Goal: Task Accomplishment & Management: Use online tool/utility

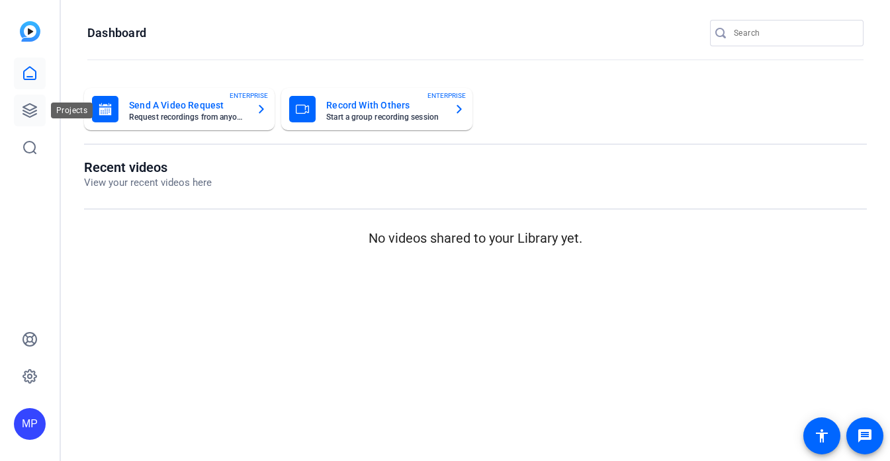
click at [32, 122] on link at bounding box center [30, 111] width 32 height 32
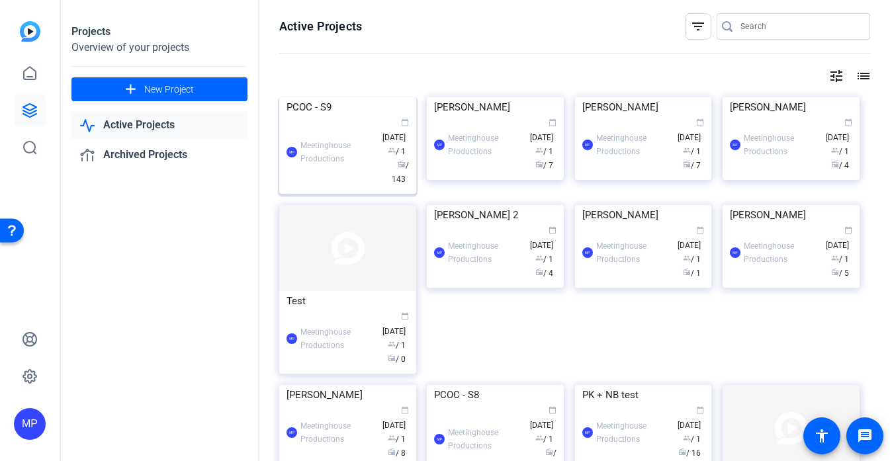
click at [337, 97] on img at bounding box center [347, 97] width 137 height 0
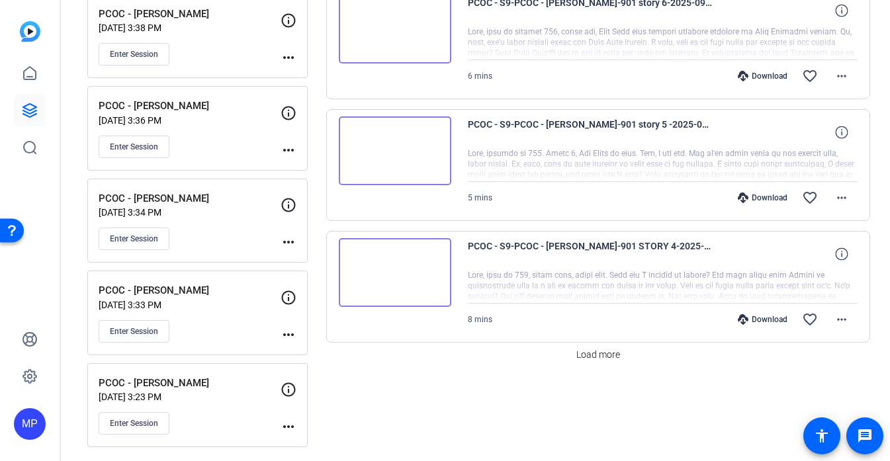
scroll to position [1040, 0]
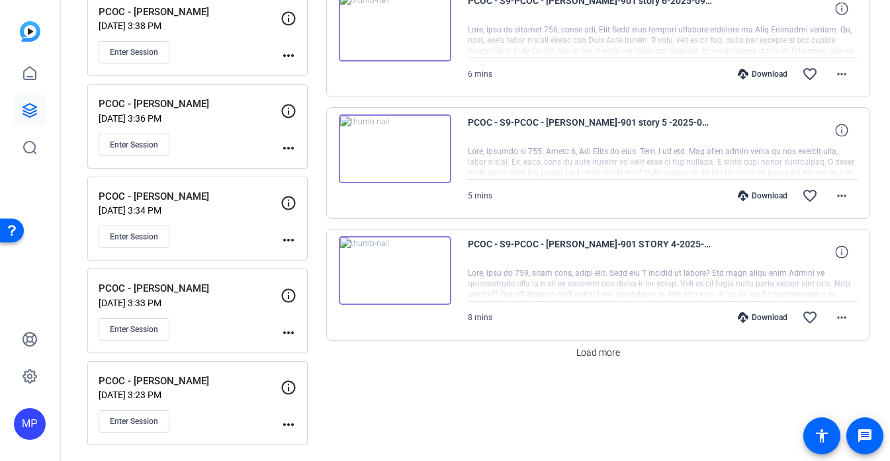
click at [156, 221] on div "PCOC - Marcus Harvey Sep 22, 2025 @ 3:34 PM Enter Session" at bounding box center [190, 219] width 182 height 60
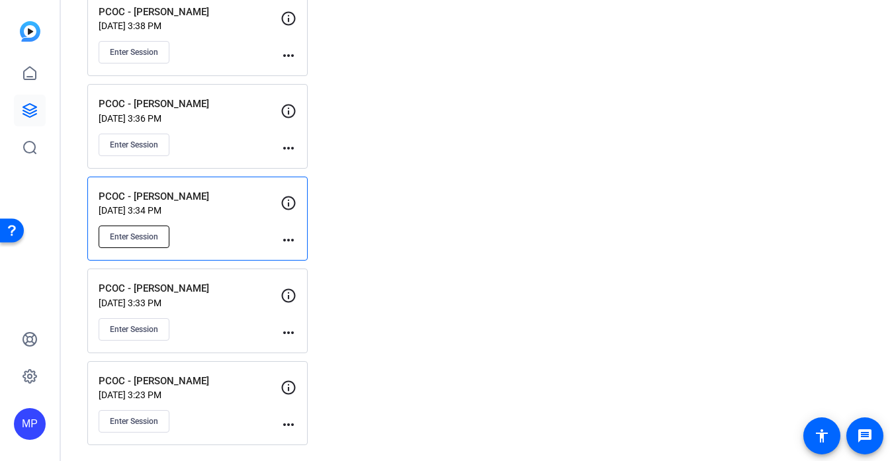
click at [148, 241] on span "Enter Session" at bounding box center [134, 237] width 48 height 11
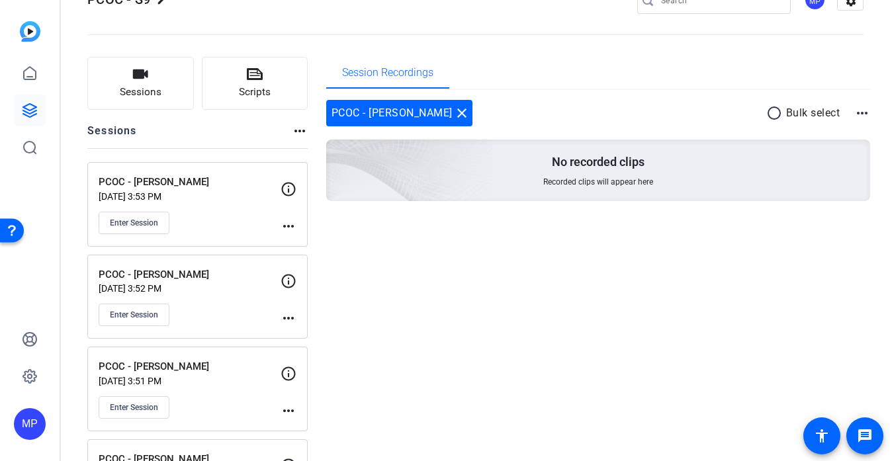
scroll to position [0, 0]
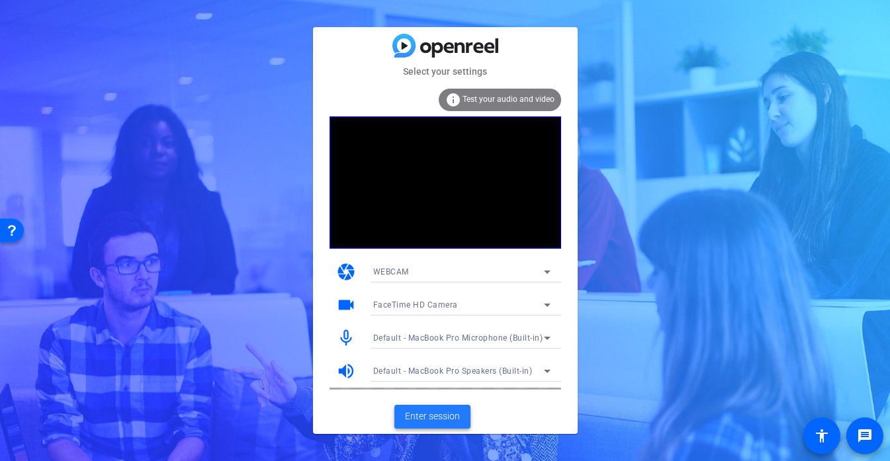
click at [433, 411] on span "Enter session" at bounding box center [432, 416] width 55 height 14
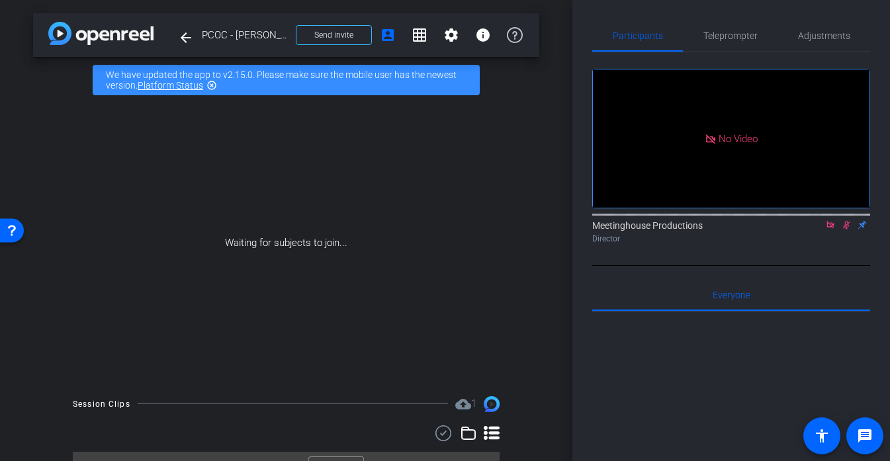
click at [830, 230] on icon at bounding box center [830, 224] width 11 height 9
click at [263, 29] on span "PCOC - [PERSON_NAME]" at bounding box center [245, 35] width 86 height 26
click at [182, 35] on mat-icon "arrow_back" at bounding box center [186, 38] width 16 height 16
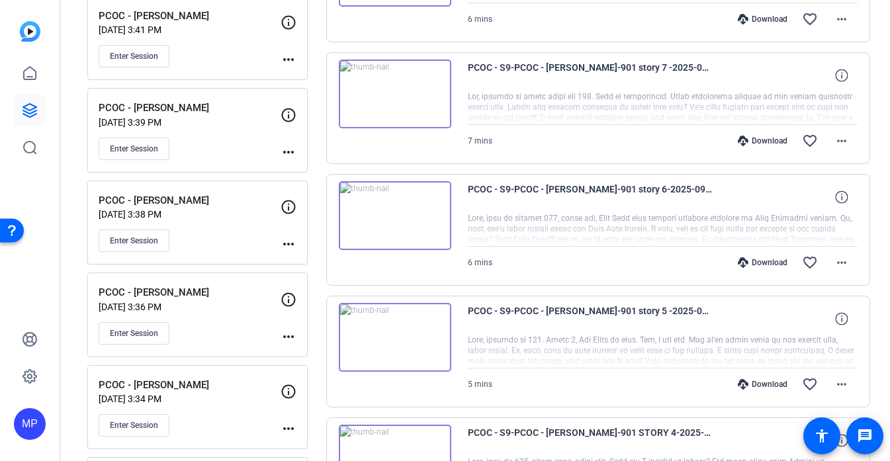
scroll to position [853, 0]
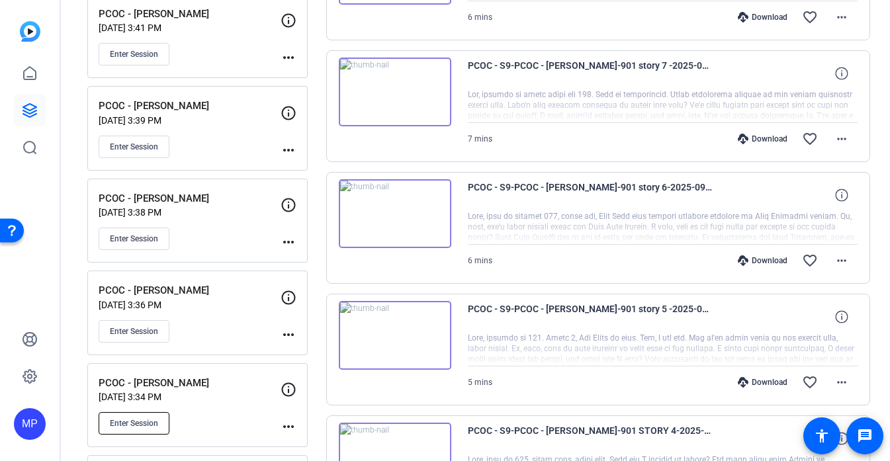
click at [131, 425] on span "Enter Session" at bounding box center [134, 423] width 48 height 11
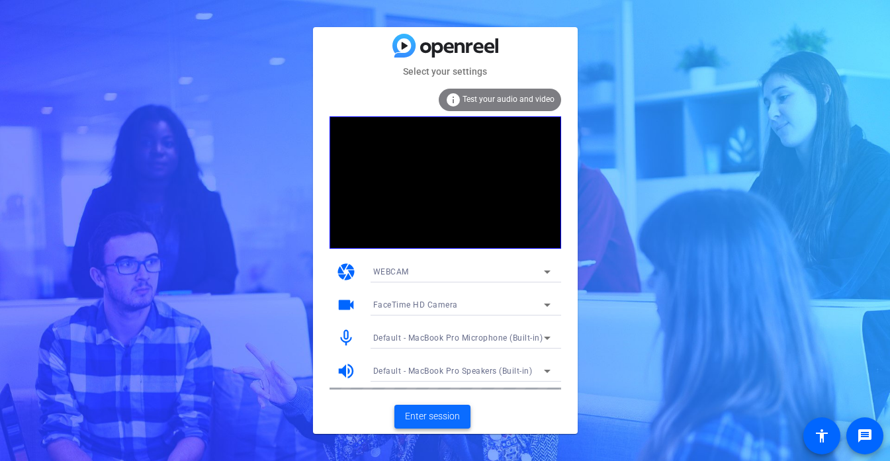
click at [423, 426] on span at bounding box center [432, 417] width 76 height 32
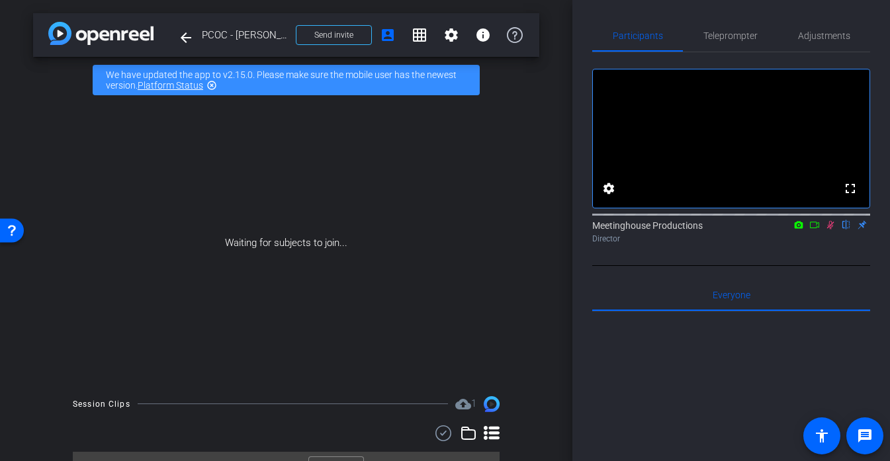
click at [253, 44] on span "PCOC - [PERSON_NAME]" at bounding box center [245, 35] width 86 height 26
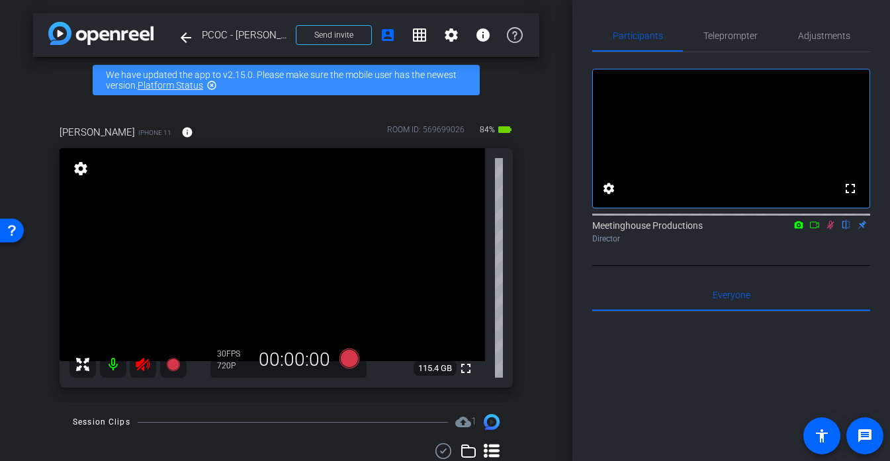
click at [146, 366] on icon at bounding box center [143, 365] width 16 height 16
click at [830, 230] on icon at bounding box center [830, 224] width 11 height 9
click at [820, 36] on span "Adjustments" at bounding box center [824, 35] width 52 height 9
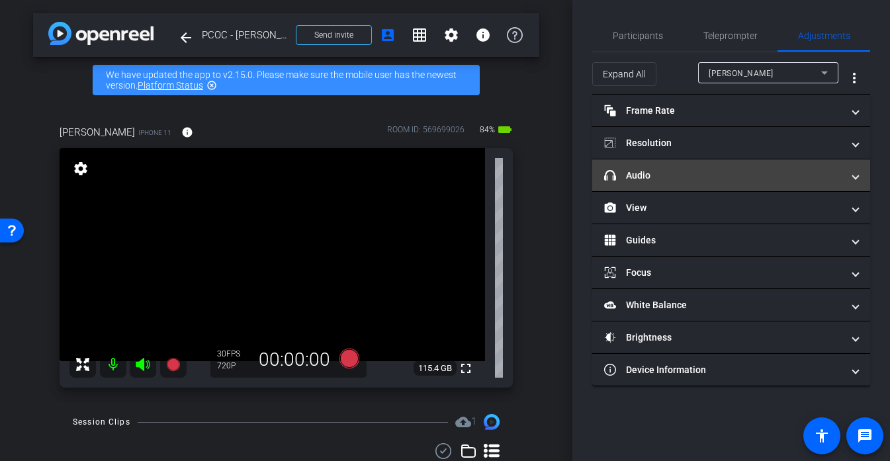
click at [658, 170] on mat-panel-title "headphone icon Audio" at bounding box center [723, 176] width 238 height 14
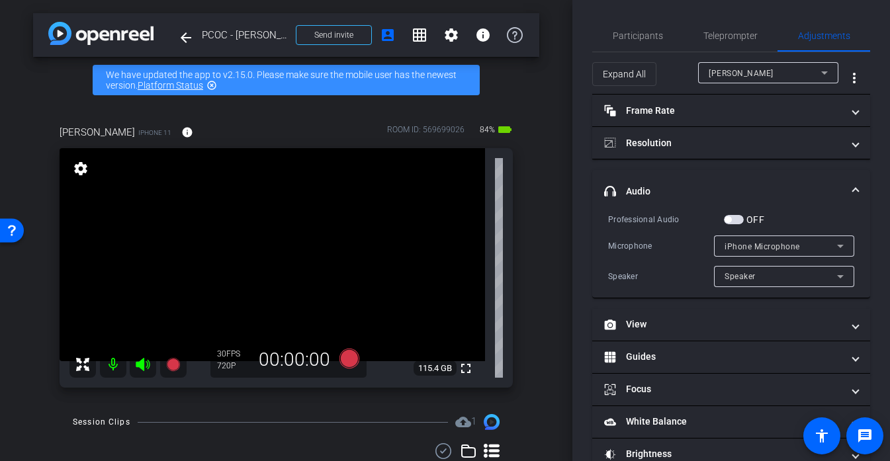
click at [724, 220] on span "button" at bounding box center [727, 219] width 7 height 7
click at [734, 239] on div "iPhone Microphone" at bounding box center [780, 246] width 112 height 17
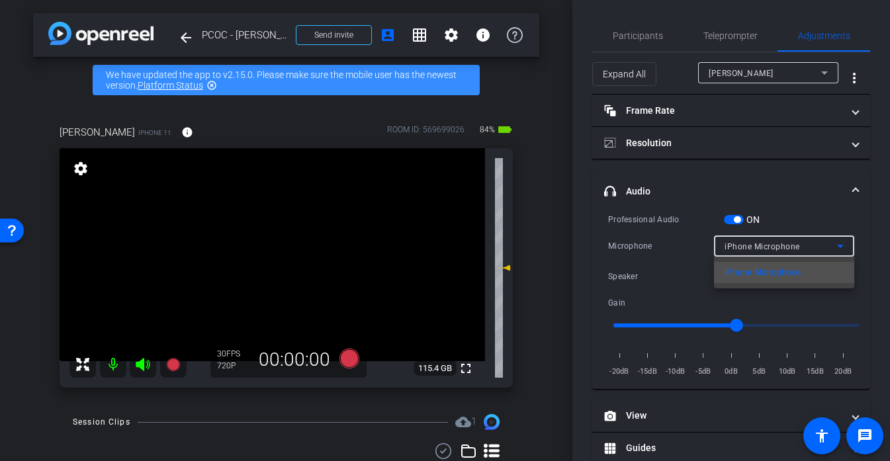
click at [677, 266] on div at bounding box center [445, 230] width 890 height 461
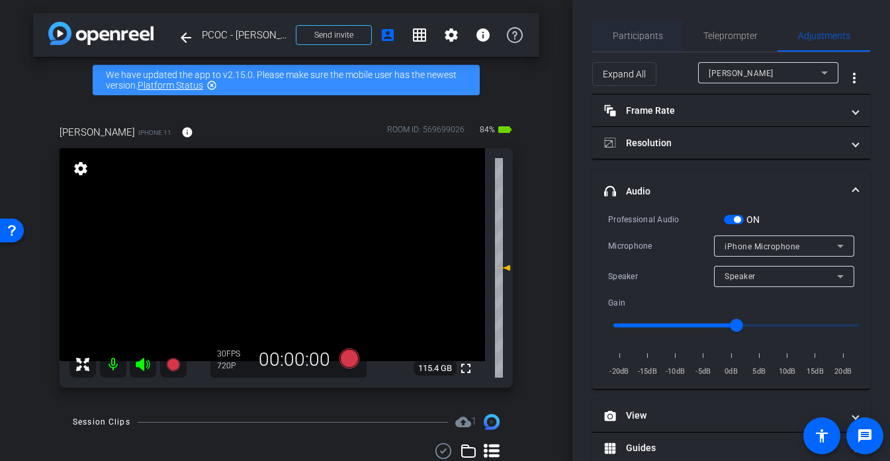
click at [644, 35] on span "Participants" at bounding box center [638, 35] width 50 height 9
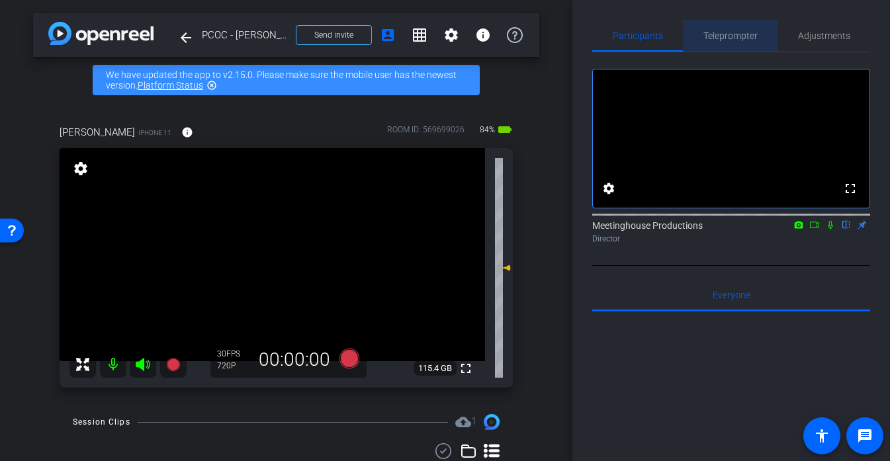
click at [728, 34] on span "Teleprompter" at bounding box center [730, 35] width 54 height 9
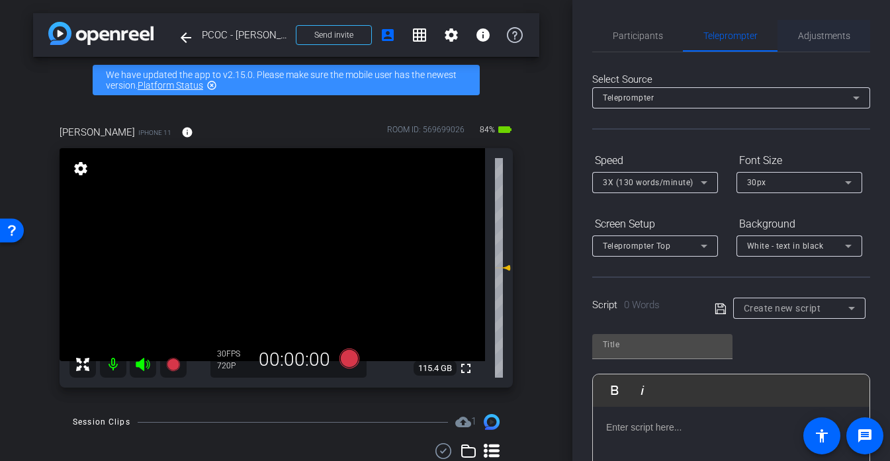
click at [828, 31] on span "Adjustments" at bounding box center [824, 35] width 52 height 9
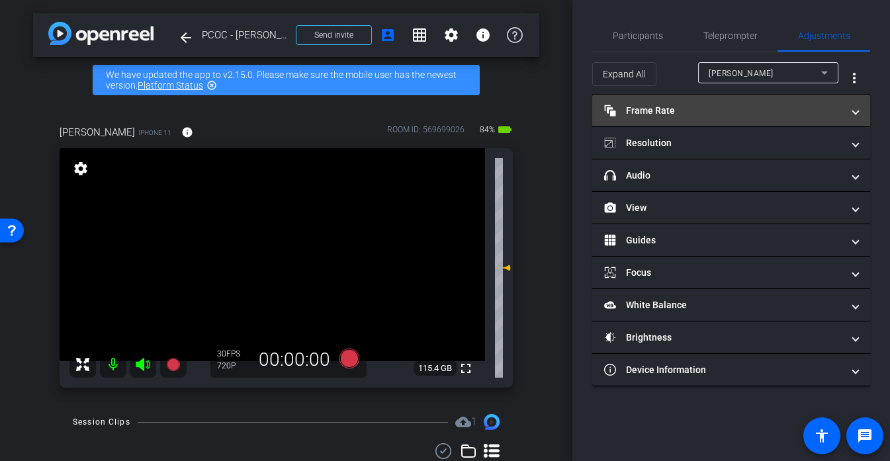
click at [685, 116] on mat-panel-title "Frame Rate Frame Rate" at bounding box center [723, 111] width 238 height 14
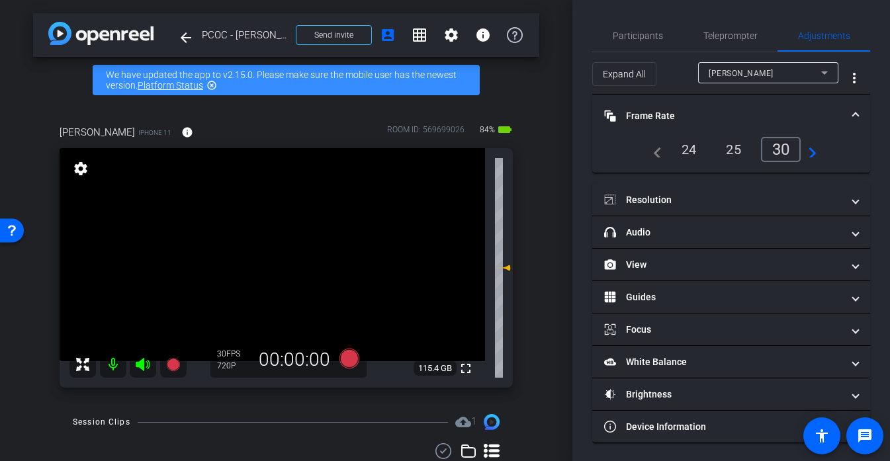
click at [806, 152] on mat-icon "navigate_next" at bounding box center [808, 150] width 16 height 16
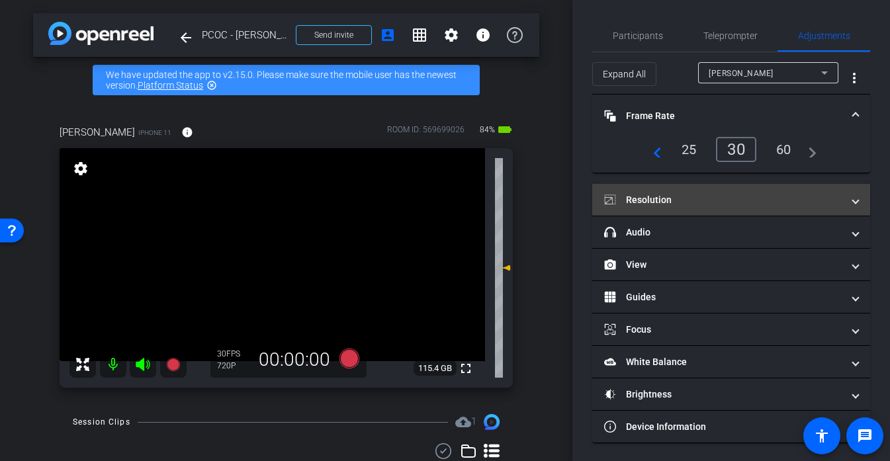
click at [662, 202] on mat-panel-title "Resolution" at bounding box center [723, 200] width 238 height 14
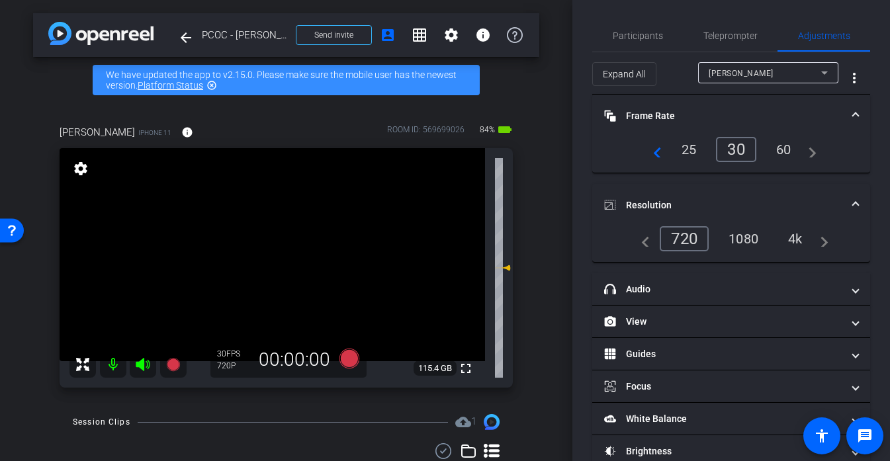
click at [790, 235] on div "4k" at bounding box center [795, 239] width 34 height 22
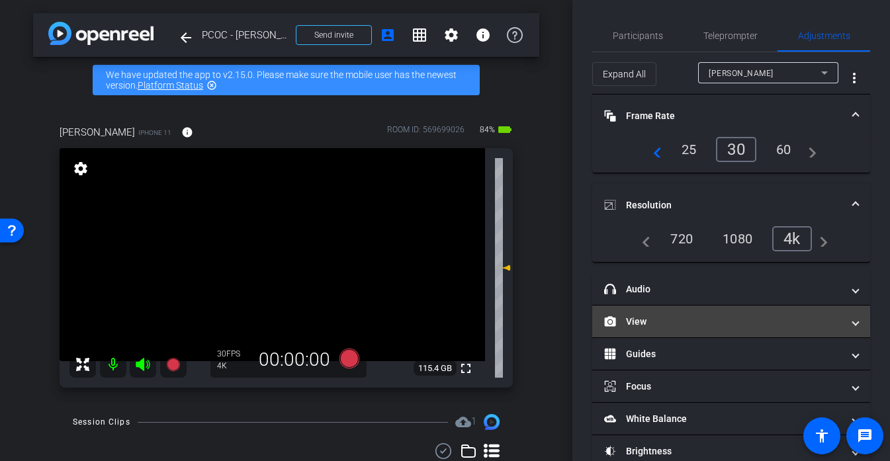
scroll to position [46, 0]
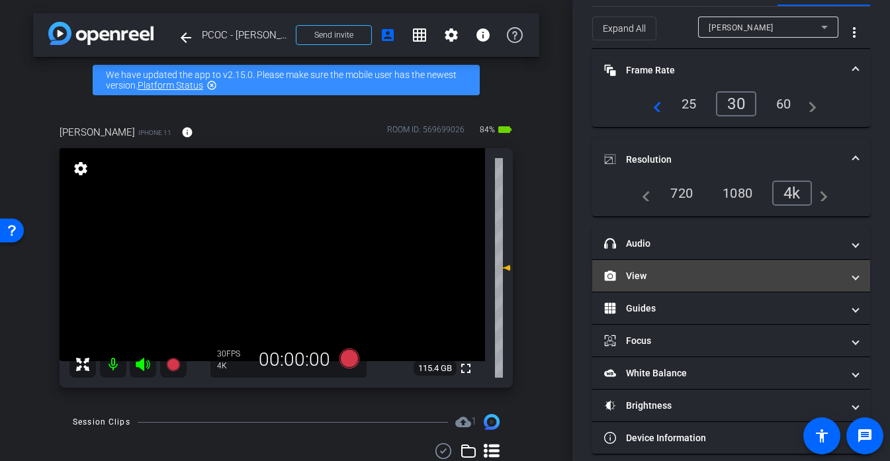
click at [664, 275] on mat-panel-title "View" at bounding box center [723, 276] width 238 height 14
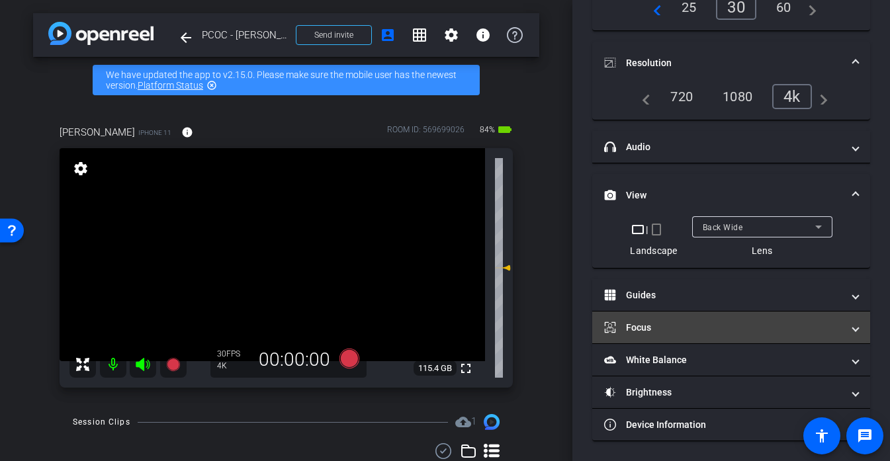
scroll to position [0, 0]
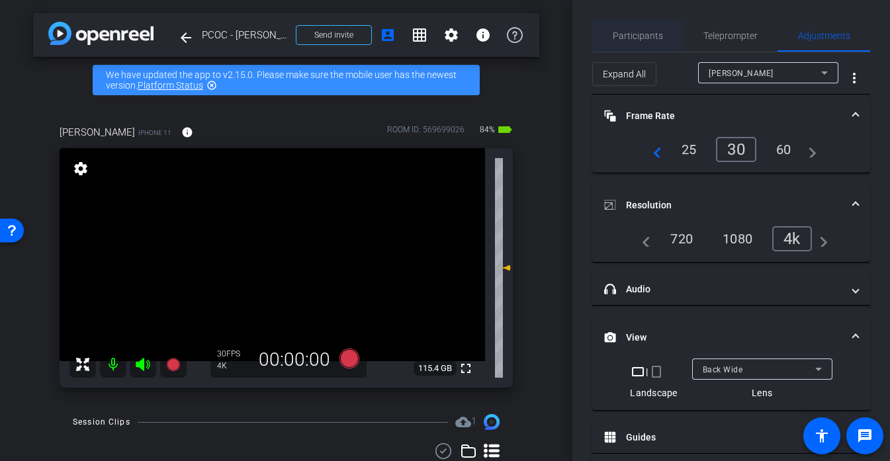
click at [631, 37] on span "Participants" at bounding box center [638, 35] width 50 height 9
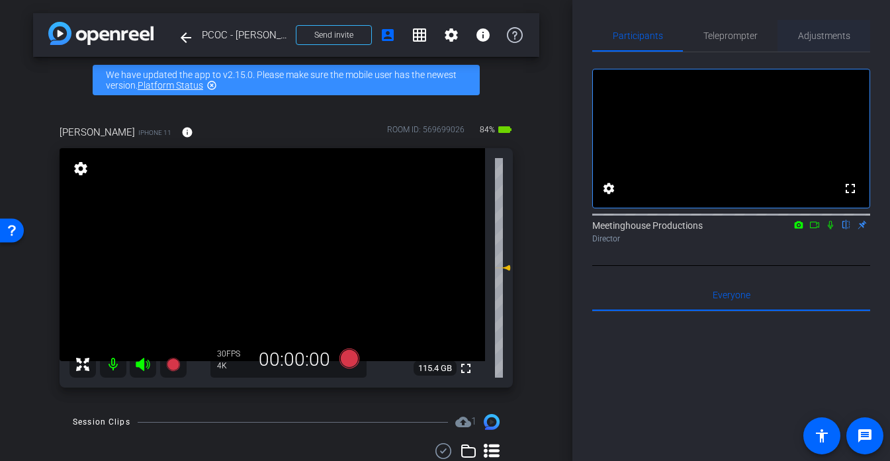
click at [821, 34] on span "Adjustments" at bounding box center [824, 35] width 52 height 9
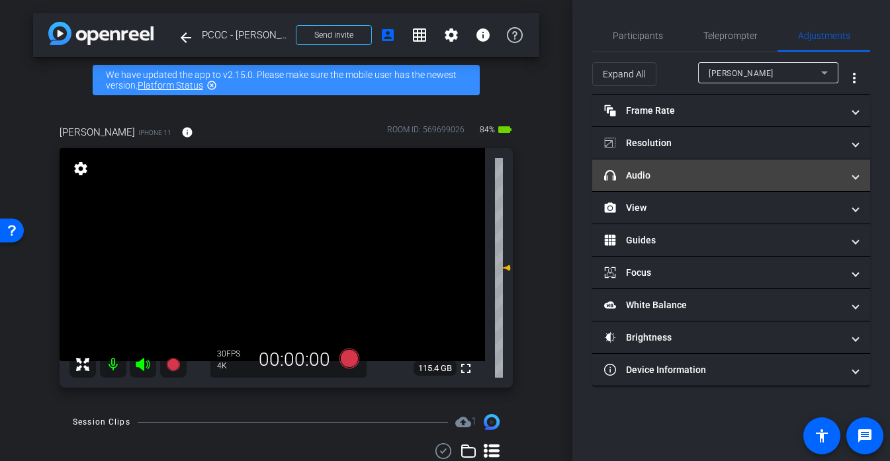
click at [671, 175] on mat-panel-title "headphone icon Audio" at bounding box center [723, 176] width 238 height 14
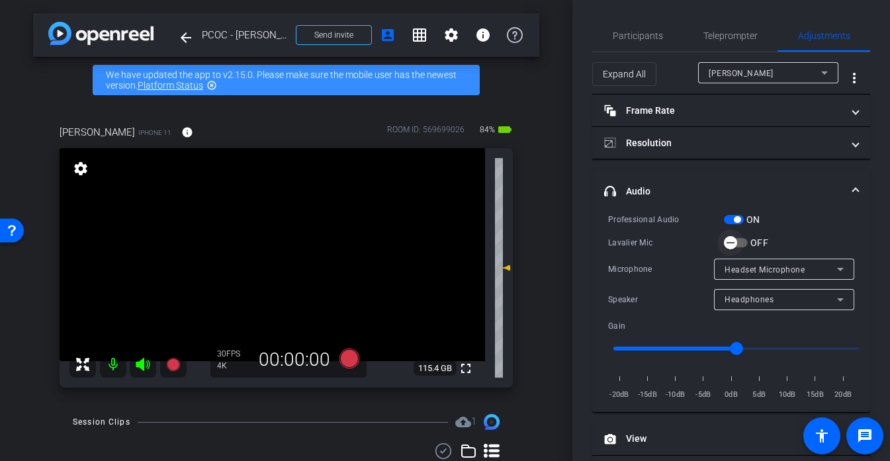
click at [731, 239] on icon "button" at bounding box center [730, 243] width 12 height 12
click at [467, 367] on mat-icon "fullscreen" at bounding box center [466, 369] width 16 height 16
click at [466, 371] on mat-icon "fullscreen" at bounding box center [466, 369] width 16 height 16
click at [346, 359] on icon at bounding box center [349, 359] width 20 height 20
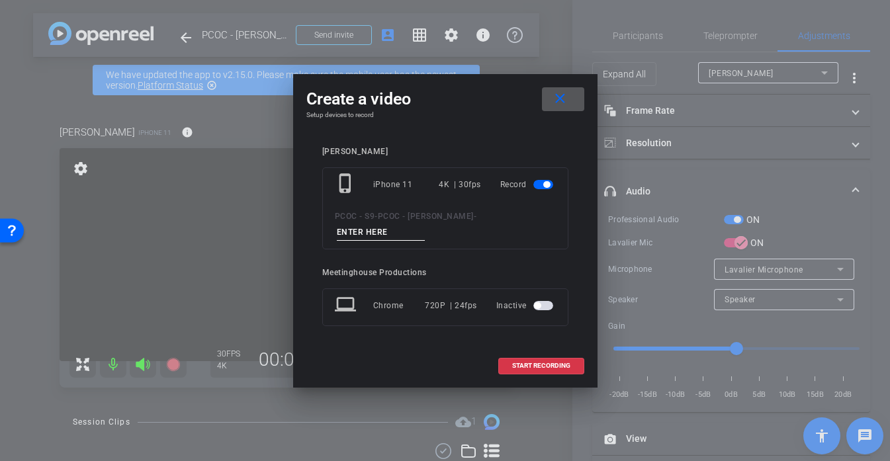
click at [383, 244] on div "phone_iphone iPhone 11 4K | 30fps Record PCOC - S9 - PCOC - Marcus Harvey -" at bounding box center [445, 208] width 246 height 82
click at [372, 232] on input at bounding box center [381, 232] width 89 height 17
type input "9"
type input "901 TEST"
click at [556, 368] on span "START RECORDING" at bounding box center [541, 366] width 58 height 7
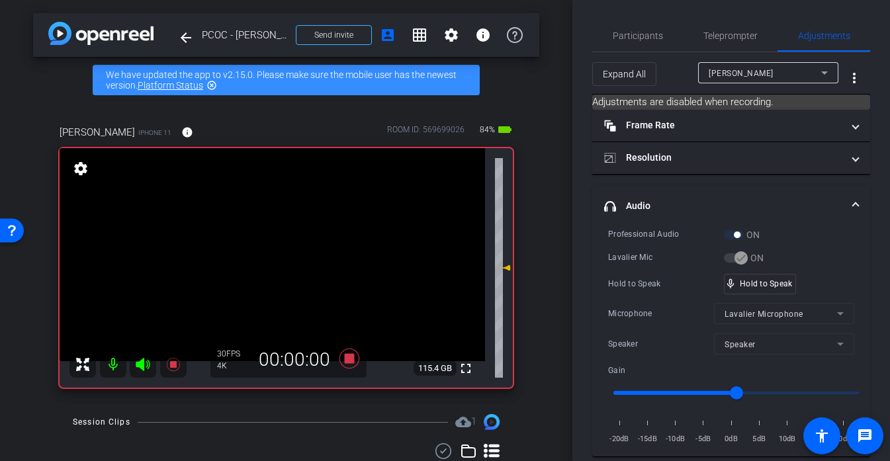
click at [254, 277] on video at bounding box center [272, 254] width 425 height 213
click at [359, 354] on icon at bounding box center [349, 359] width 32 height 24
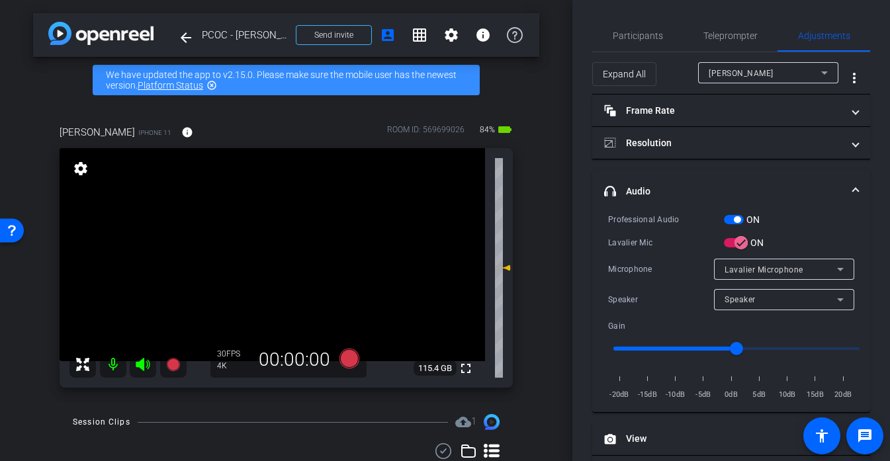
click at [279, 262] on video at bounding box center [272, 254] width 425 height 213
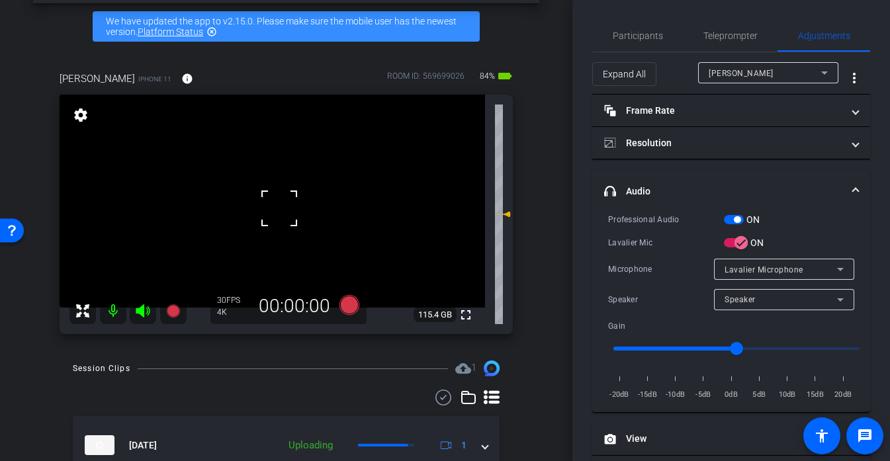
scroll to position [114, 0]
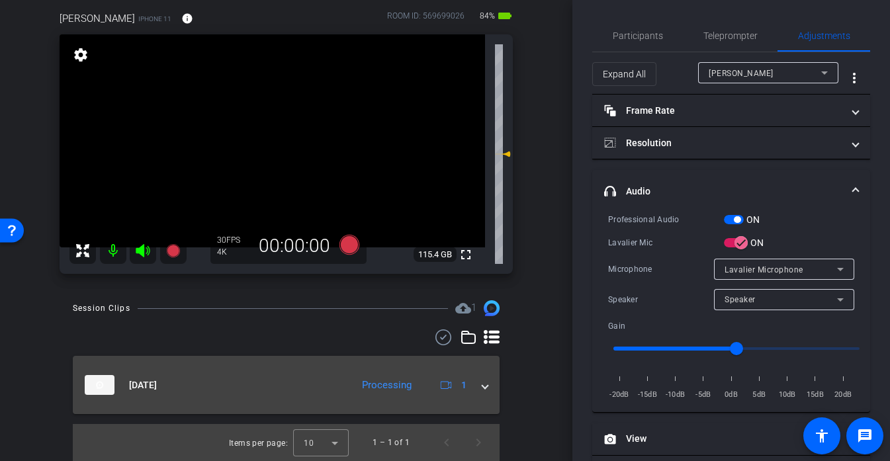
click at [481, 386] on div "Oct 1, 2025 Processing 1" at bounding box center [284, 385] width 398 height 20
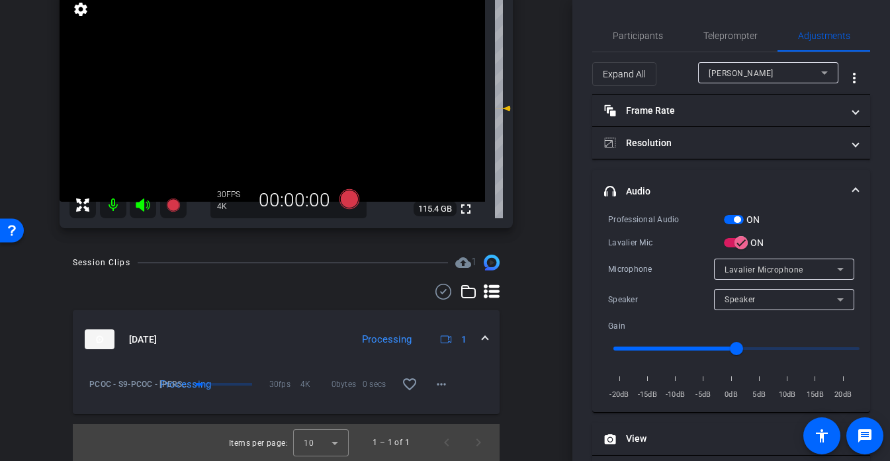
scroll to position [159, 0]
click at [435, 388] on mat-icon "more_horiz" at bounding box center [441, 385] width 16 height 16
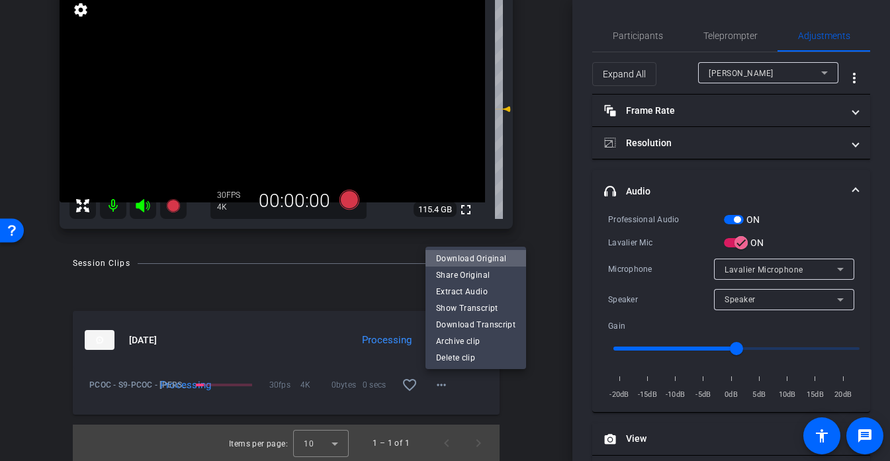
click at [487, 257] on span "Download Original" at bounding box center [475, 259] width 79 height 16
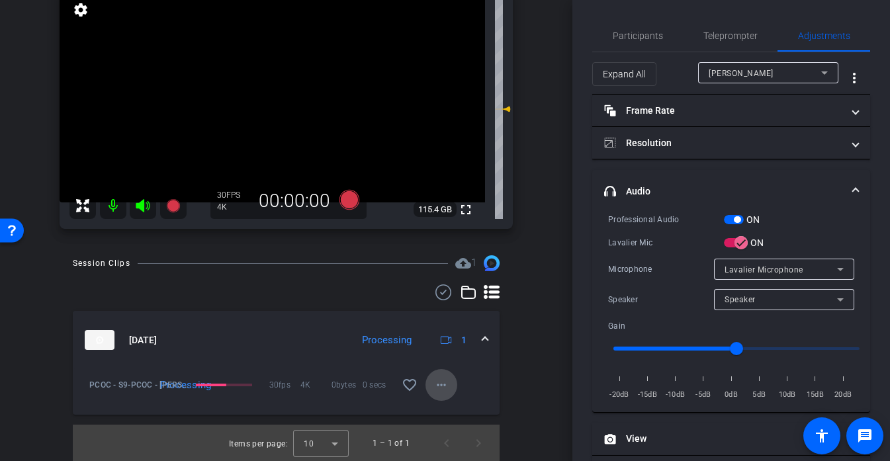
click at [438, 382] on mat-icon "more_horiz" at bounding box center [441, 385] width 16 height 16
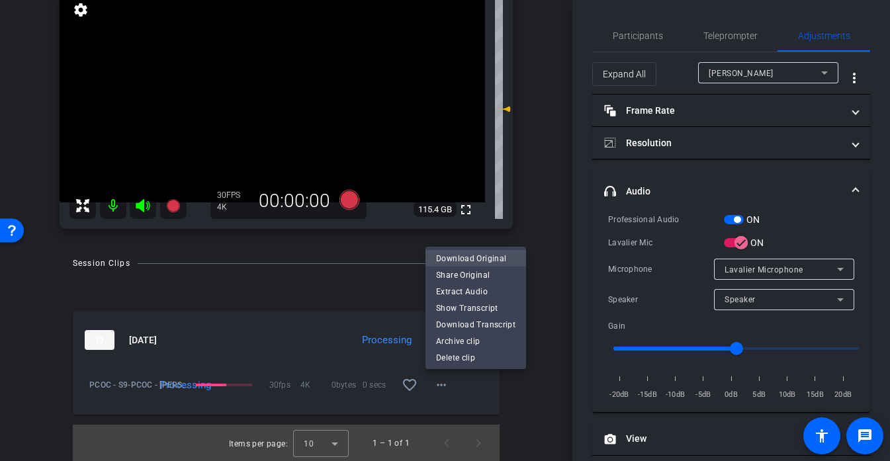
click at [491, 264] on span "Download Original" at bounding box center [475, 259] width 79 height 16
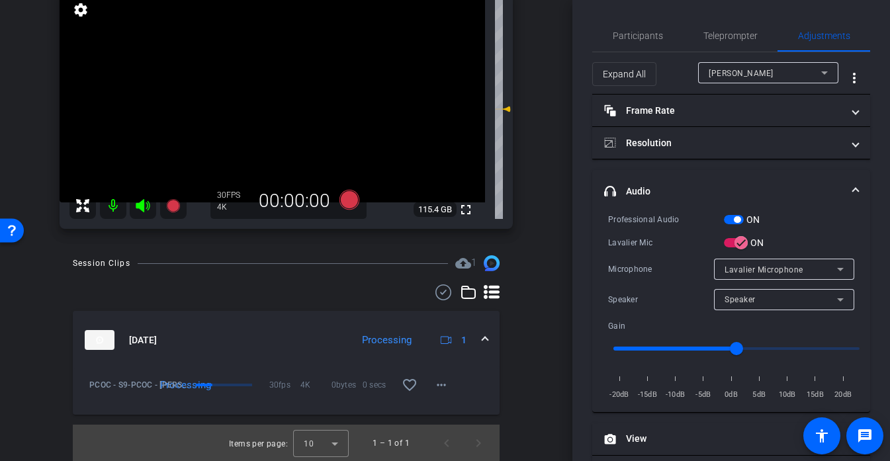
scroll to position [159, 0]
click at [440, 377] on mat-icon "more_horiz" at bounding box center [441, 384] width 16 height 16
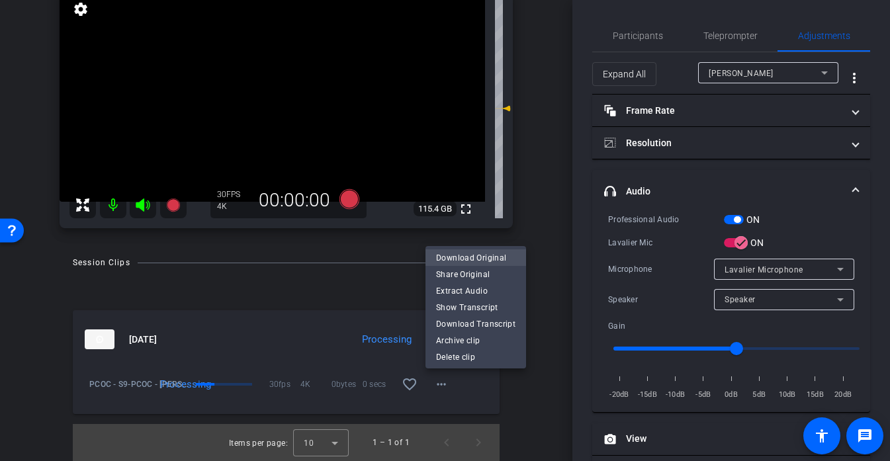
click at [493, 256] on span "Download Original" at bounding box center [475, 258] width 79 height 16
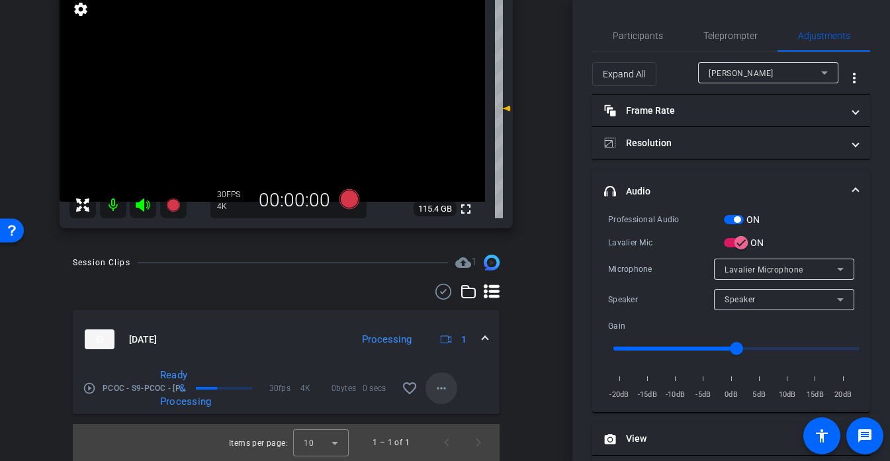
click at [443, 388] on mat-icon "more_horiz" at bounding box center [441, 388] width 16 height 16
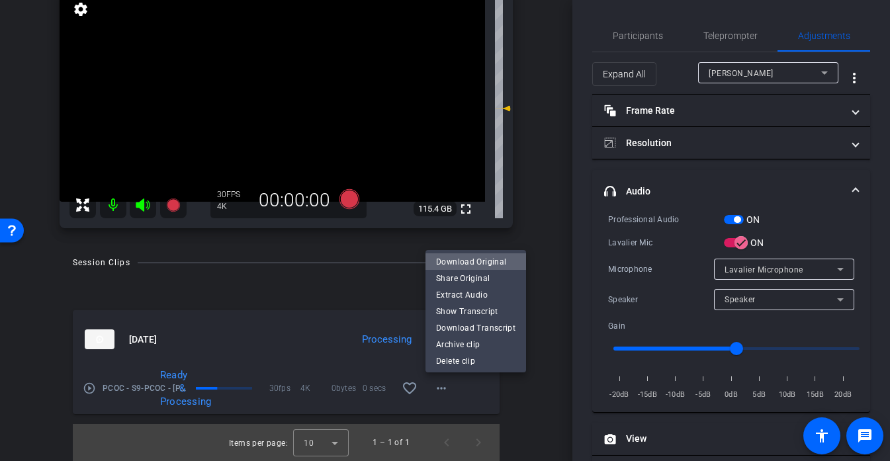
click at [499, 265] on span "Download Original" at bounding box center [475, 262] width 79 height 16
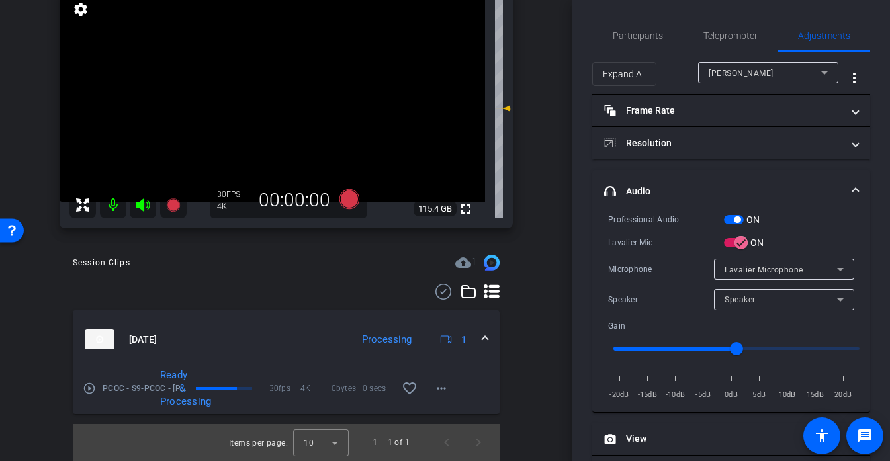
click at [262, 120] on video at bounding box center [272, 95] width 425 height 213
click at [273, 123] on video at bounding box center [272, 95] width 425 height 213
click at [260, 137] on video at bounding box center [272, 95] width 425 height 213
click at [265, 124] on div at bounding box center [259, 137] width 33 height 33
click at [271, 121] on div at bounding box center [259, 137] width 33 height 33
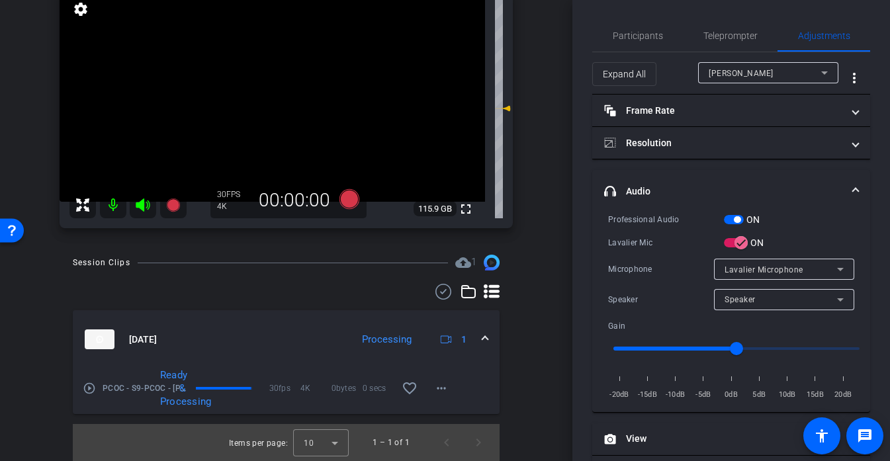
click at [268, 136] on video at bounding box center [272, 95] width 425 height 213
click at [656, 40] on span "Participants" at bounding box center [638, 35] width 50 height 9
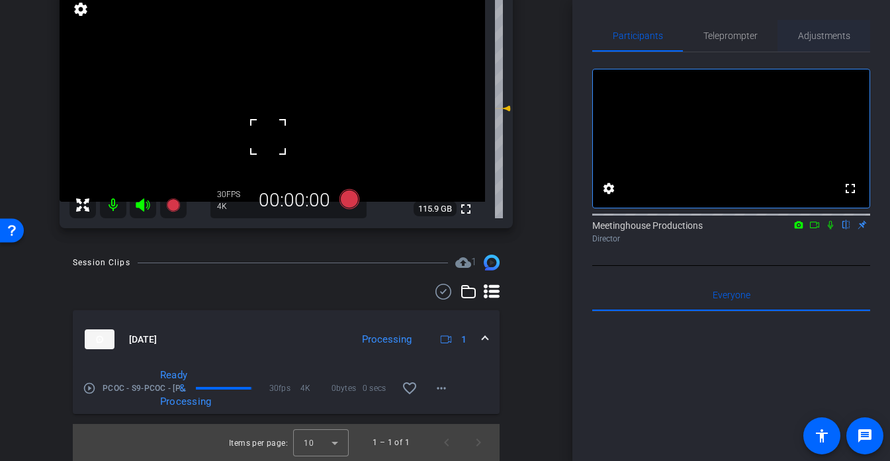
click at [847, 36] on span "Adjustments" at bounding box center [824, 35] width 52 height 9
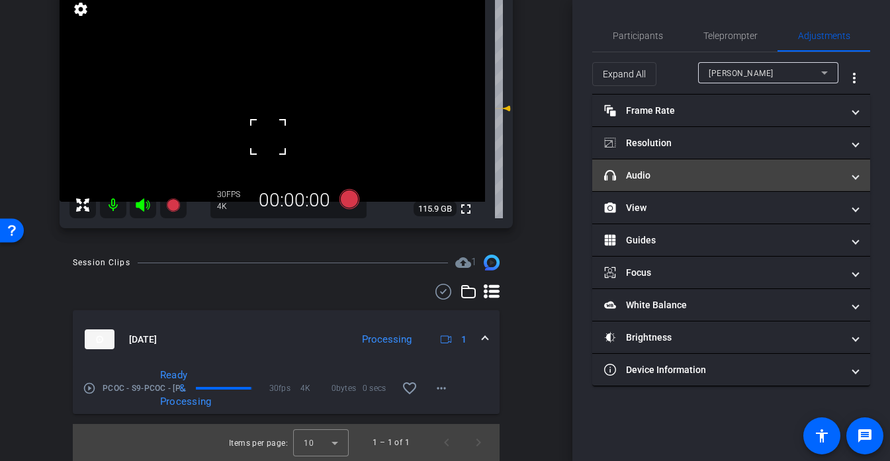
click at [675, 172] on mat-panel-title "headphone icon Audio" at bounding box center [723, 176] width 238 height 14
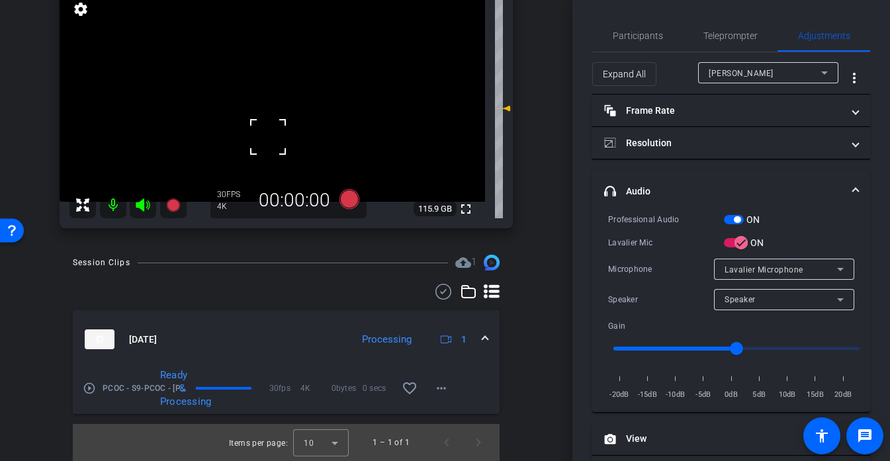
click at [272, 109] on video at bounding box center [272, 95] width 425 height 213
click at [272, 109] on div at bounding box center [271, 109] width 33 height 33
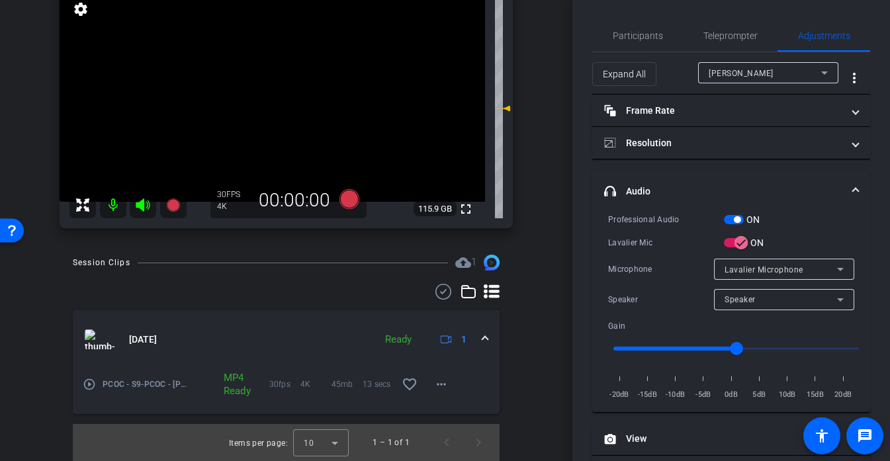
click at [261, 126] on video at bounding box center [272, 95] width 425 height 213
click at [261, 126] on div at bounding box center [261, 126] width 33 height 33
click at [271, 110] on video at bounding box center [272, 95] width 425 height 213
click at [341, 198] on icon at bounding box center [349, 199] width 20 height 20
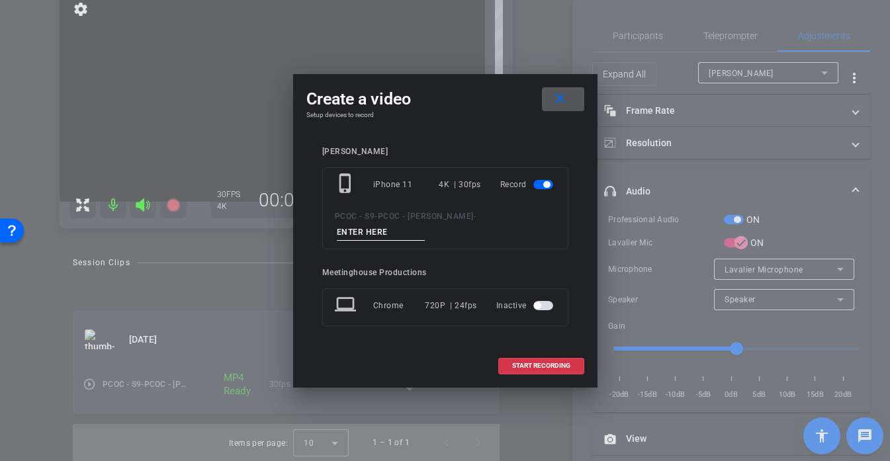
click at [372, 230] on input at bounding box center [381, 232] width 89 height 17
type input "901 story 1"
click at [539, 363] on span "START RECORDING" at bounding box center [541, 366] width 58 height 7
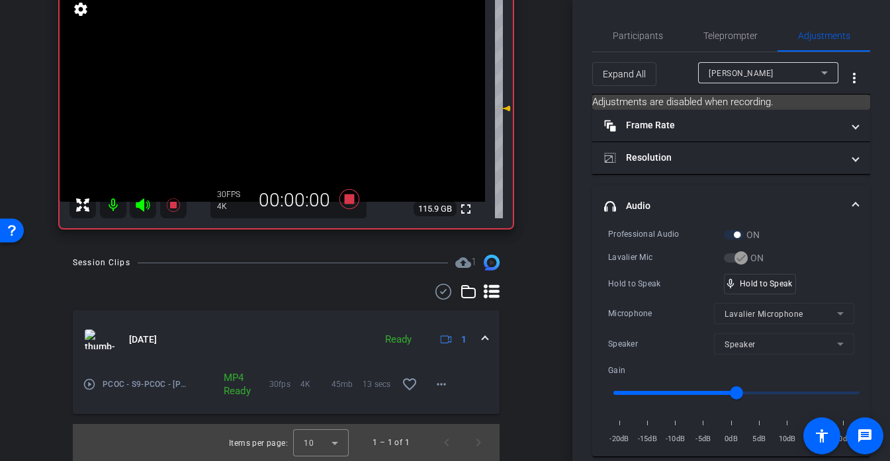
click at [261, 121] on video at bounding box center [272, 95] width 425 height 213
click at [261, 121] on div at bounding box center [271, 110] width 33 height 33
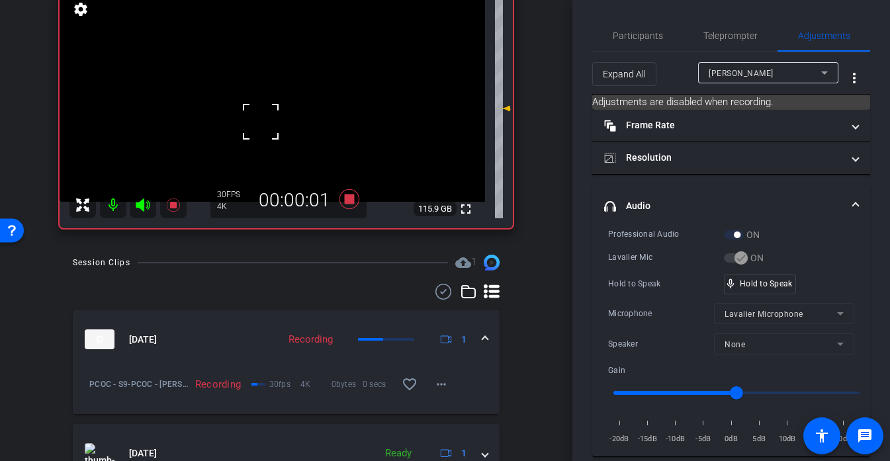
click at [271, 122] on div at bounding box center [260, 121] width 33 height 33
click at [271, 122] on video at bounding box center [272, 95] width 425 height 213
click at [271, 122] on div at bounding box center [271, 122] width 33 height 33
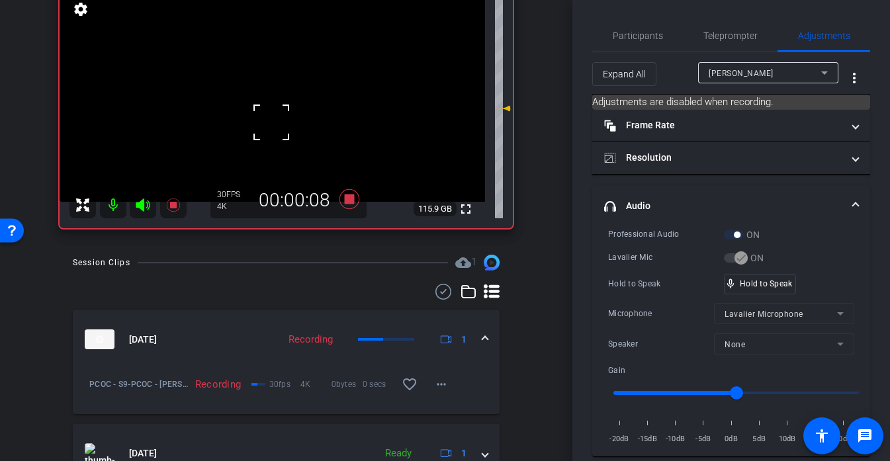
click at [271, 123] on div at bounding box center [271, 122] width 33 height 33
click at [271, 123] on video at bounding box center [272, 95] width 425 height 213
click at [271, 123] on div at bounding box center [271, 123] width 33 height 33
click at [265, 128] on video at bounding box center [272, 95] width 425 height 213
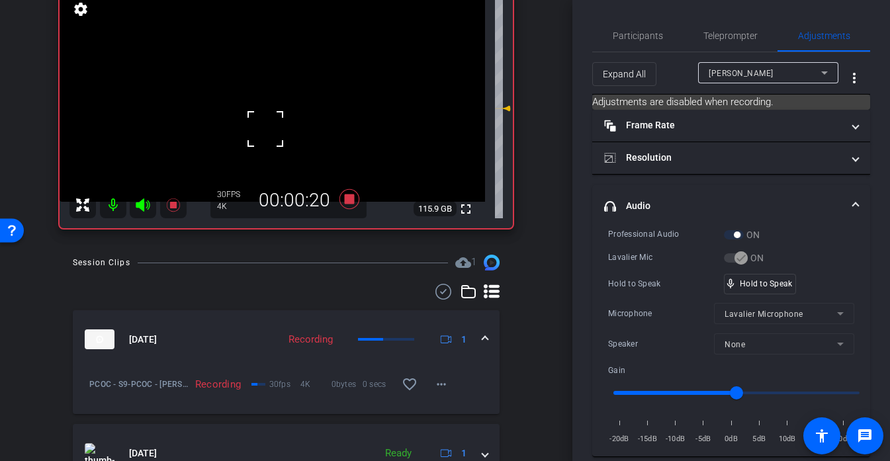
click at [265, 128] on div at bounding box center [265, 128] width 33 height 33
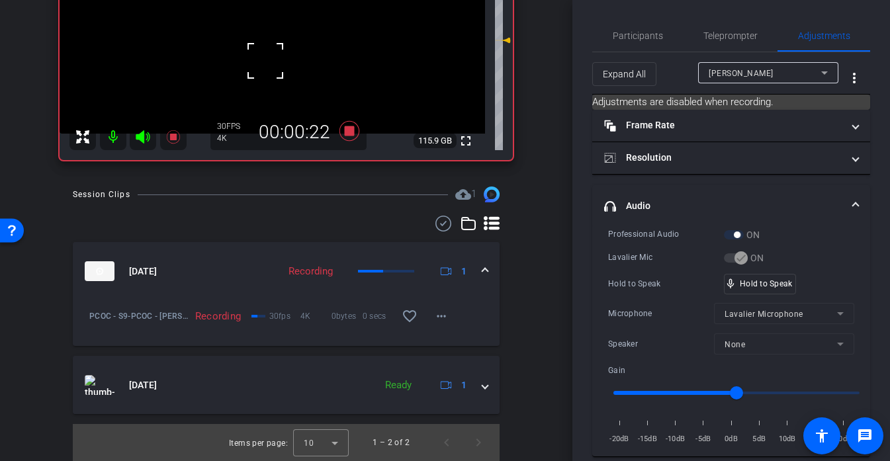
scroll to position [185, 0]
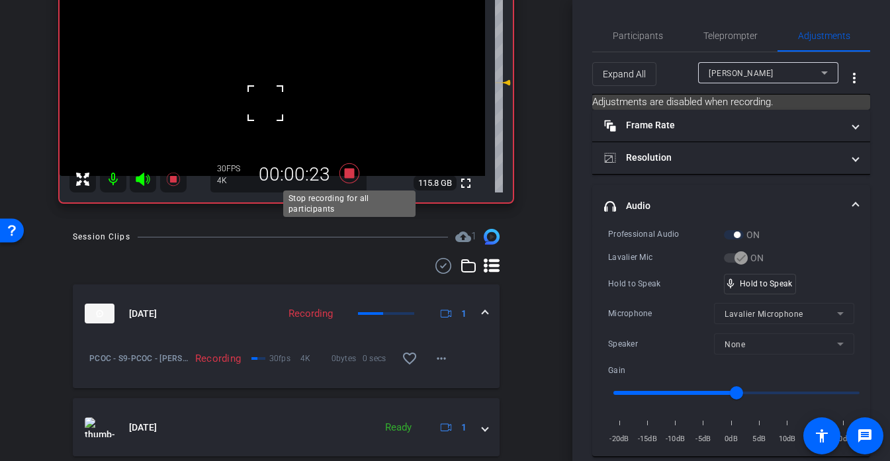
click at [353, 175] on icon at bounding box center [349, 173] width 20 height 20
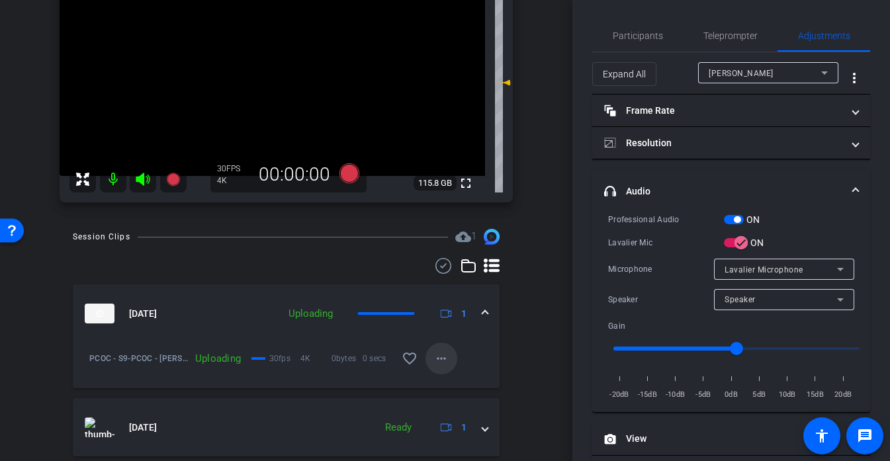
click at [453, 372] on span at bounding box center [441, 359] width 32 height 32
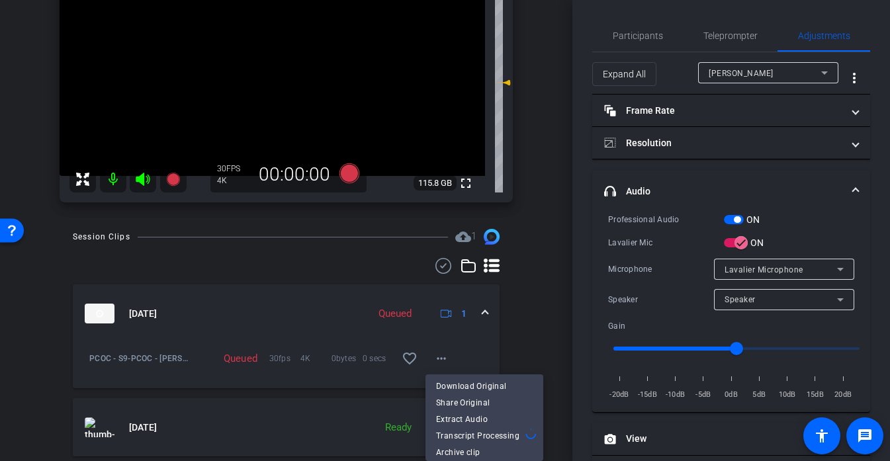
click at [243, 298] on div at bounding box center [445, 230] width 890 height 461
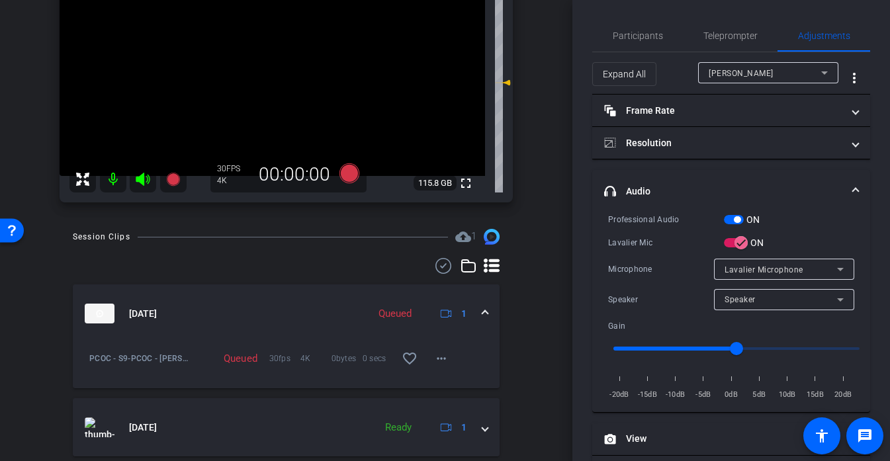
click at [227, 316] on mat-panel-title "Oct 1, 2025" at bounding box center [223, 314] width 277 height 20
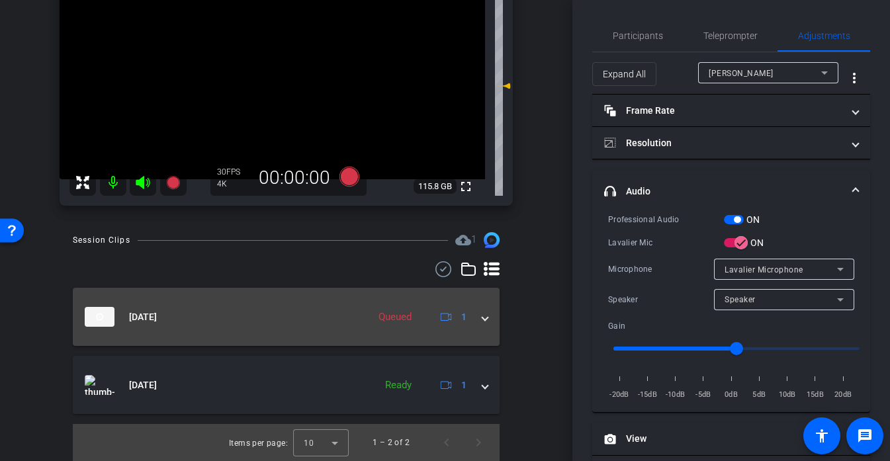
scroll to position [182, 0]
click at [227, 316] on mat-panel-title "Oct 1, 2025" at bounding box center [215, 317] width 260 height 20
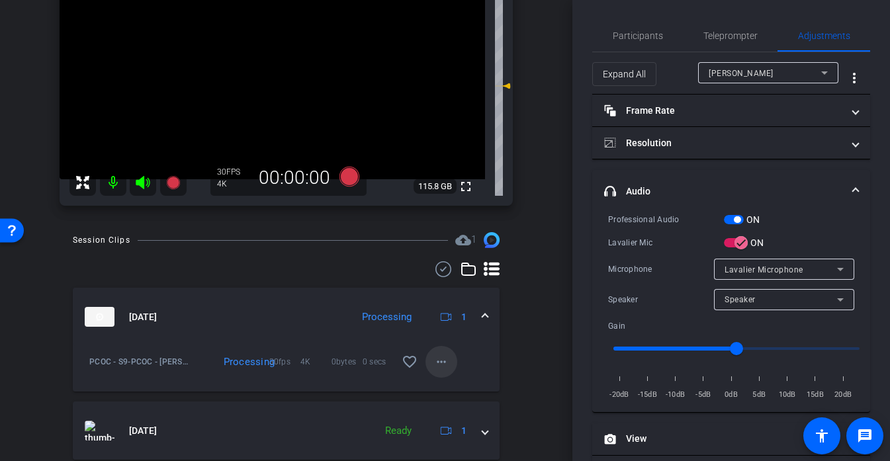
click at [435, 361] on mat-icon "more_horiz" at bounding box center [441, 362] width 16 height 16
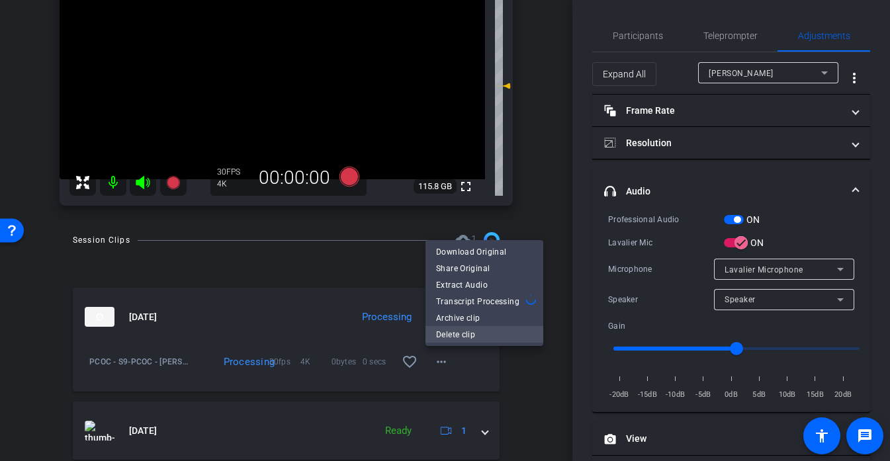
click at [460, 339] on span "Delete clip" at bounding box center [484, 335] width 97 height 16
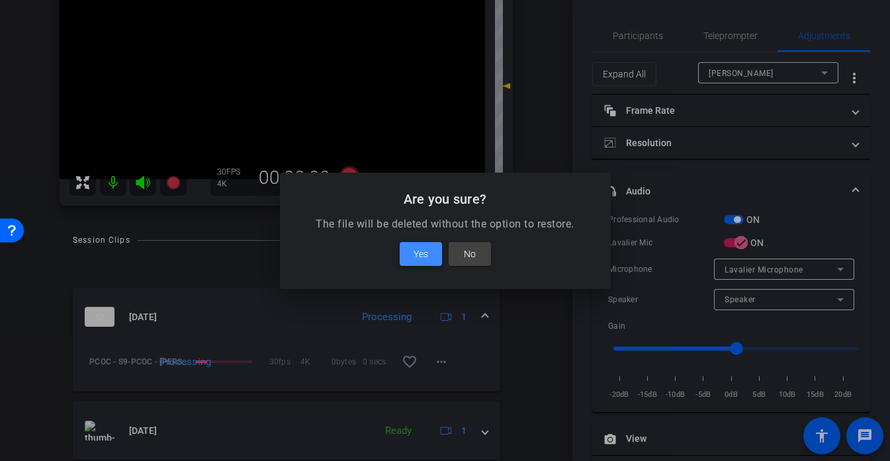
click at [419, 259] on span "Yes" at bounding box center [420, 254] width 15 height 16
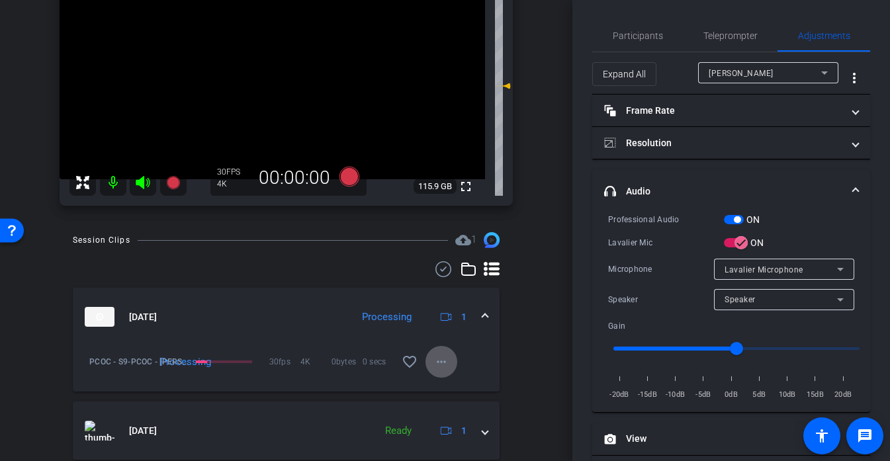
scroll to position [159, 0]
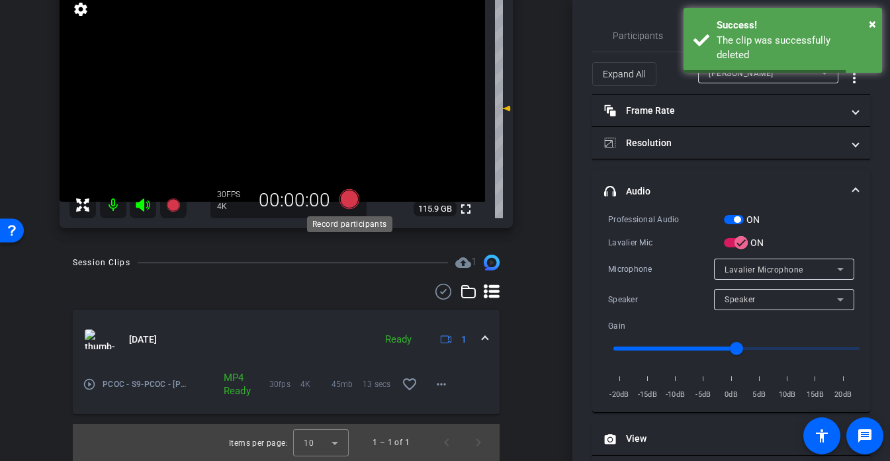
click at [356, 203] on icon at bounding box center [349, 199] width 20 height 20
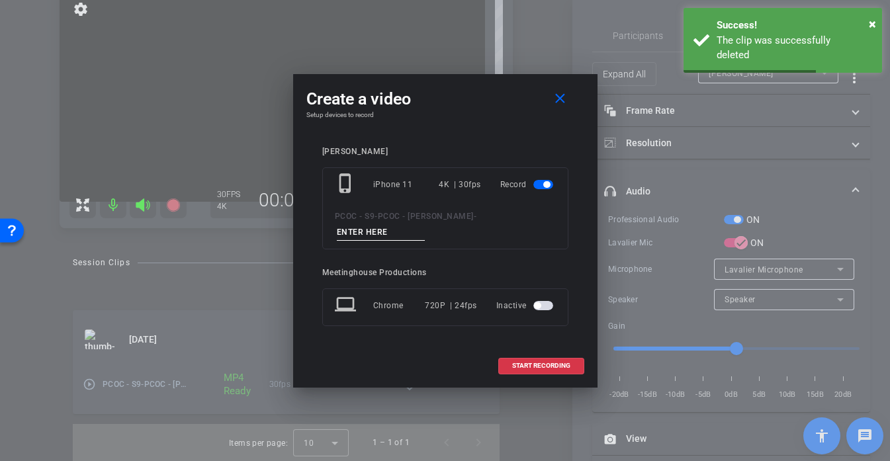
click at [370, 227] on input at bounding box center [381, 232] width 89 height 17
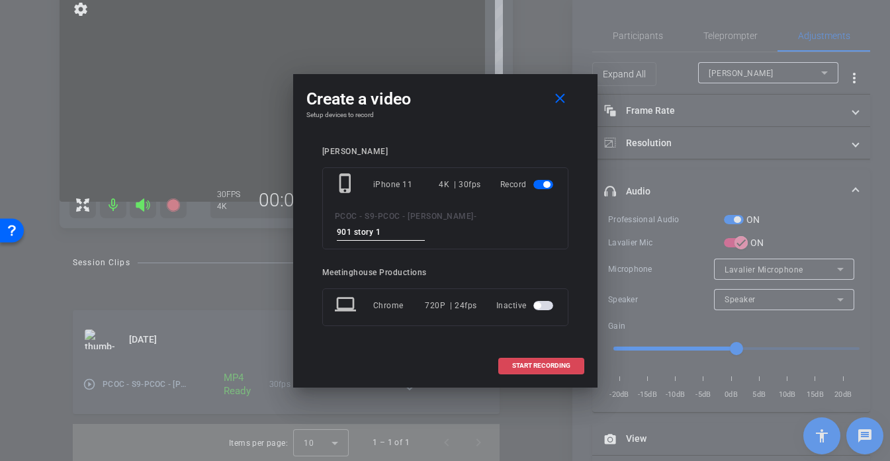
type input "901 story 1"
click at [538, 359] on span at bounding box center [541, 366] width 85 height 32
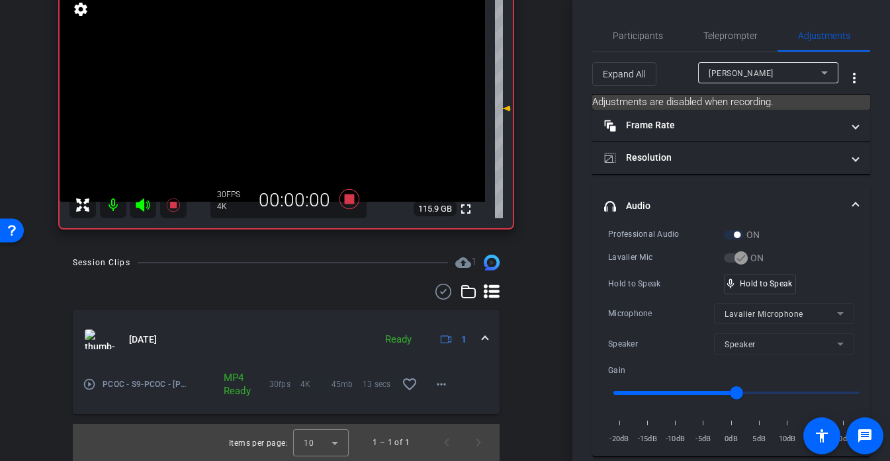
click at [296, 100] on video at bounding box center [272, 95] width 425 height 213
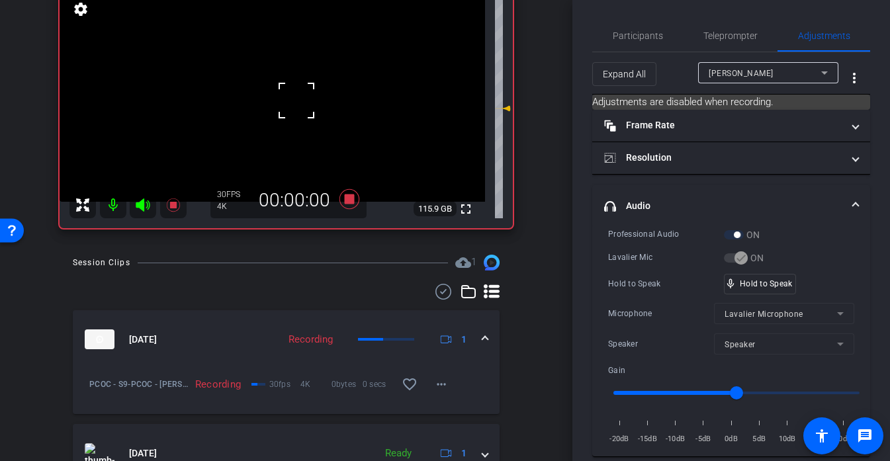
click at [264, 92] on video at bounding box center [272, 95] width 425 height 213
click at [267, 88] on video at bounding box center [272, 95] width 425 height 213
click at [267, 88] on div at bounding box center [266, 88] width 33 height 33
click at [276, 94] on video at bounding box center [272, 95] width 425 height 213
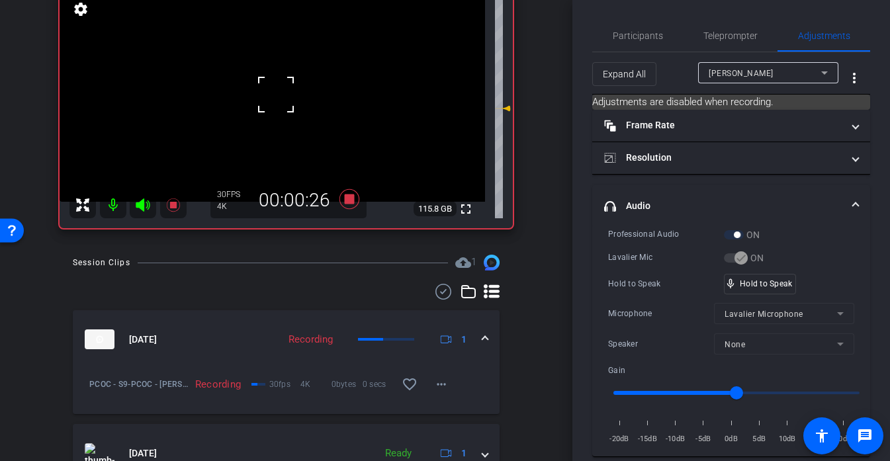
click at [276, 94] on div at bounding box center [275, 94] width 33 height 33
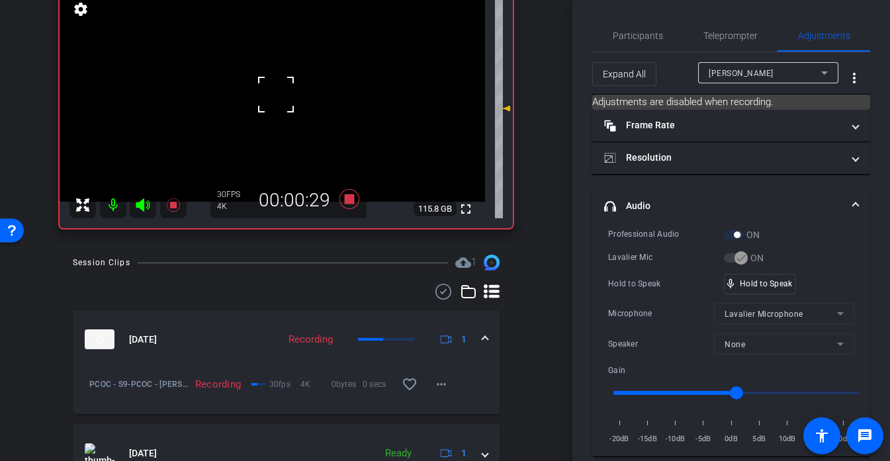
click at [276, 94] on div at bounding box center [275, 94] width 33 height 33
click at [276, 94] on video at bounding box center [272, 95] width 425 height 213
click at [276, 94] on div at bounding box center [275, 94] width 33 height 33
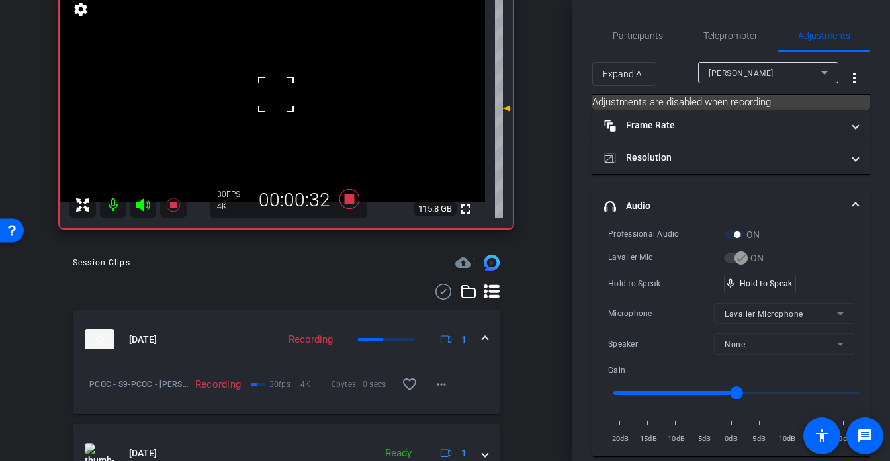
click at [276, 94] on div at bounding box center [275, 94] width 33 height 33
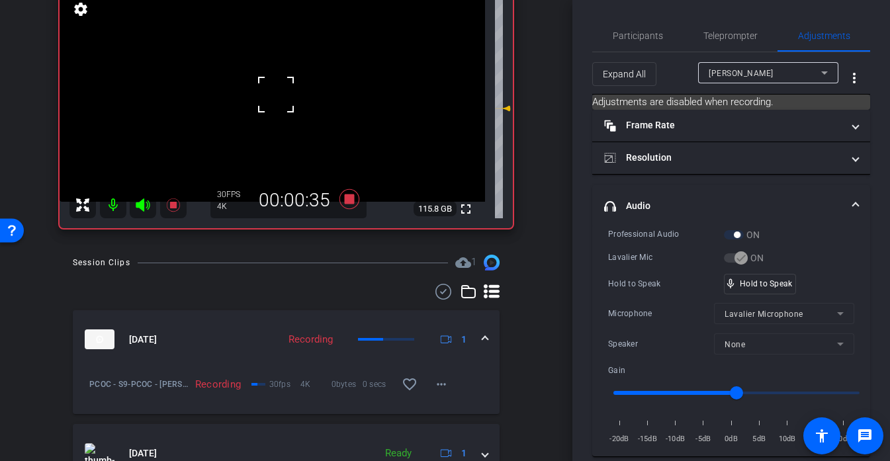
click at [276, 94] on div at bounding box center [275, 94] width 33 height 33
click at [276, 94] on video at bounding box center [272, 95] width 425 height 213
click at [276, 94] on div at bounding box center [275, 94] width 33 height 33
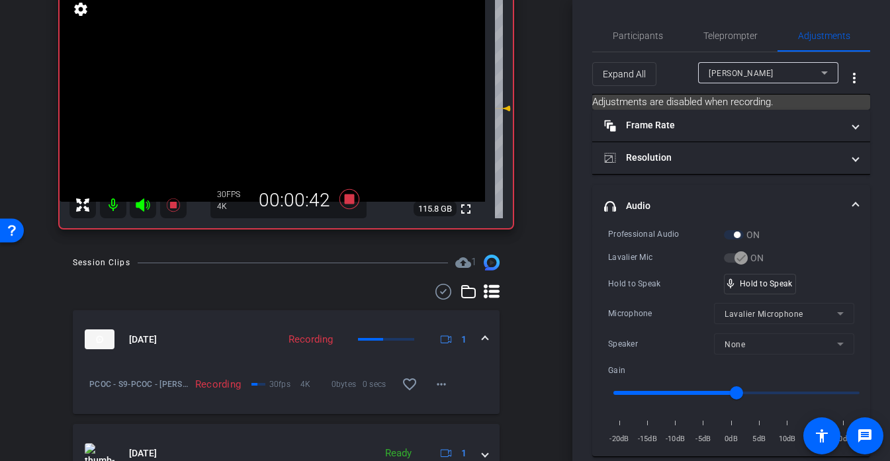
click at [279, 99] on video at bounding box center [272, 95] width 425 height 213
click at [279, 99] on div at bounding box center [279, 99] width 33 height 33
click at [278, 94] on div at bounding box center [279, 99] width 33 height 33
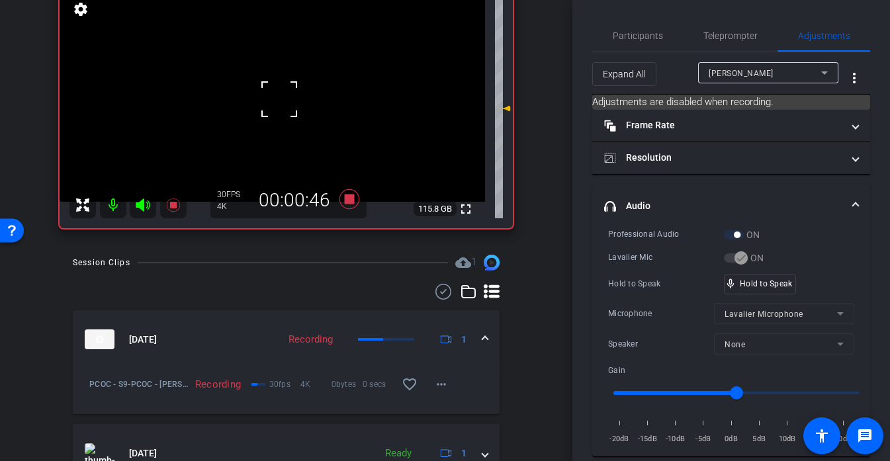
click at [278, 94] on div at bounding box center [279, 99] width 33 height 33
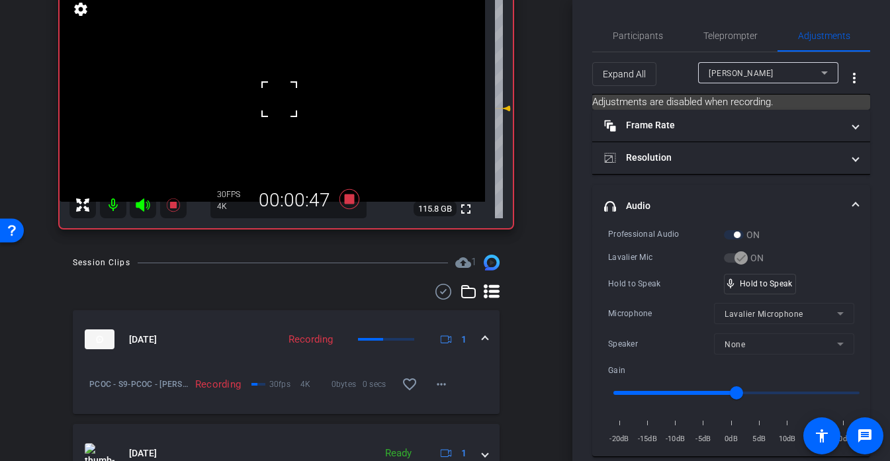
click at [278, 94] on div at bounding box center [279, 99] width 33 height 33
click at [278, 94] on div "fullscreen settings 115.7 GB" at bounding box center [286, 108] width 453 height 239
click at [278, 94] on video at bounding box center [272, 95] width 425 height 213
click at [278, 94] on div at bounding box center [278, 94] width 33 height 33
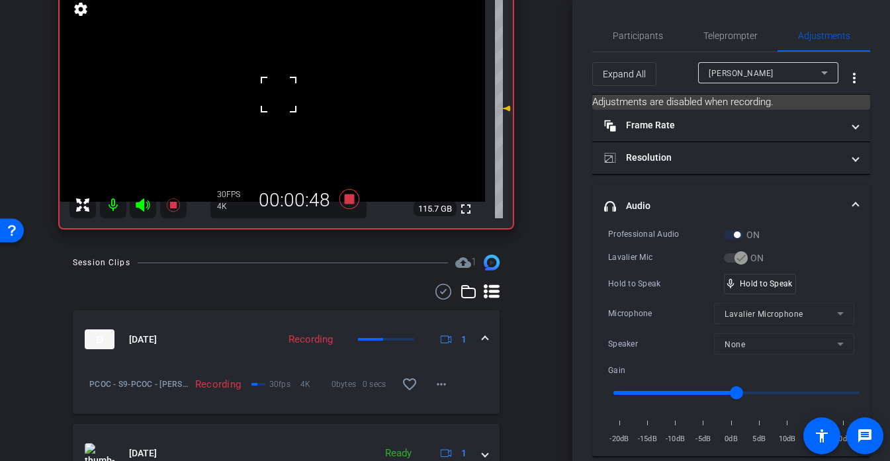
click at [278, 94] on div at bounding box center [278, 94] width 33 height 33
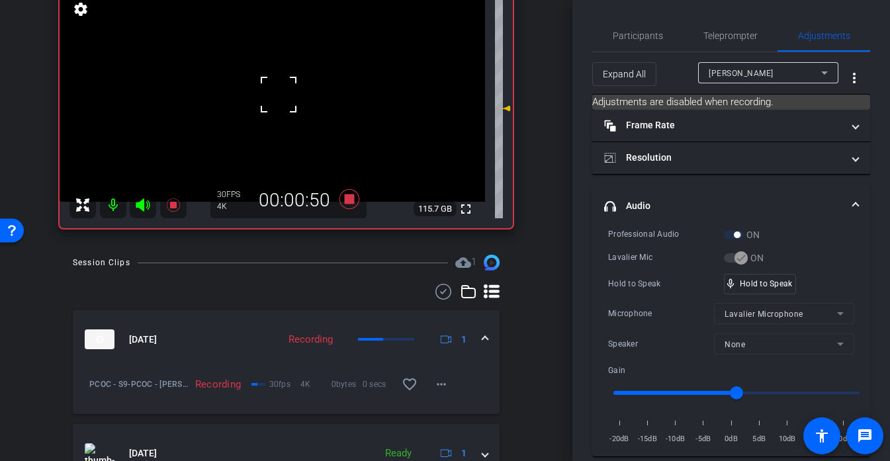
click at [278, 94] on div at bounding box center [278, 94] width 33 height 33
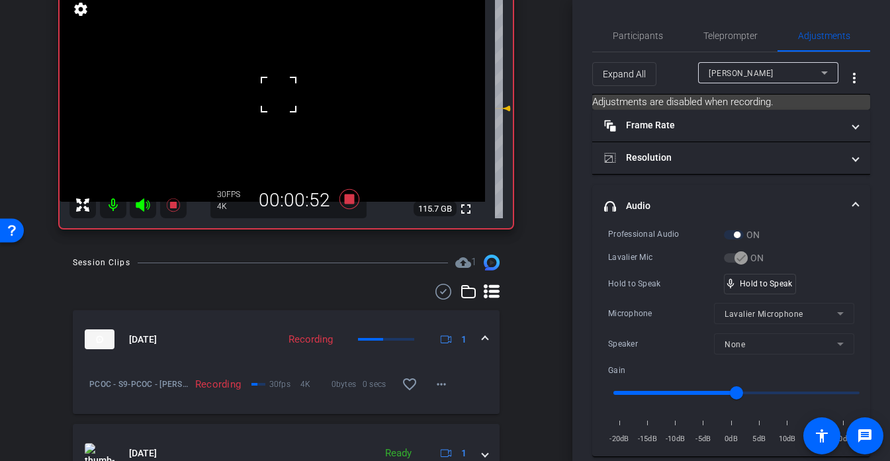
click at [278, 94] on div at bounding box center [278, 94] width 33 height 33
click at [278, 94] on div "fullscreen settings 115.7 GB" at bounding box center [286, 108] width 453 height 239
click at [278, 94] on video at bounding box center [272, 95] width 425 height 213
click at [278, 94] on div at bounding box center [278, 94] width 33 height 33
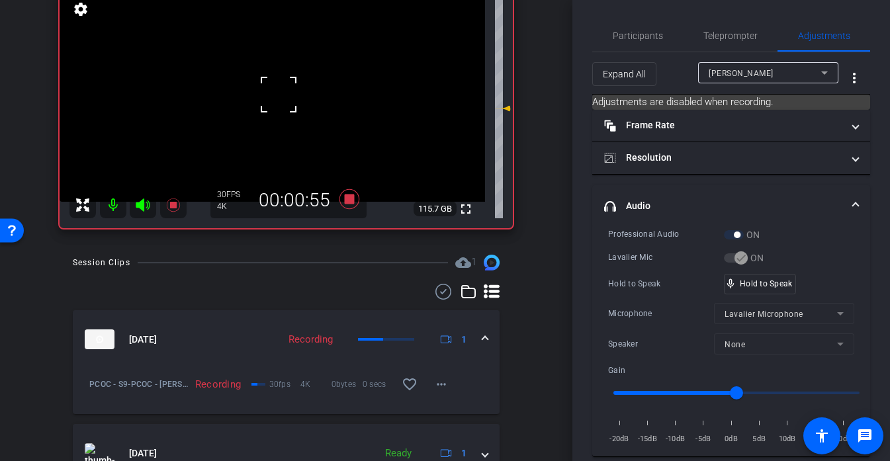
click at [278, 94] on div at bounding box center [278, 94] width 33 height 33
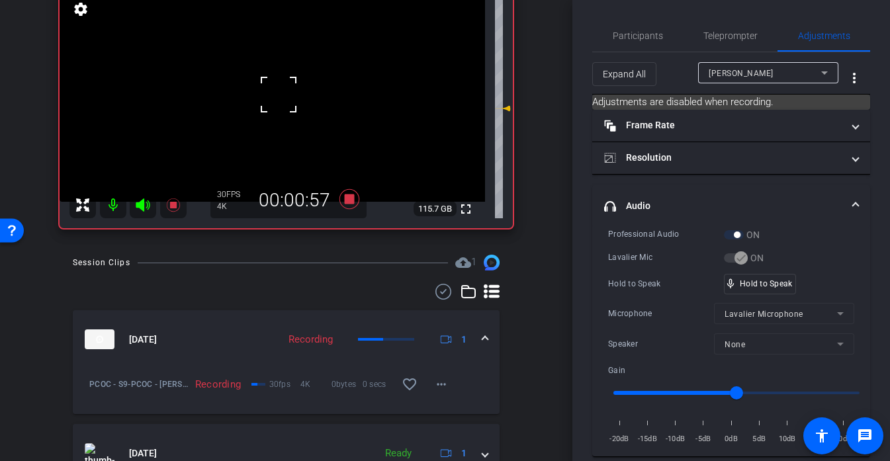
click at [278, 94] on div at bounding box center [278, 94] width 33 height 33
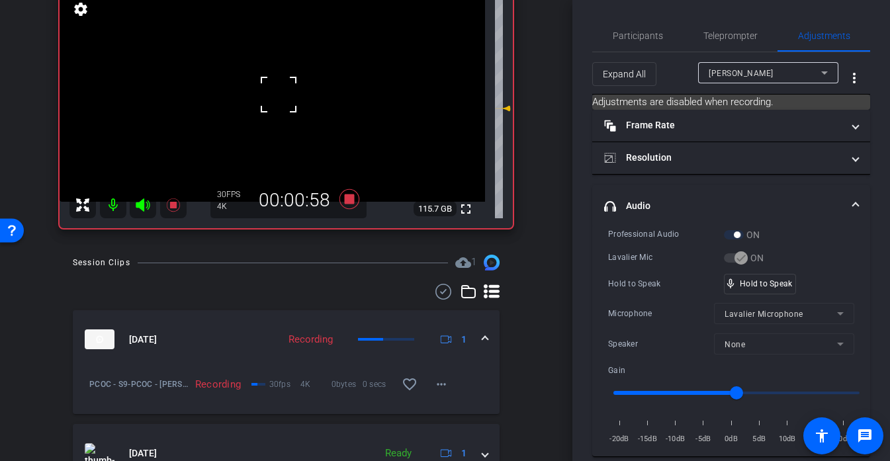
click at [278, 94] on div at bounding box center [278, 94] width 33 height 33
click at [278, 94] on div "fullscreen settings 115.7 GB" at bounding box center [286, 108] width 453 height 239
click at [278, 94] on video at bounding box center [272, 95] width 425 height 213
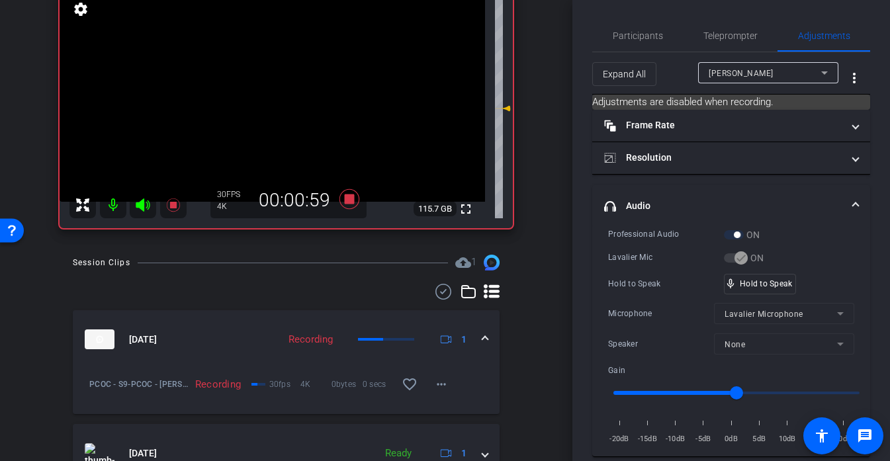
click at [278, 94] on div at bounding box center [278, 94] width 33 height 33
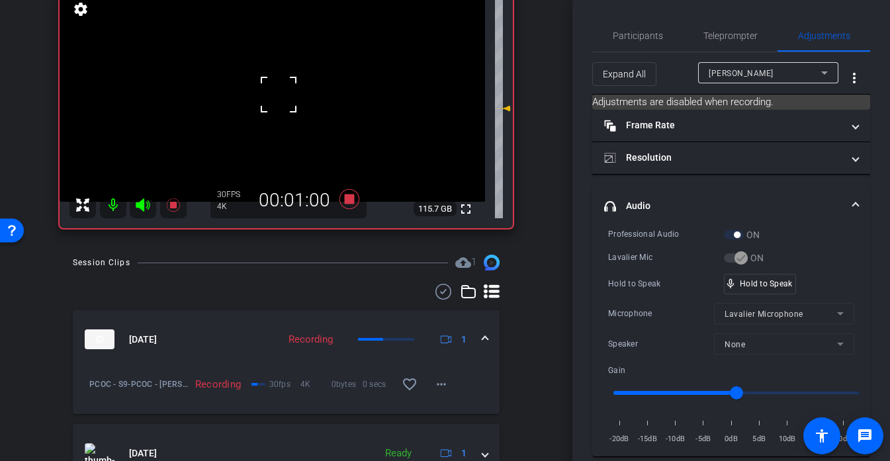
click at [278, 94] on div at bounding box center [278, 94] width 33 height 33
click at [271, 116] on video at bounding box center [272, 95] width 425 height 213
click at [276, 109] on div at bounding box center [271, 116] width 33 height 33
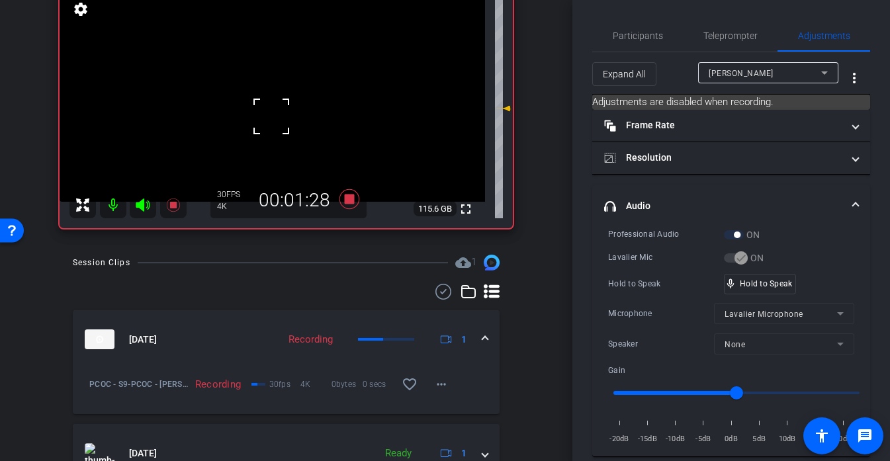
click at [276, 109] on div at bounding box center [271, 116] width 33 height 33
click at [260, 105] on video at bounding box center [272, 95] width 425 height 213
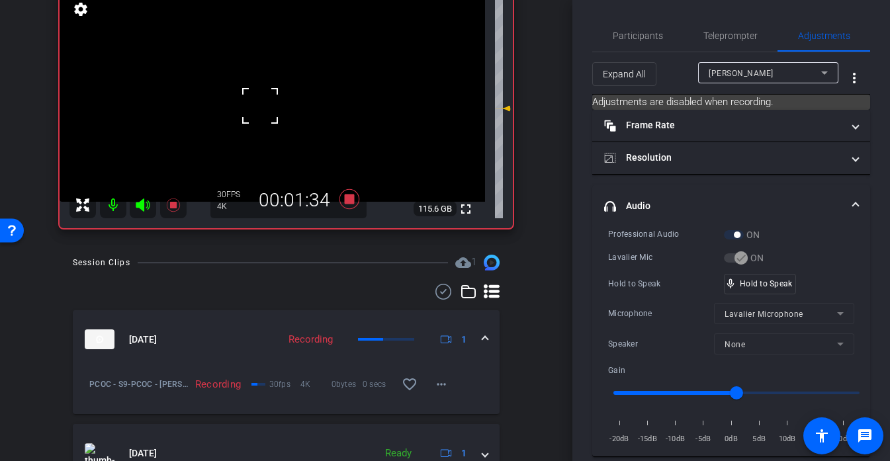
click at [272, 92] on div at bounding box center [259, 105] width 33 height 33
click at [257, 98] on video at bounding box center [272, 95] width 425 height 213
click at [265, 89] on div at bounding box center [257, 98] width 33 height 33
click at [273, 85] on div at bounding box center [257, 98] width 33 height 33
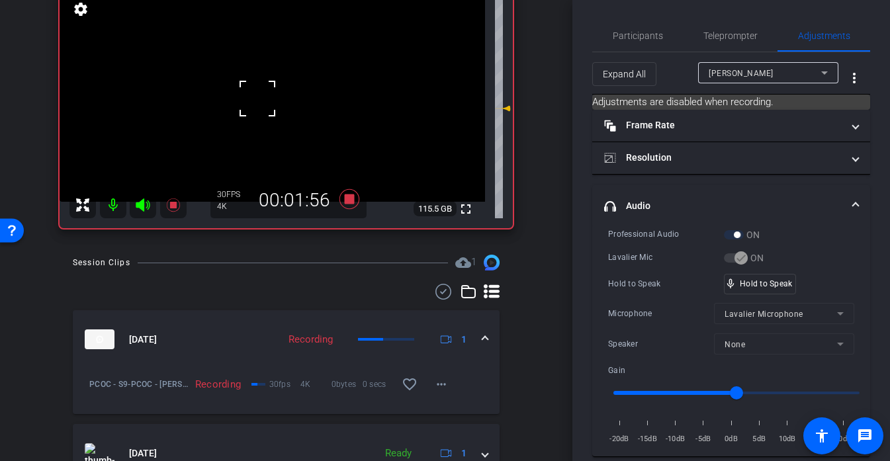
click at [280, 83] on video at bounding box center [272, 95] width 425 height 213
click at [280, 83] on div at bounding box center [279, 83] width 33 height 33
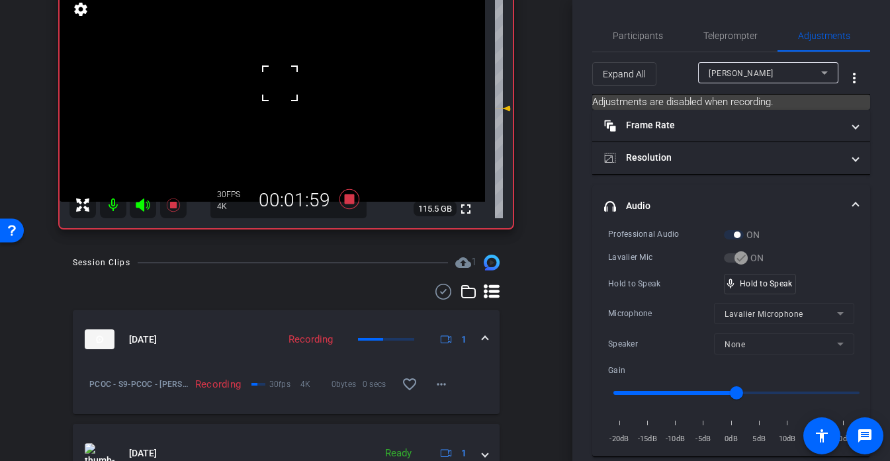
click at [280, 83] on div at bounding box center [279, 83] width 33 height 33
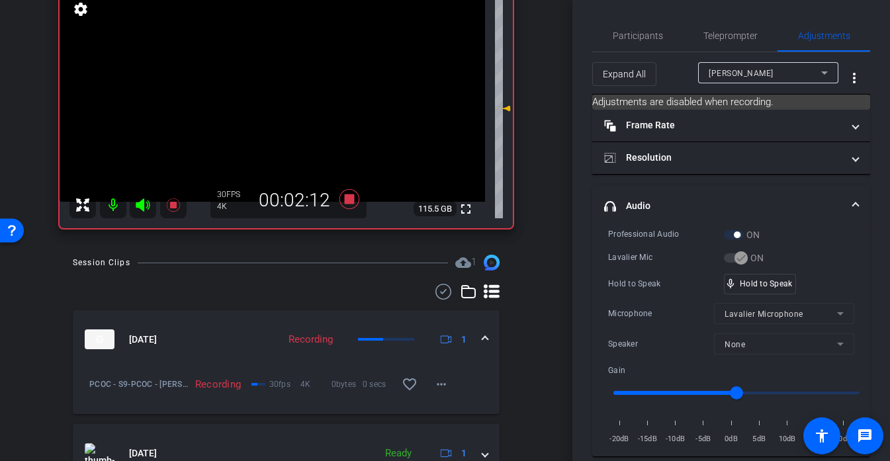
click at [280, 83] on video at bounding box center [272, 95] width 425 height 213
click at [269, 89] on div at bounding box center [279, 83] width 33 height 33
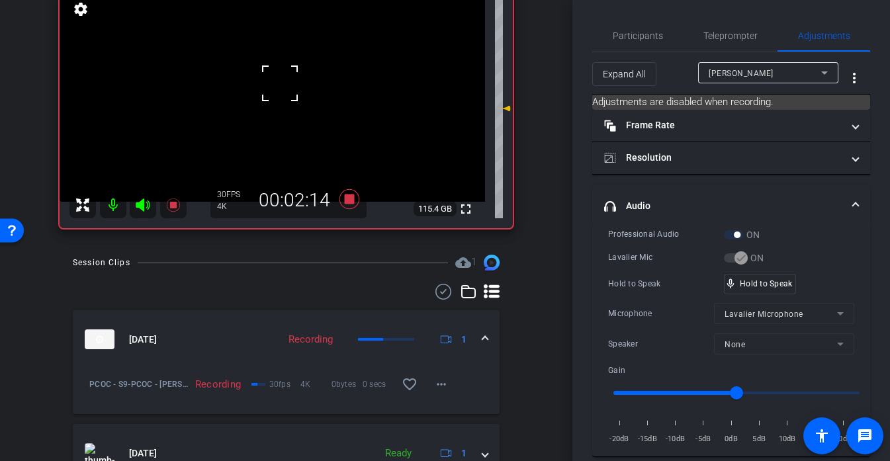
click at [269, 89] on div at bounding box center [279, 83] width 33 height 33
click at [269, 89] on video at bounding box center [272, 95] width 425 height 213
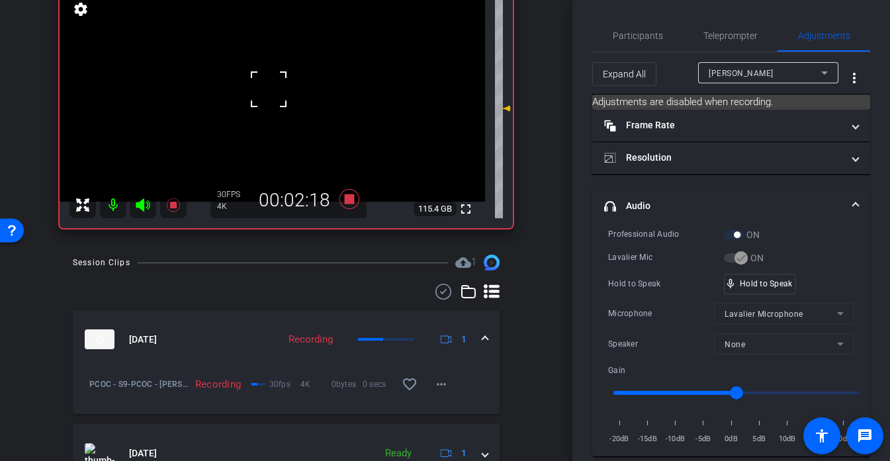
click at [269, 89] on div at bounding box center [268, 89] width 33 height 33
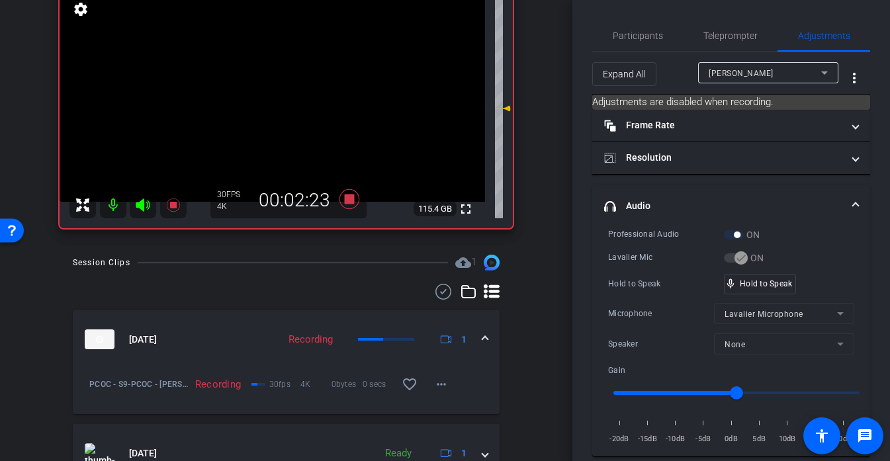
click at [269, 89] on video at bounding box center [272, 95] width 425 height 213
click at [269, 89] on div at bounding box center [268, 89] width 33 height 33
click at [278, 93] on div at bounding box center [268, 89] width 33 height 33
click at [278, 91] on div at bounding box center [268, 89] width 33 height 33
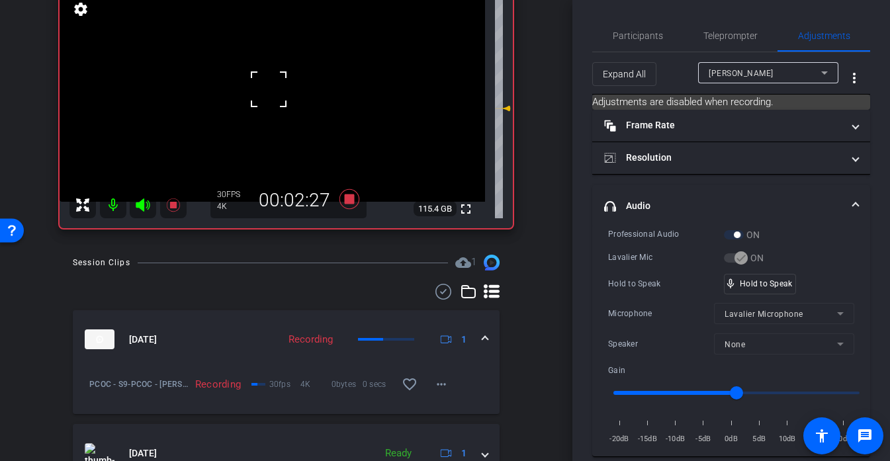
click at [278, 91] on div at bounding box center [268, 89] width 33 height 33
click at [278, 91] on video at bounding box center [272, 95] width 425 height 213
click at [278, 91] on div at bounding box center [277, 91] width 33 height 33
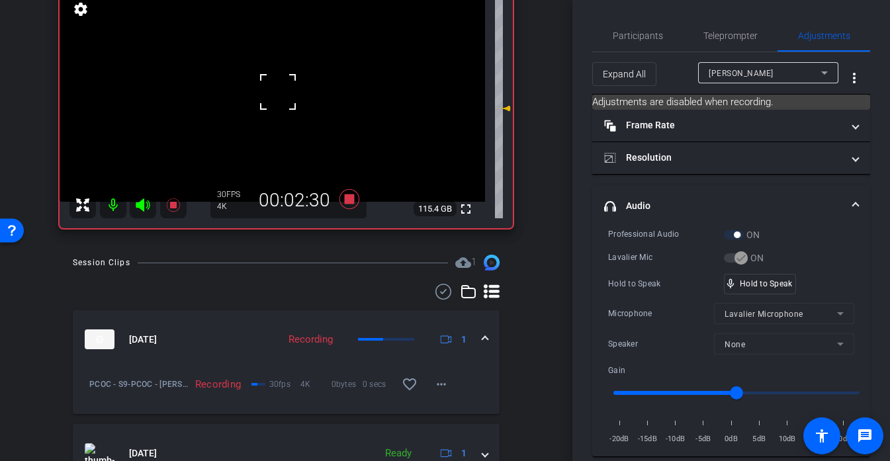
click at [278, 91] on div at bounding box center [277, 91] width 33 height 33
click at [278, 91] on div "fullscreen settings 115.4 GB" at bounding box center [286, 108] width 453 height 239
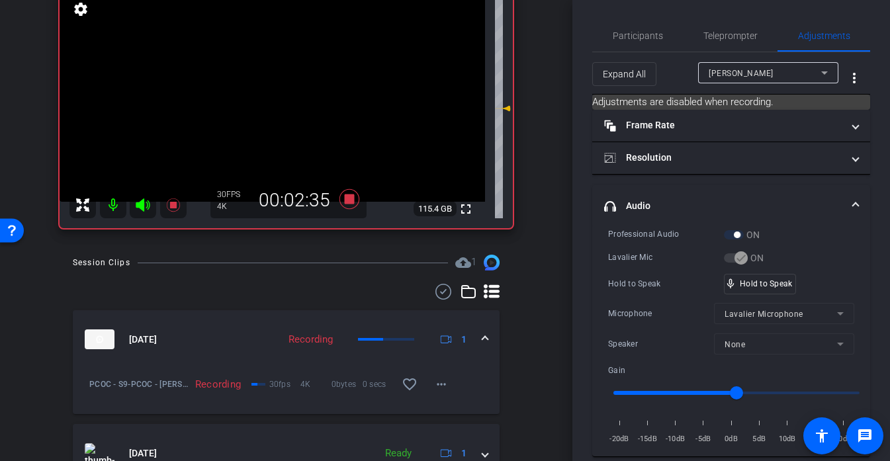
click at [278, 91] on video at bounding box center [272, 95] width 425 height 213
click at [268, 83] on video at bounding box center [272, 95] width 425 height 213
click at [268, 95] on div at bounding box center [267, 83] width 33 height 33
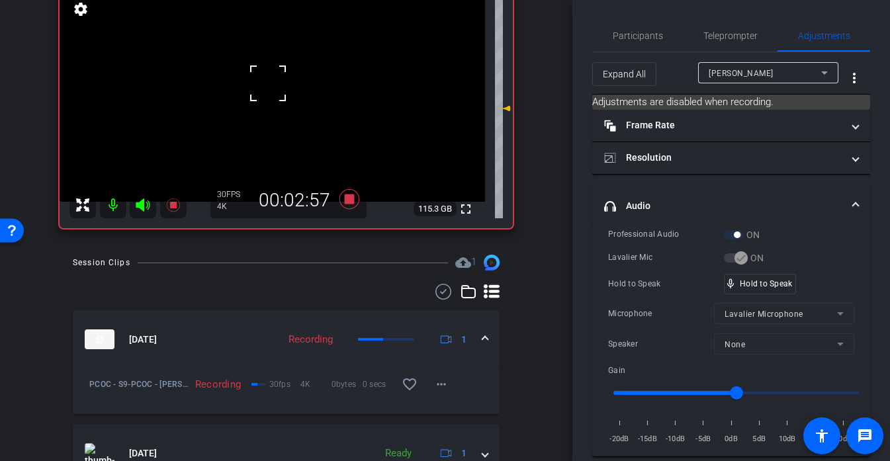
click at [268, 95] on div at bounding box center [267, 83] width 33 height 33
click at [276, 119] on video at bounding box center [272, 95] width 425 height 213
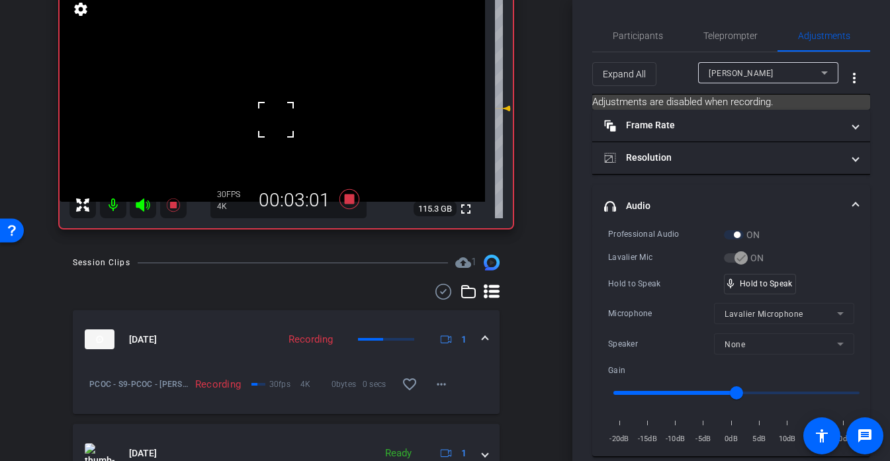
click at [271, 112] on div at bounding box center [275, 119] width 33 height 33
click at [271, 106] on div at bounding box center [275, 119] width 33 height 33
click at [271, 100] on video at bounding box center [272, 95] width 425 height 213
click at [271, 100] on div at bounding box center [270, 100] width 33 height 33
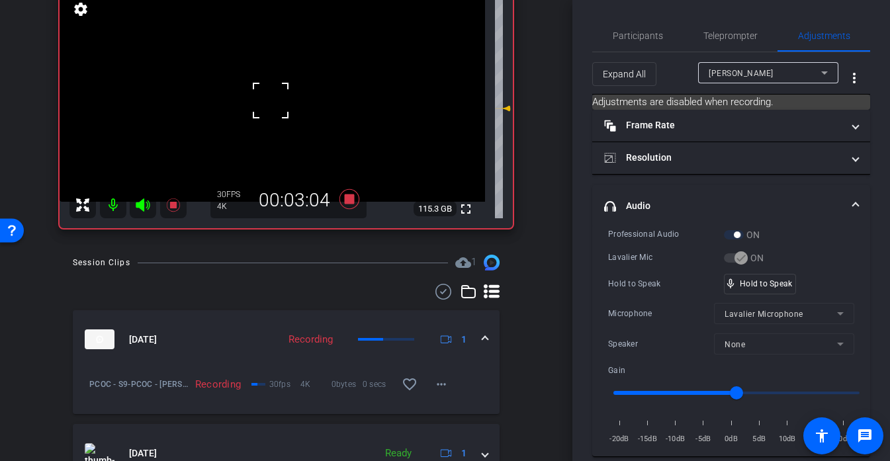
click at [271, 100] on div at bounding box center [270, 100] width 33 height 33
click at [271, 100] on video at bounding box center [272, 95] width 425 height 213
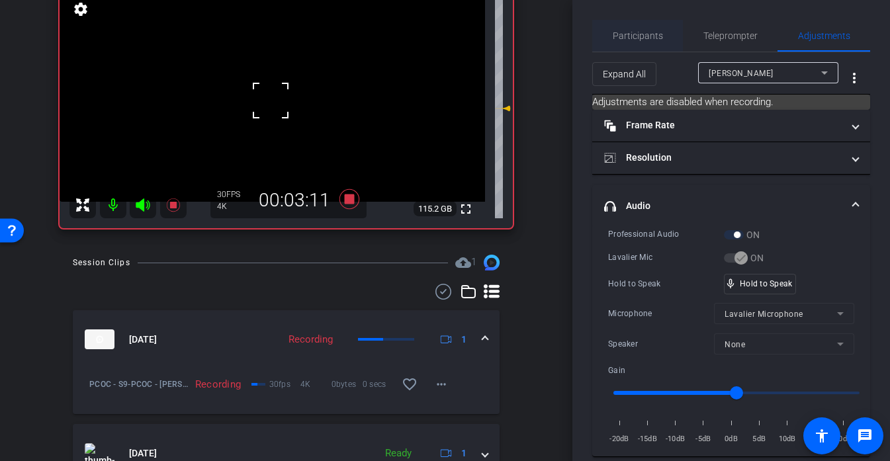
click at [637, 40] on span "Participants" at bounding box center [638, 35] width 50 height 9
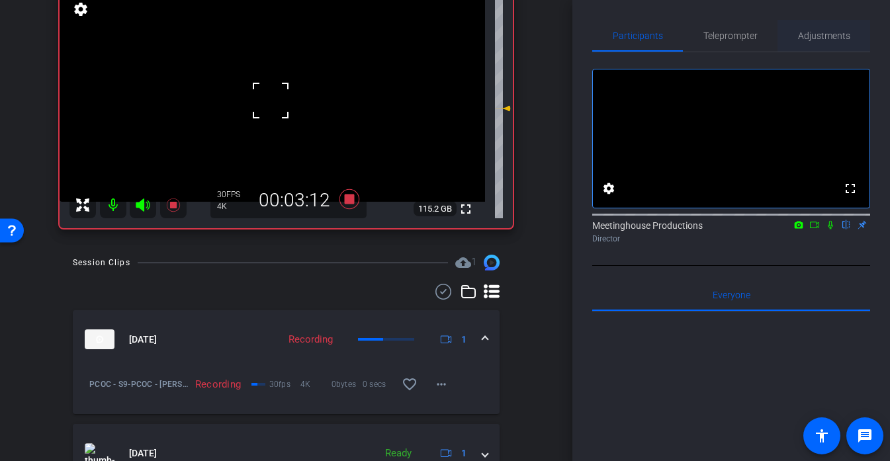
click at [830, 38] on span "Adjustments" at bounding box center [824, 35] width 52 height 9
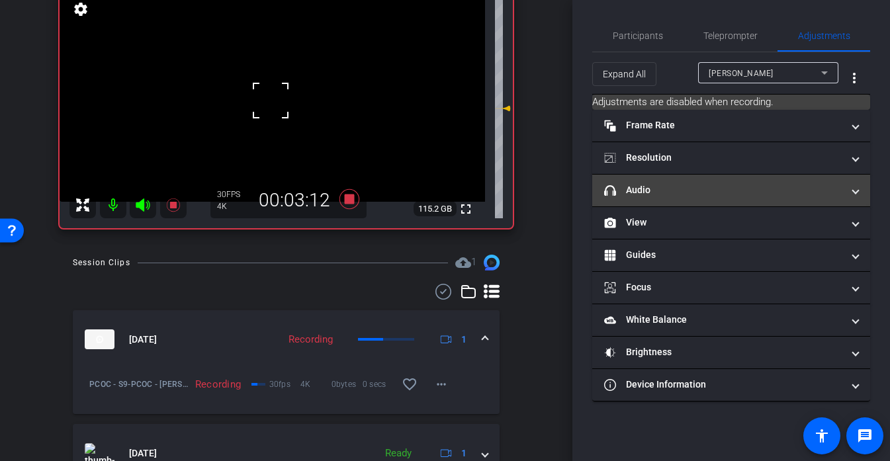
click at [667, 178] on mat-expansion-panel-header "headphone icon Audio" at bounding box center [731, 191] width 278 height 32
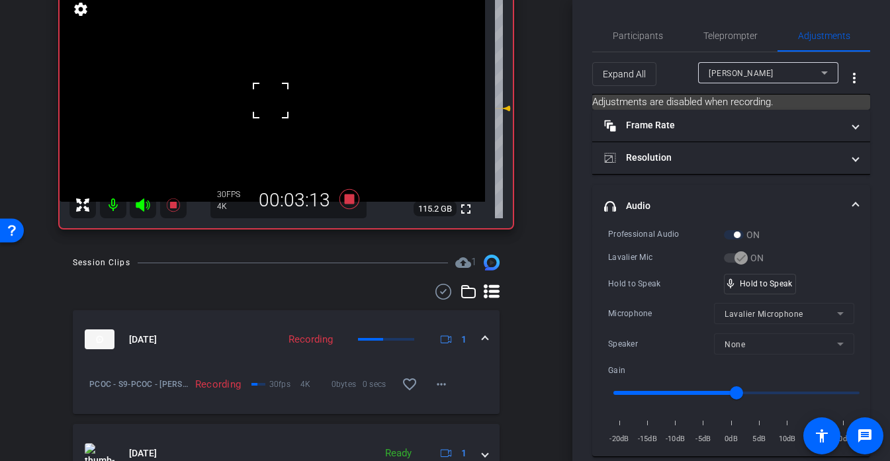
click at [267, 93] on div "fullscreen settings 115.2 GB" at bounding box center [286, 108] width 453 height 239
click at [267, 93] on video at bounding box center [272, 95] width 425 height 213
click at [267, 93] on div at bounding box center [266, 93] width 33 height 33
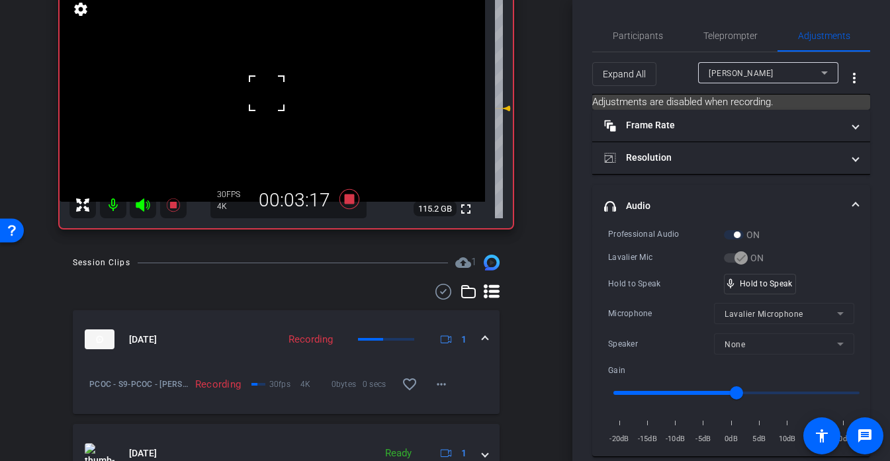
click at [267, 93] on div at bounding box center [266, 93] width 33 height 33
click at [277, 91] on div at bounding box center [266, 93] width 33 height 33
click at [277, 91] on video at bounding box center [272, 95] width 425 height 213
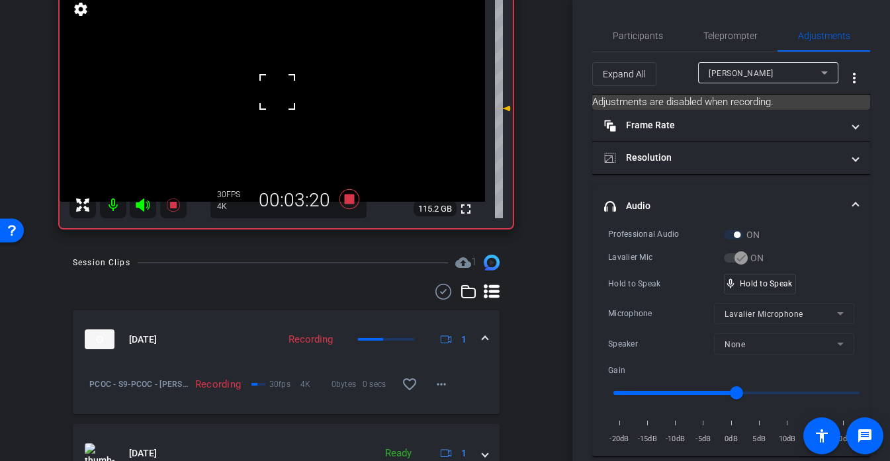
click at [277, 91] on div at bounding box center [277, 91] width 33 height 33
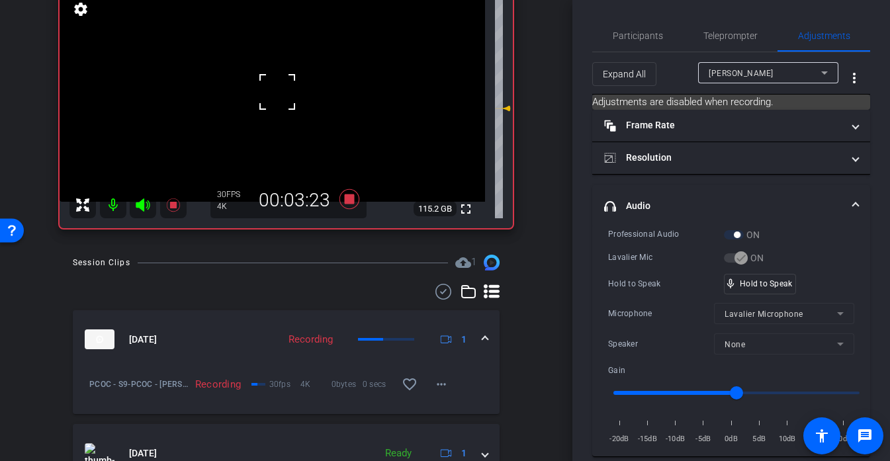
click at [290, 94] on div at bounding box center [277, 91] width 33 height 33
click at [290, 94] on div "fullscreen settings 115.2 GB" at bounding box center [286, 108] width 453 height 239
click at [290, 94] on video at bounding box center [272, 95] width 425 height 213
click at [290, 94] on div at bounding box center [289, 94] width 33 height 33
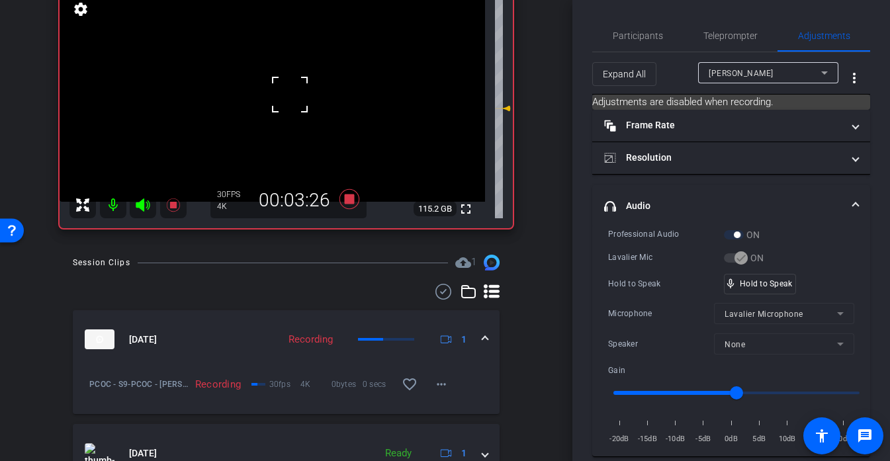
click at [290, 94] on div at bounding box center [289, 94] width 33 height 33
click at [273, 84] on video at bounding box center [272, 95] width 425 height 213
click at [273, 84] on div at bounding box center [272, 84] width 33 height 33
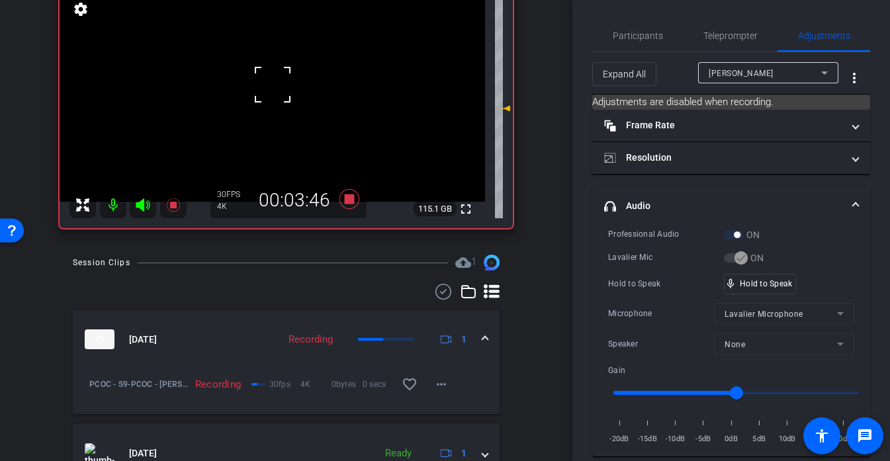
click at [273, 84] on div at bounding box center [272, 84] width 33 height 33
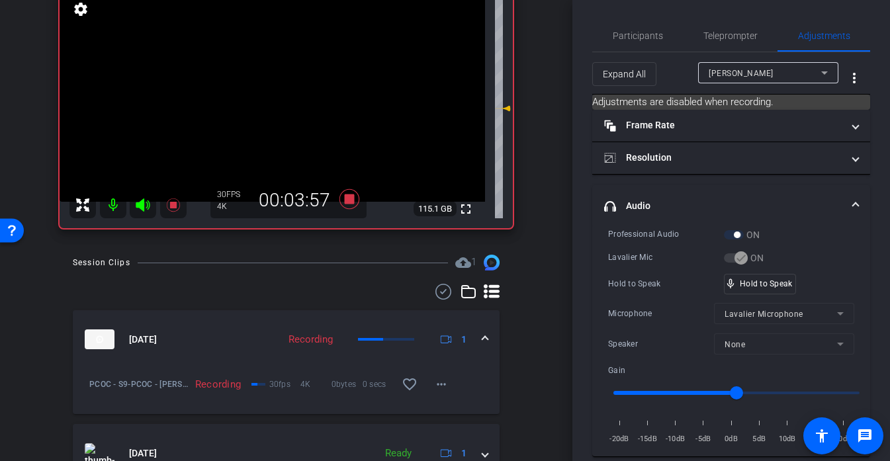
click at [273, 84] on video at bounding box center [272, 95] width 425 height 213
click at [273, 84] on div at bounding box center [272, 84] width 33 height 33
click at [273, 87] on div at bounding box center [272, 84] width 33 height 33
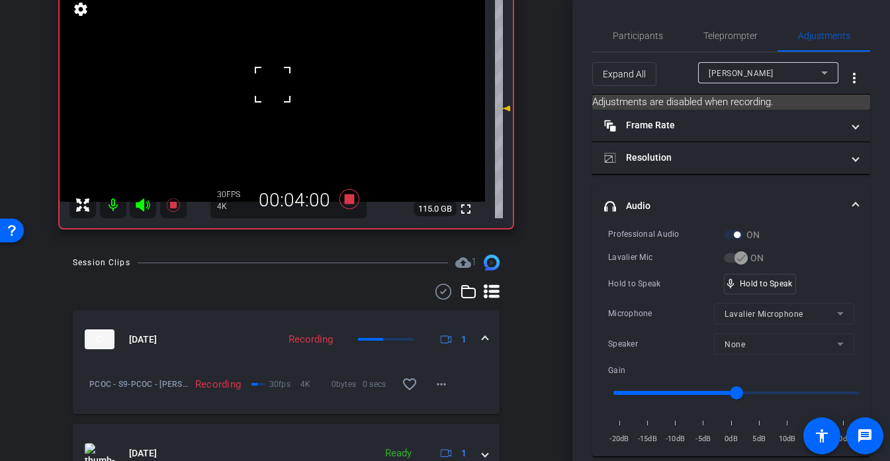
click at [273, 87] on div at bounding box center [272, 84] width 33 height 33
click at [273, 87] on video at bounding box center [272, 95] width 425 height 213
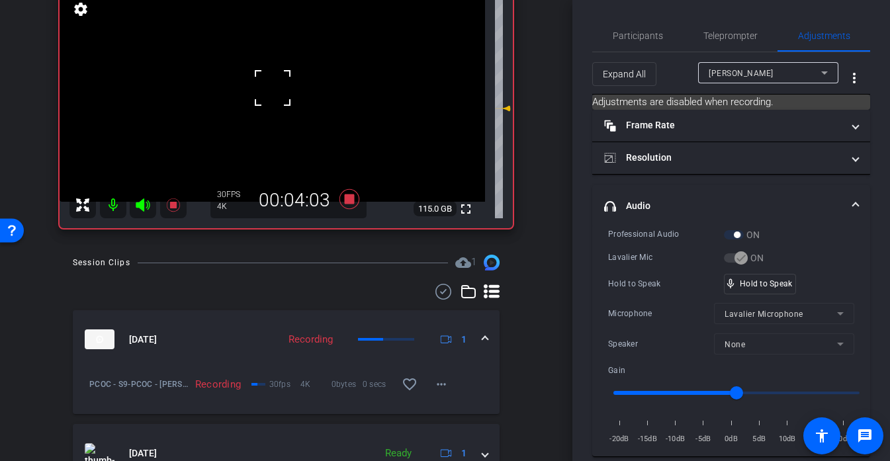
click at [273, 87] on div at bounding box center [272, 87] width 33 height 33
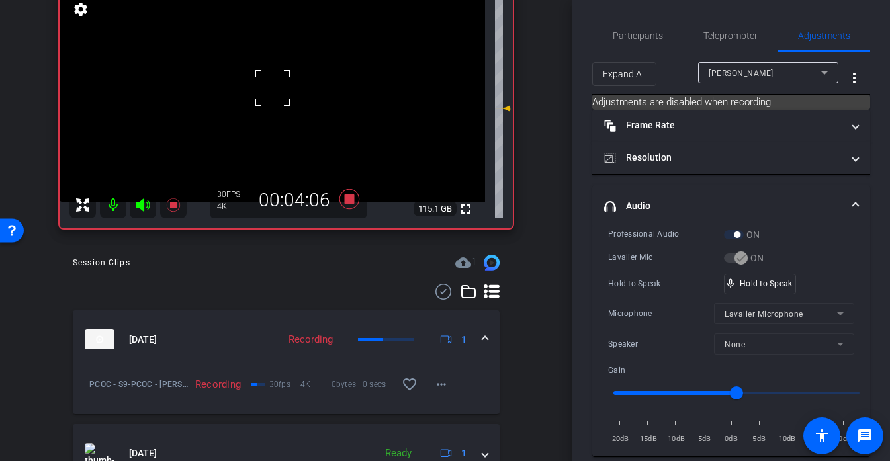
click at [273, 87] on div at bounding box center [272, 87] width 33 height 33
click at [273, 87] on div "fullscreen settings 115.1 GB" at bounding box center [286, 108] width 453 height 239
click at [273, 87] on video at bounding box center [272, 95] width 425 height 213
click at [273, 87] on div at bounding box center [272, 87] width 33 height 33
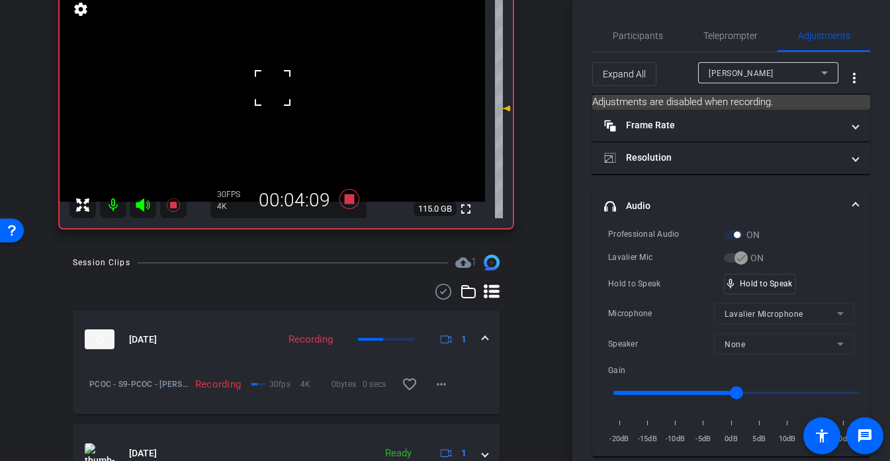
click at [273, 87] on div at bounding box center [272, 87] width 33 height 33
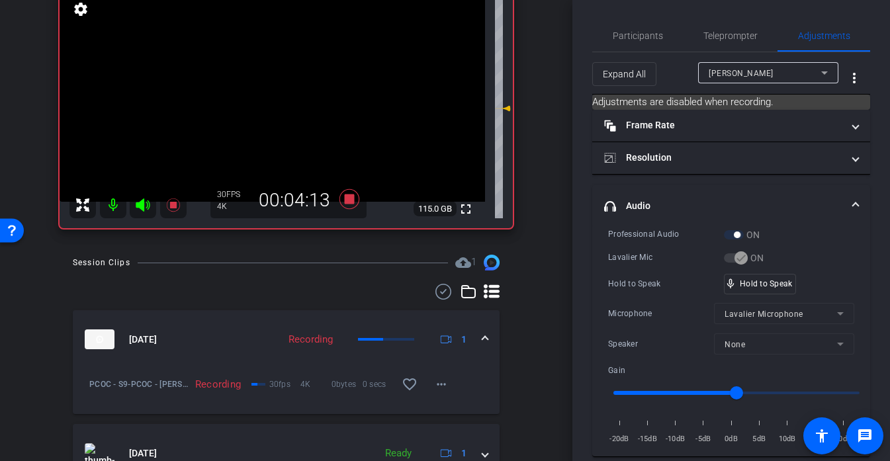
click at [273, 87] on video at bounding box center [272, 95] width 425 height 213
click at [273, 87] on div at bounding box center [272, 87] width 33 height 33
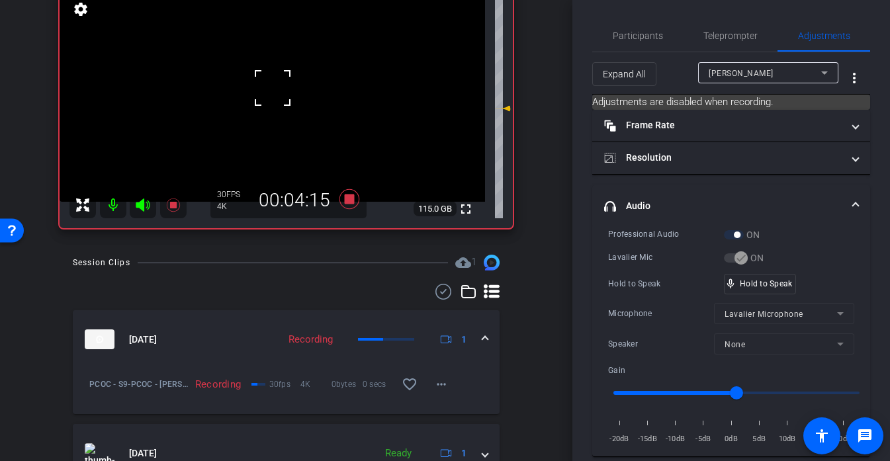
click at [273, 87] on div at bounding box center [272, 87] width 33 height 33
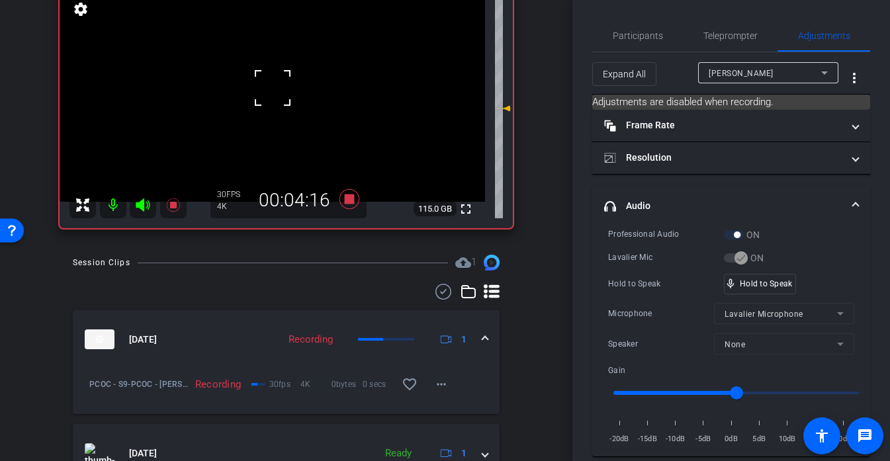
click at [273, 87] on div at bounding box center [272, 87] width 33 height 33
click at [287, 97] on video at bounding box center [272, 95] width 425 height 213
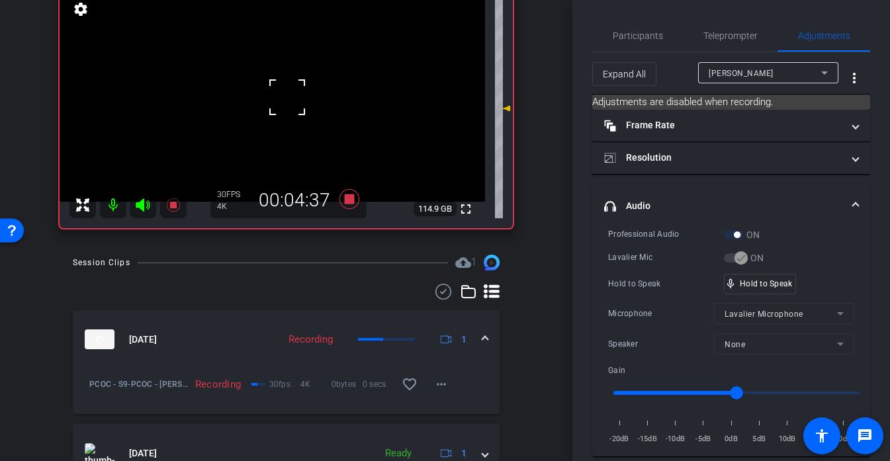
click at [277, 93] on div at bounding box center [287, 97] width 33 height 33
click at [789, 288] on div "Hold to Speak mic_none Speaking..." at bounding box center [731, 284] width 246 height 21
click at [780, 288] on div "mic_none Speaking..." at bounding box center [754, 284] width 60 height 19
click at [277, 91] on video at bounding box center [272, 95] width 425 height 213
click at [277, 91] on div at bounding box center [277, 91] width 33 height 33
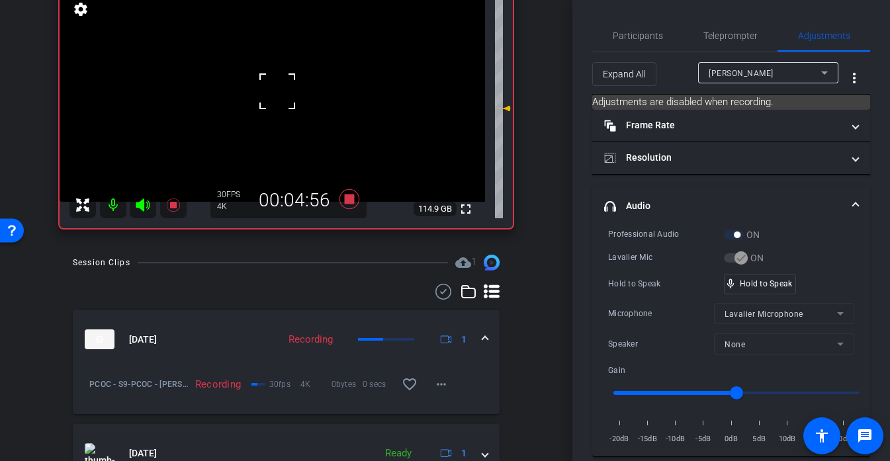
click at [277, 91] on div at bounding box center [277, 91] width 33 height 33
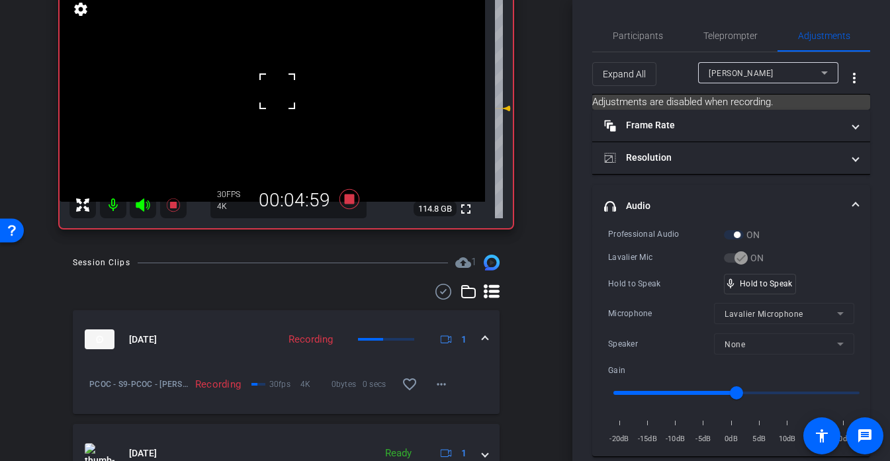
click at [277, 91] on div at bounding box center [277, 91] width 33 height 33
click at [277, 91] on video at bounding box center [272, 95] width 425 height 213
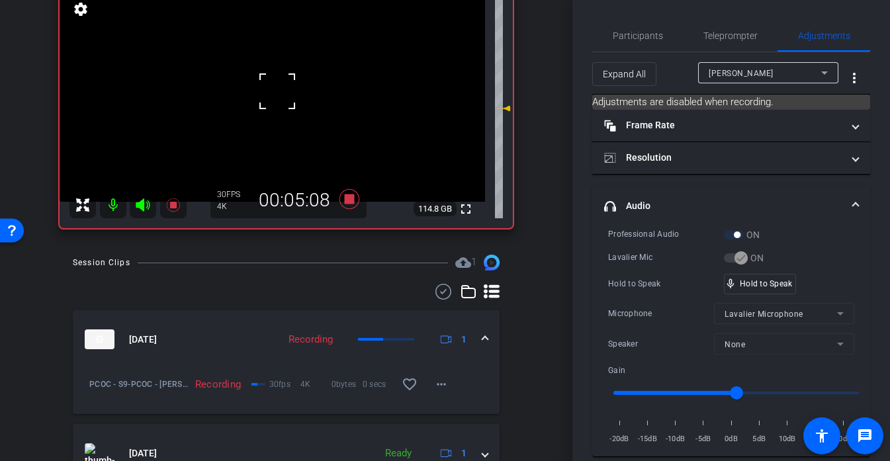
click at [277, 89] on div at bounding box center [277, 91] width 33 height 33
click at [288, 88] on video at bounding box center [272, 95] width 425 height 213
click at [288, 88] on div at bounding box center [277, 91] width 33 height 33
click at [272, 93] on video at bounding box center [272, 95] width 425 height 213
click at [272, 93] on div at bounding box center [271, 93] width 33 height 33
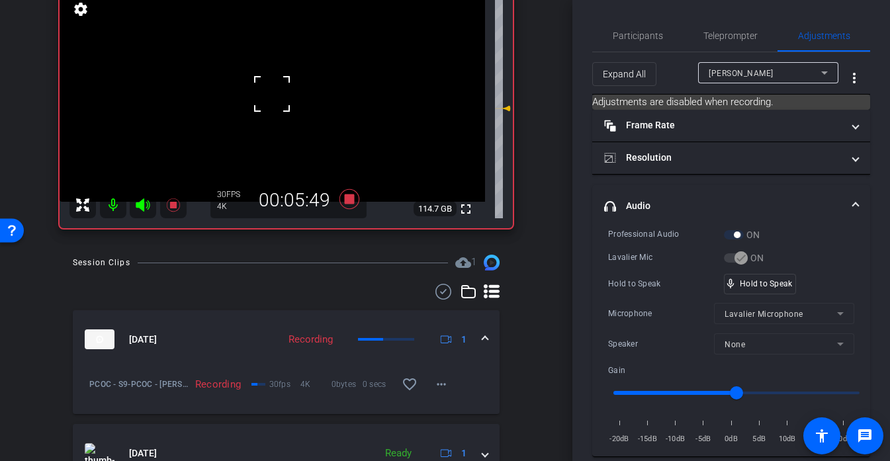
click at [272, 93] on div at bounding box center [271, 93] width 33 height 33
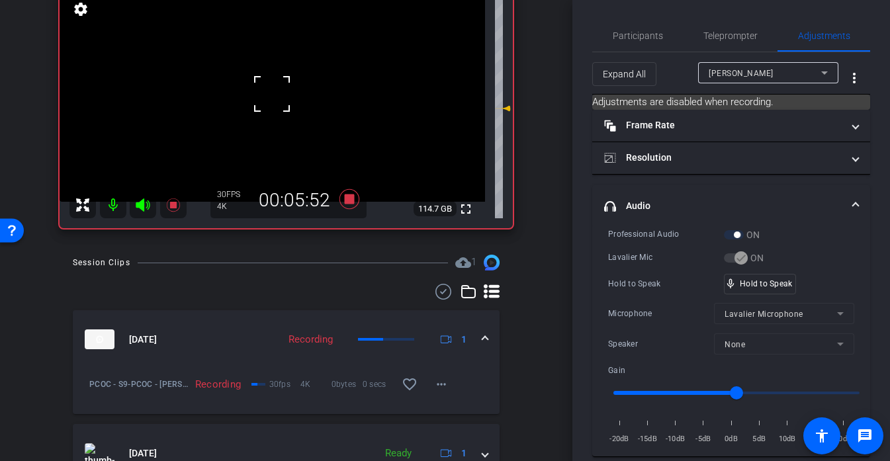
click at [280, 117] on video at bounding box center [272, 95] width 425 height 213
click at [279, 103] on div at bounding box center [279, 117] width 33 height 33
click at [289, 97] on video at bounding box center [272, 95] width 425 height 213
click at [794, 284] on div "Hold to Speak mic_none Speaking..." at bounding box center [731, 284] width 246 height 21
click at [252, 123] on video at bounding box center [272, 95] width 425 height 213
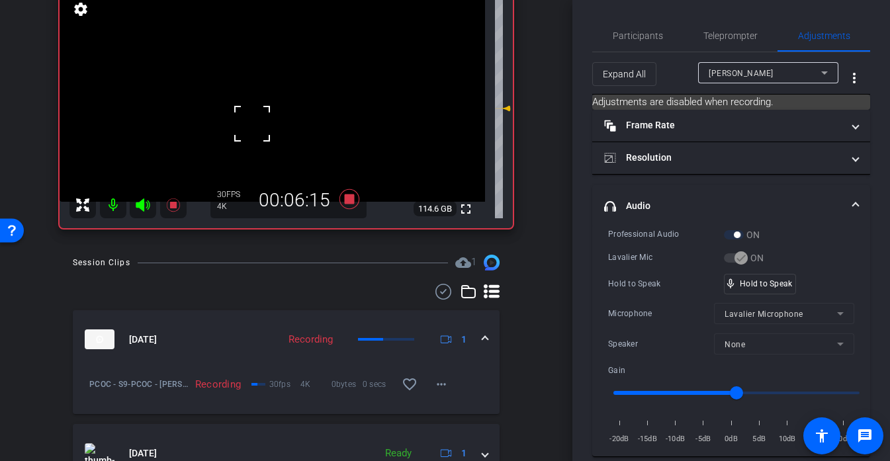
click at [255, 118] on div at bounding box center [251, 123] width 33 height 33
click at [259, 121] on div at bounding box center [251, 123] width 33 height 33
click at [277, 104] on video at bounding box center [272, 95] width 425 height 213
click at [236, 122] on video at bounding box center [272, 95] width 425 height 213
click at [179, 140] on video at bounding box center [272, 95] width 425 height 213
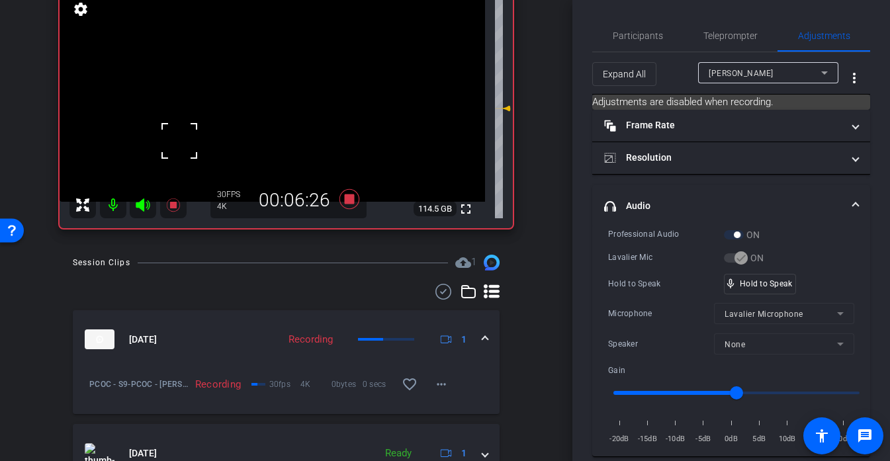
click at [271, 110] on video at bounding box center [272, 95] width 425 height 213
click at [289, 101] on video at bounding box center [272, 95] width 425 height 213
click at [284, 95] on div at bounding box center [289, 101] width 33 height 33
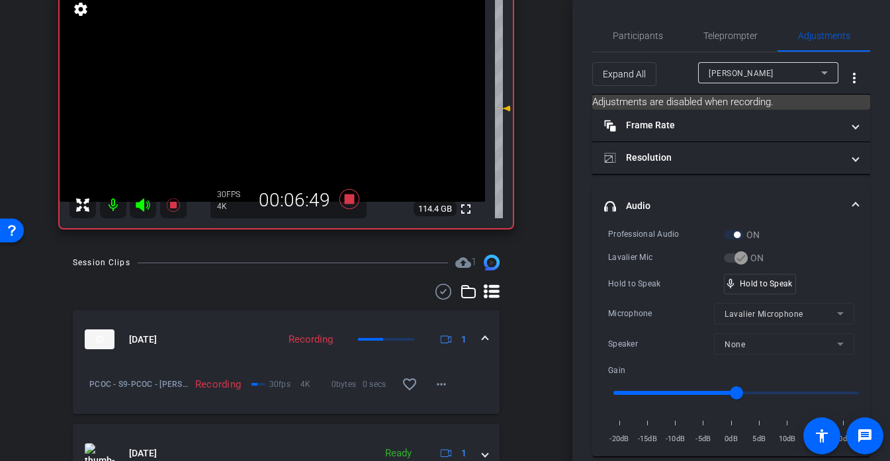
click at [273, 99] on video at bounding box center [272, 95] width 425 height 213
click at [273, 99] on div at bounding box center [272, 99] width 33 height 33
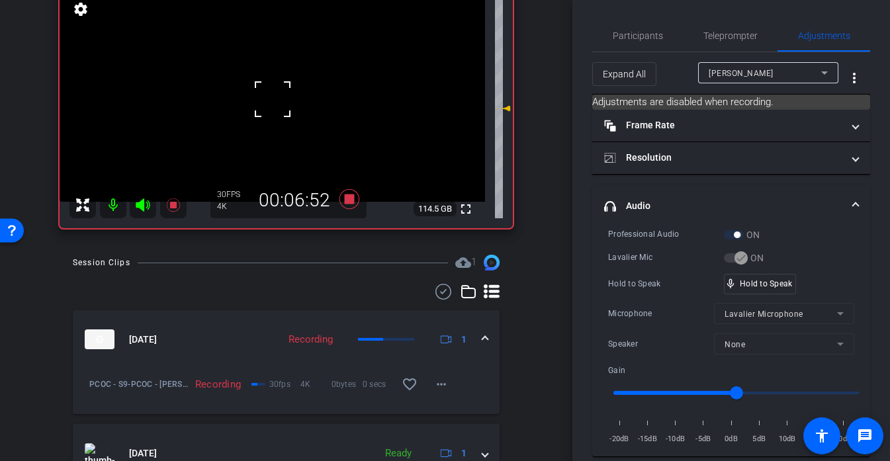
click at [281, 94] on div at bounding box center [272, 99] width 33 height 33
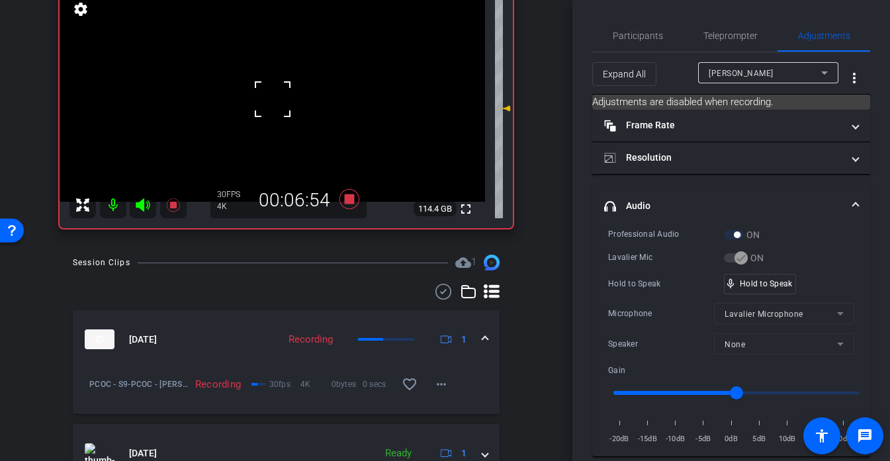
click at [281, 94] on div at bounding box center [272, 99] width 33 height 33
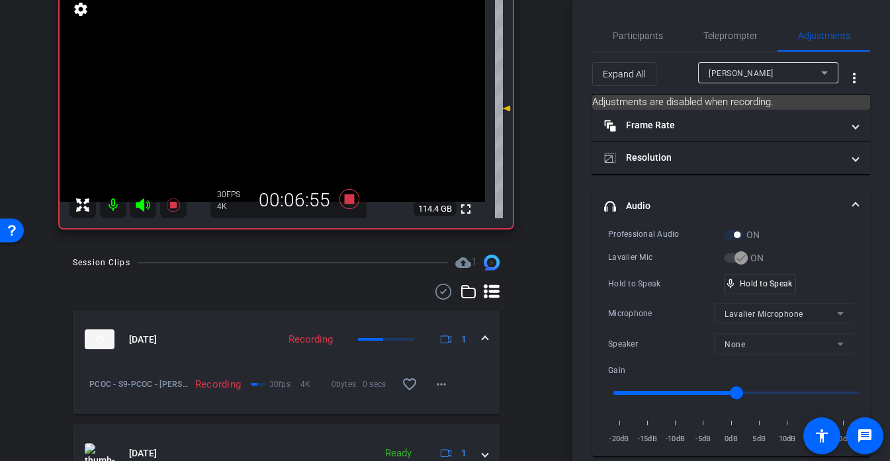
click at [281, 94] on video at bounding box center [272, 95] width 425 height 213
click at [281, 94] on div at bounding box center [281, 94] width 33 height 33
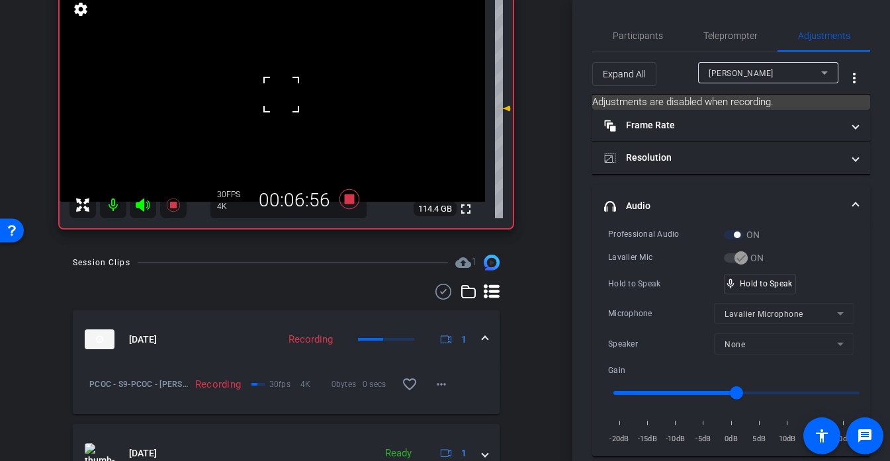
click at [281, 94] on div at bounding box center [281, 94] width 33 height 33
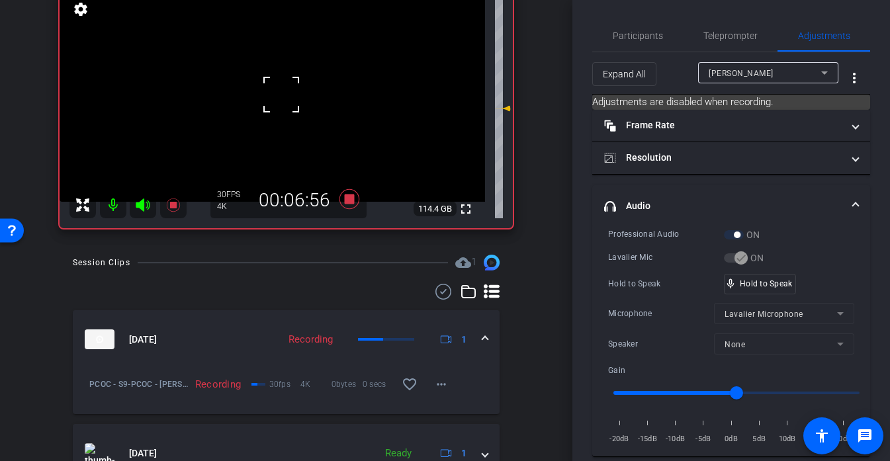
click at [281, 94] on div at bounding box center [281, 94] width 33 height 33
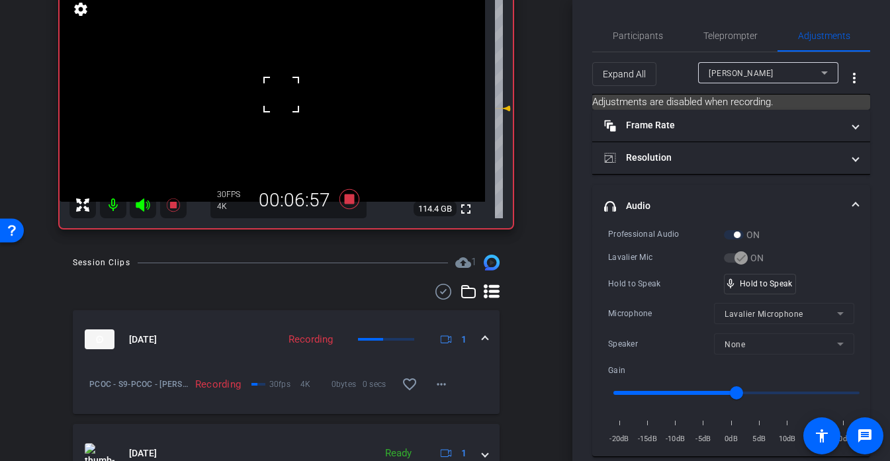
click at [281, 94] on div at bounding box center [281, 94] width 33 height 33
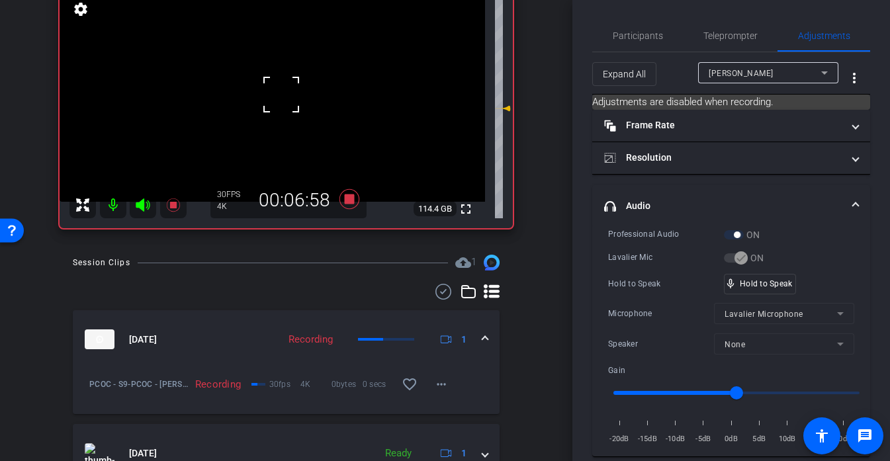
click at [281, 94] on div at bounding box center [281, 94] width 33 height 33
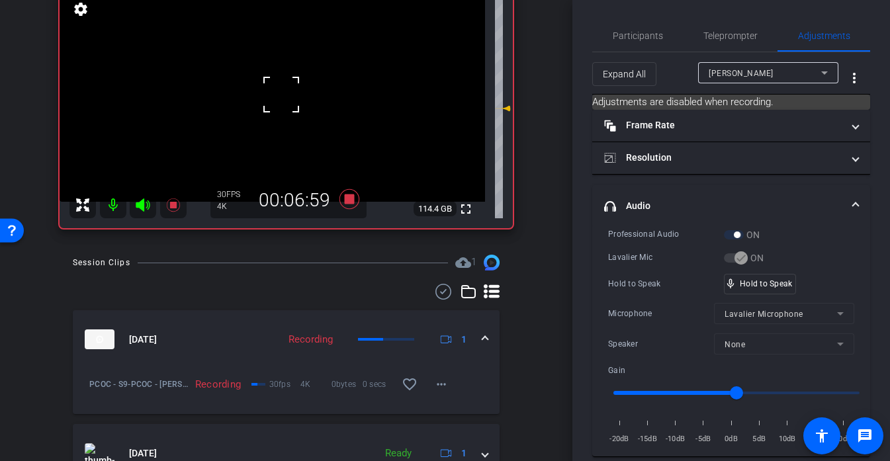
click at [281, 94] on div at bounding box center [281, 94] width 33 height 33
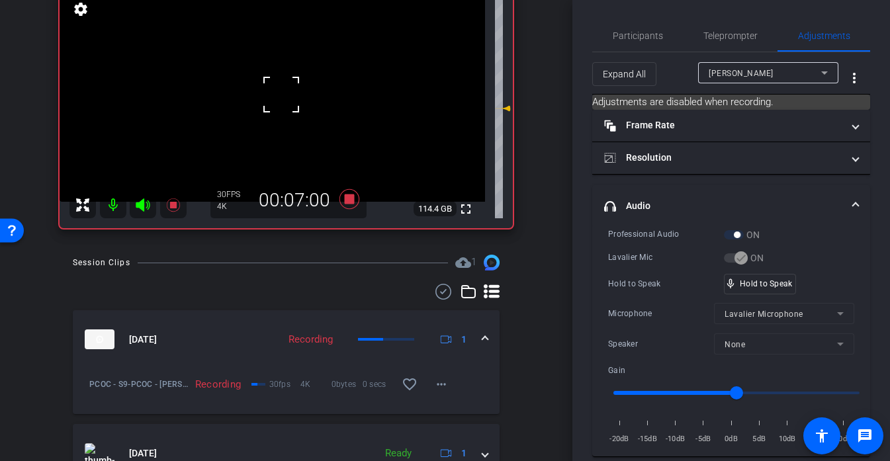
click at [281, 94] on video at bounding box center [272, 95] width 425 height 213
click at [281, 94] on div at bounding box center [281, 94] width 33 height 33
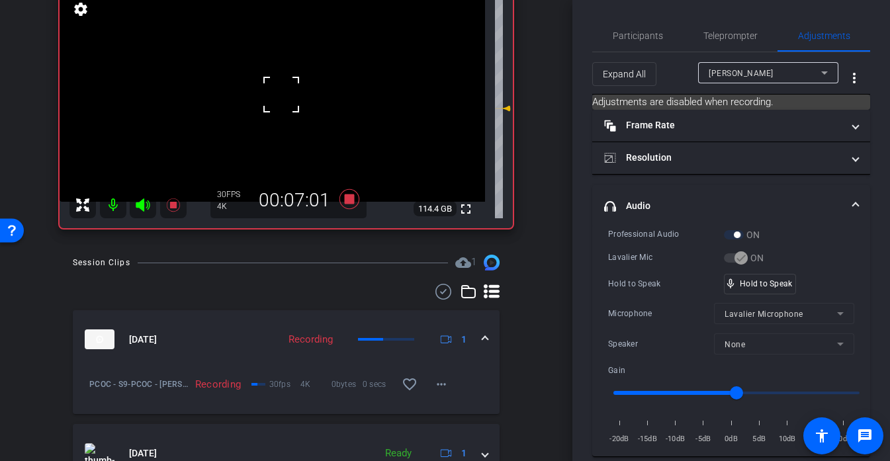
click at [281, 94] on div at bounding box center [281, 94] width 33 height 33
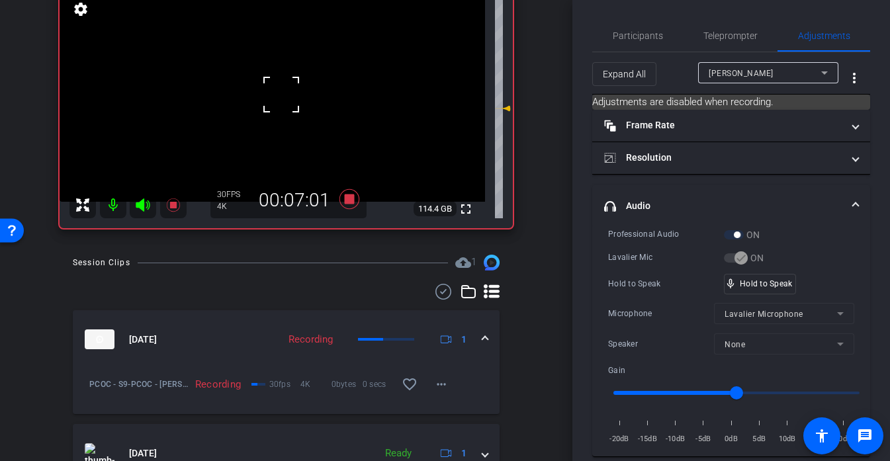
click at [281, 94] on div at bounding box center [281, 94] width 33 height 33
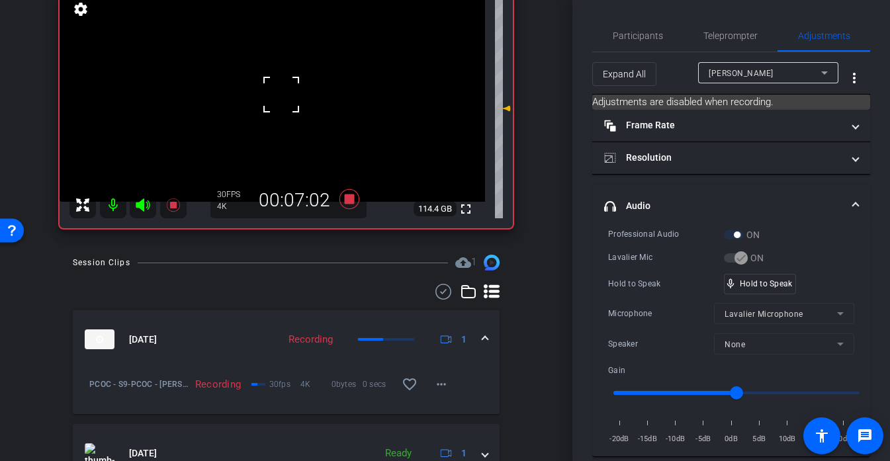
click at [281, 94] on div at bounding box center [281, 94] width 33 height 33
click at [275, 95] on video at bounding box center [272, 95] width 425 height 213
click at [275, 95] on div at bounding box center [275, 95] width 33 height 33
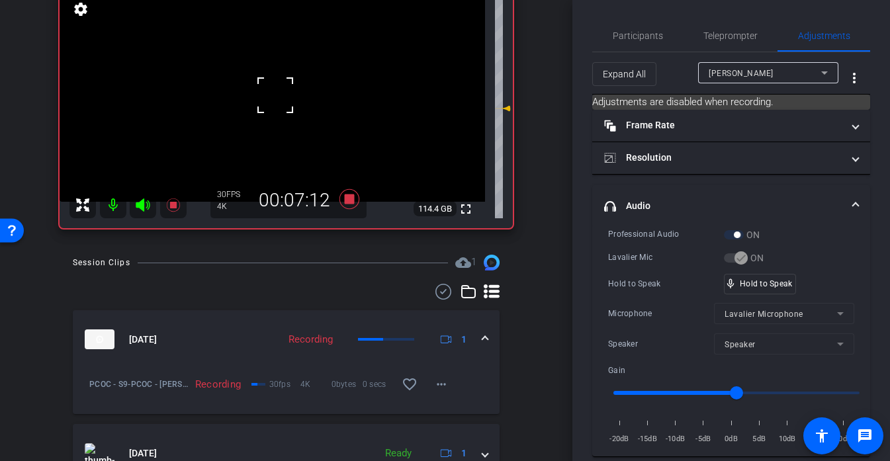
click at [275, 95] on div at bounding box center [275, 95] width 33 height 33
click at [275, 95] on video at bounding box center [272, 95] width 425 height 213
click at [275, 95] on div at bounding box center [275, 95] width 33 height 33
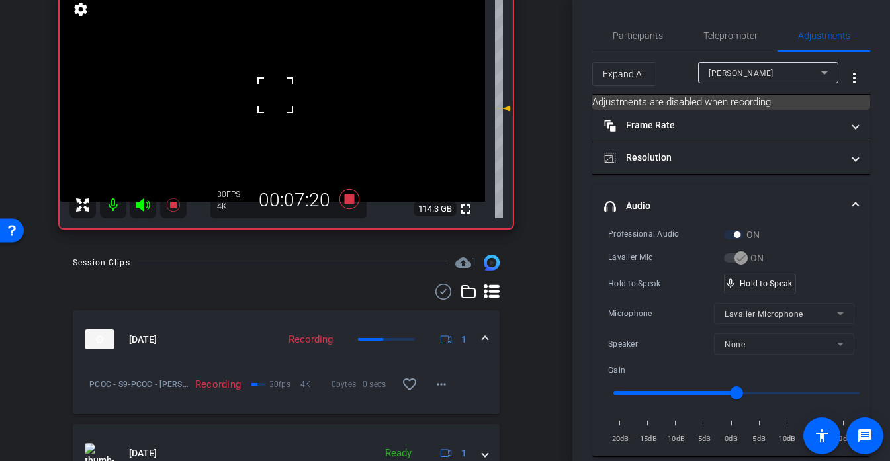
click at [275, 95] on div at bounding box center [275, 95] width 33 height 33
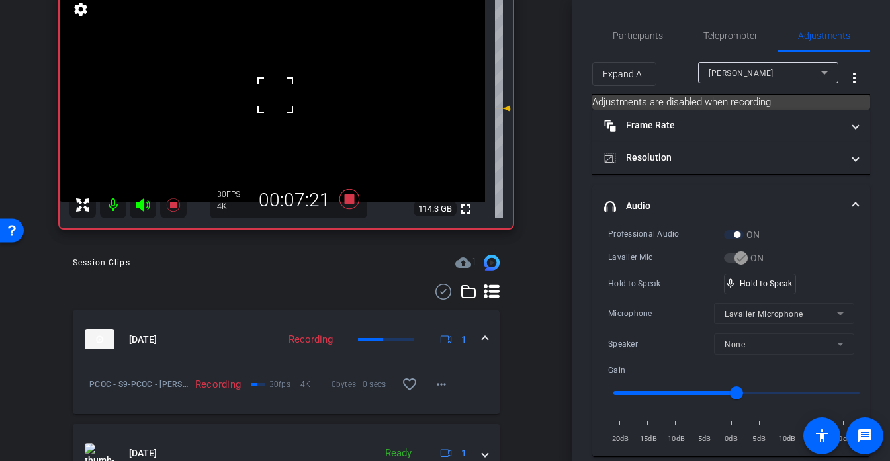
click at [275, 95] on div at bounding box center [275, 95] width 33 height 33
drag, startPoint x: 775, startPoint y: 288, endPoint x: 768, endPoint y: 286, distance: 6.9
click at [276, 97] on video at bounding box center [272, 95] width 425 height 213
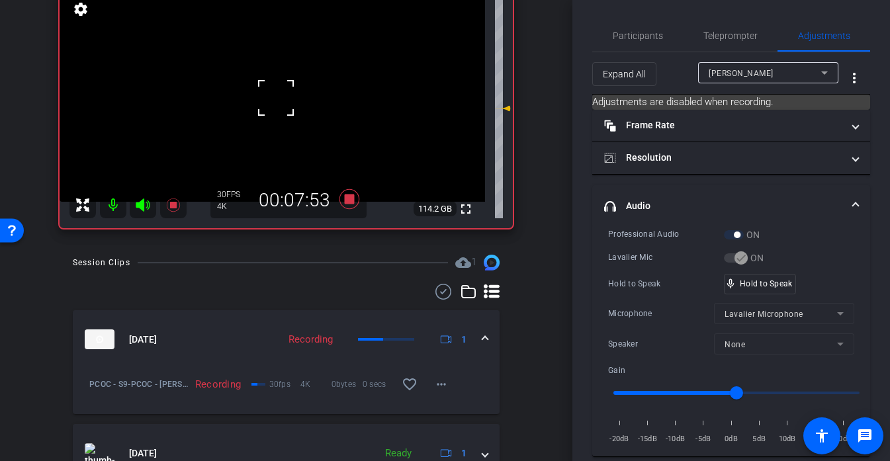
click at [276, 97] on div at bounding box center [275, 97] width 33 height 33
click at [282, 93] on div at bounding box center [275, 97] width 33 height 33
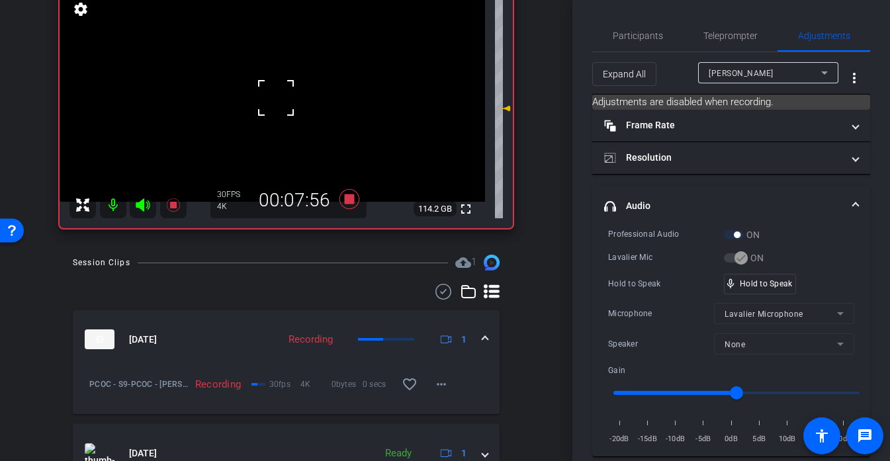
click at [282, 93] on div at bounding box center [275, 97] width 33 height 33
click at [296, 79] on video at bounding box center [272, 95] width 425 height 213
click at [288, 81] on div at bounding box center [295, 80] width 33 height 33
click at [283, 88] on div at bounding box center [295, 80] width 33 height 33
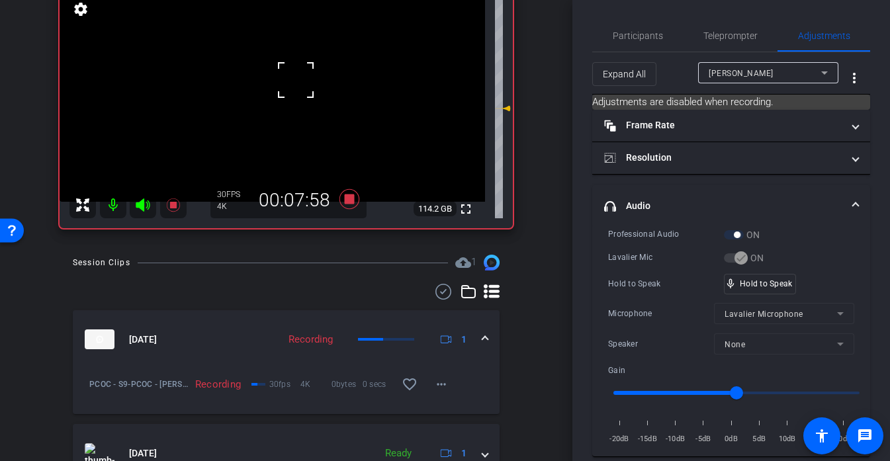
click at [264, 110] on video at bounding box center [272, 95] width 425 height 213
click at [282, 105] on video at bounding box center [272, 95] width 425 height 213
click at [273, 117] on div at bounding box center [281, 105] width 33 height 33
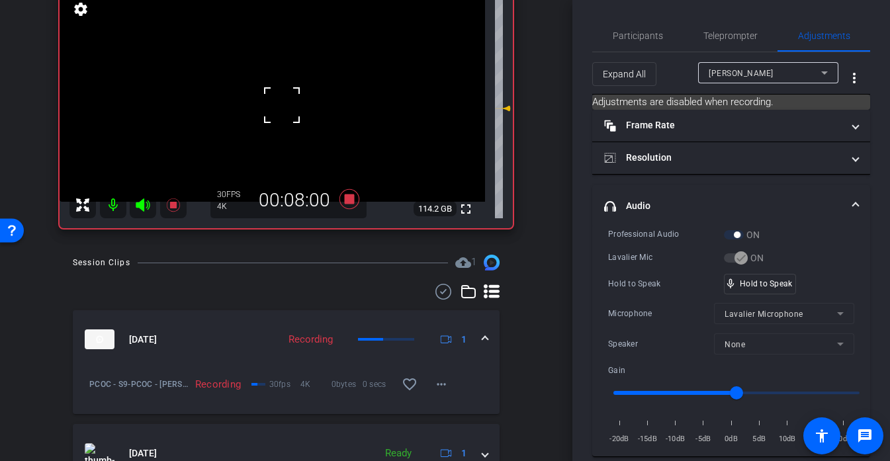
click at [273, 117] on div at bounding box center [281, 105] width 33 height 33
click at [277, 106] on video at bounding box center [272, 95] width 425 height 213
click at [284, 115] on video at bounding box center [272, 95] width 425 height 213
click at [281, 104] on div at bounding box center [284, 115] width 33 height 33
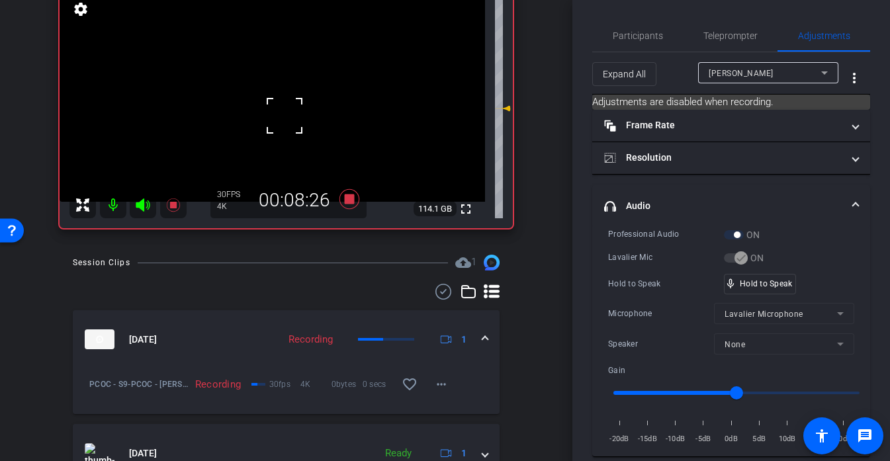
click at [292, 95] on video at bounding box center [272, 95] width 425 height 213
click at [292, 95] on div at bounding box center [292, 95] width 33 height 33
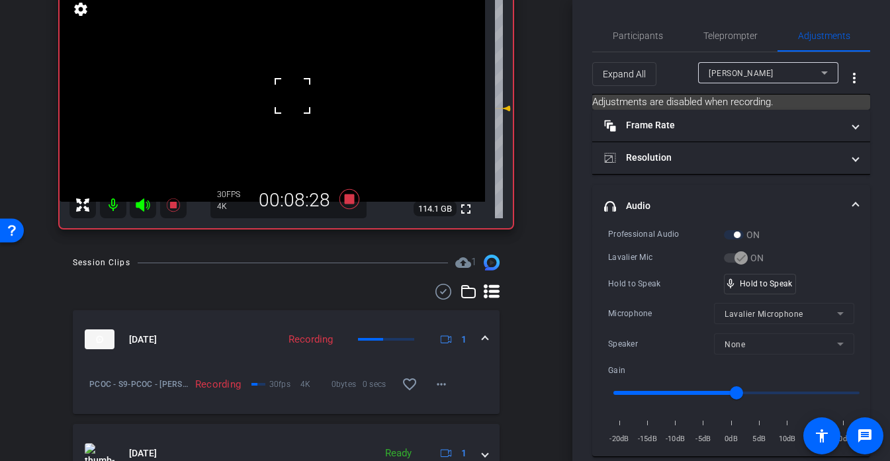
click at [292, 95] on div at bounding box center [292, 95] width 33 height 33
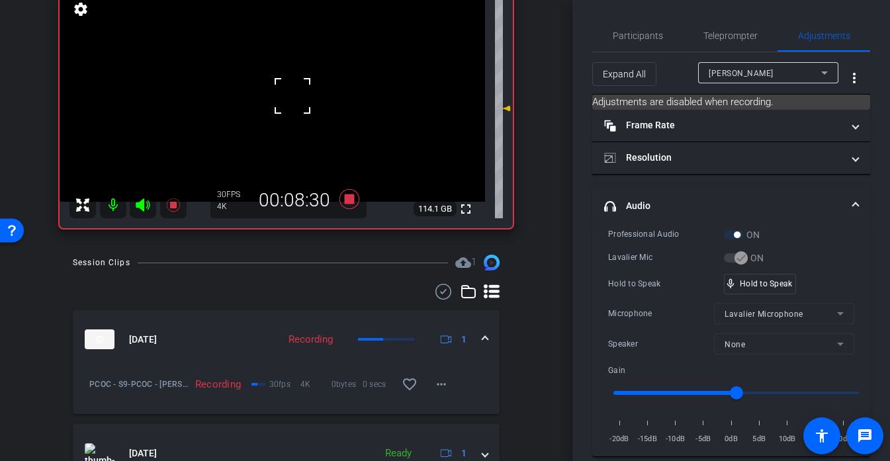
click at [287, 87] on div at bounding box center [292, 95] width 33 height 33
click at [282, 105] on video at bounding box center [272, 95] width 425 height 213
click at [282, 105] on div at bounding box center [292, 95] width 33 height 33
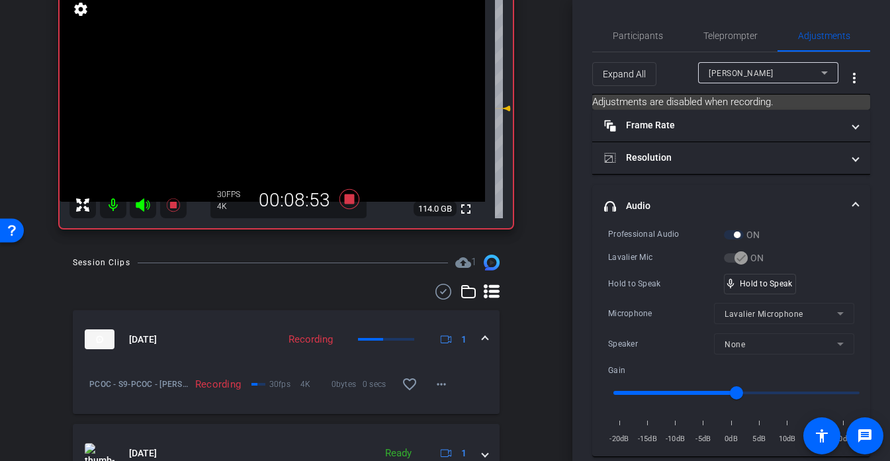
click at [259, 87] on video at bounding box center [272, 95] width 425 height 213
click at [277, 107] on video at bounding box center [272, 95] width 425 height 213
click at [277, 107] on div at bounding box center [277, 107] width 33 height 33
click at [281, 103] on div at bounding box center [277, 107] width 33 height 33
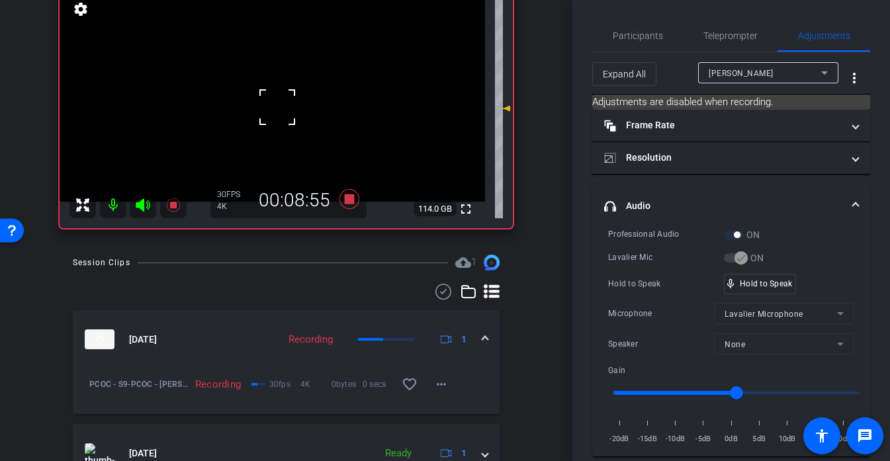
click at [283, 103] on div at bounding box center [277, 107] width 33 height 33
click at [288, 96] on div at bounding box center [277, 107] width 33 height 33
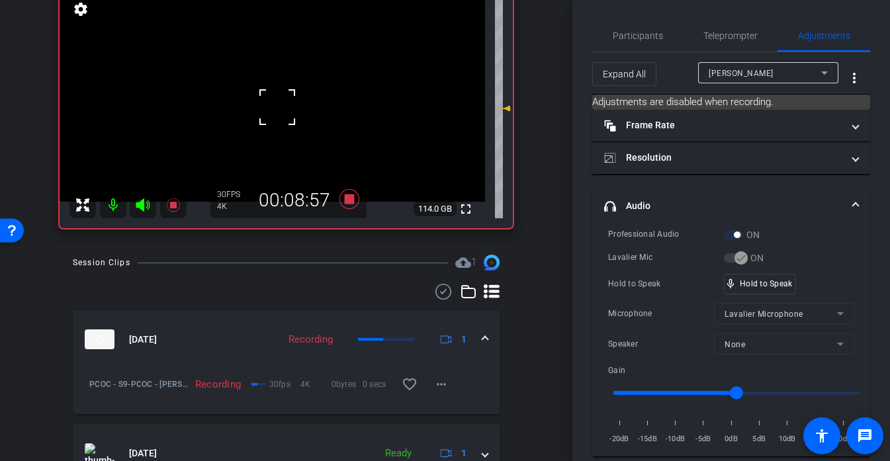
click at [288, 96] on div at bounding box center [277, 107] width 33 height 33
click at [288, 96] on video at bounding box center [272, 95] width 425 height 213
click at [288, 96] on div at bounding box center [287, 96] width 33 height 33
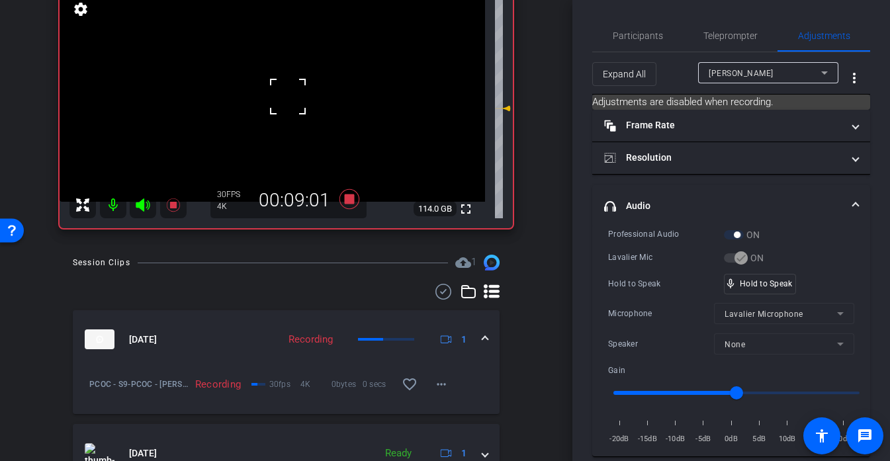
click at [288, 96] on div at bounding box center [287, 96] width 33 height 33
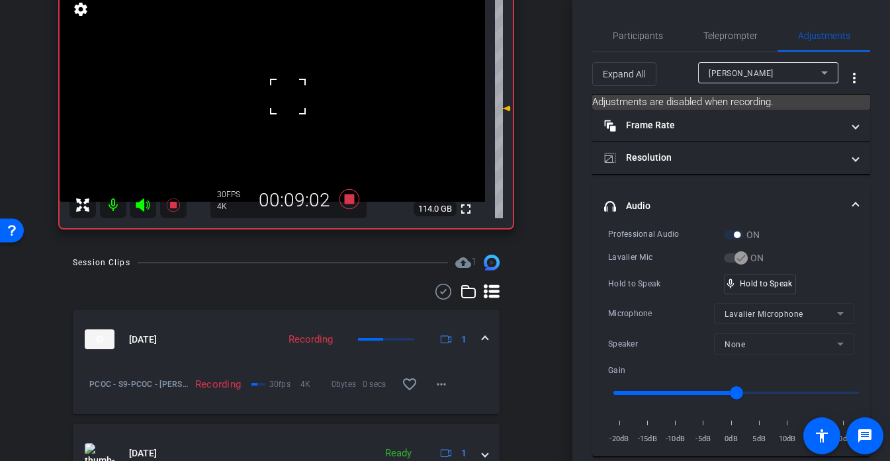
click at [288, 96] on div at bounding box center [287, 96] width 33 height 33
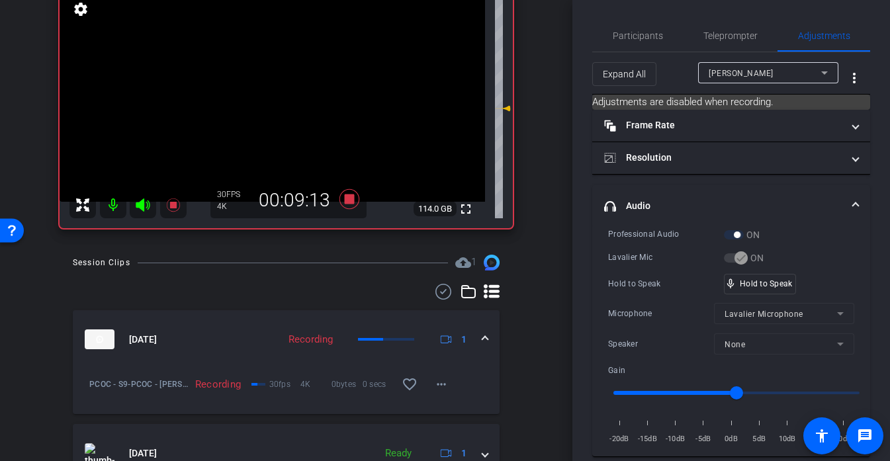
click at [292, 95] on video at bounding box center [272, 95] width 425 height 213
click at [292, 95] on div at bounding box center [287, 96] width 33 height 33
click at [292, 95] on div at bounding box center [291, 95] width 33 height 33
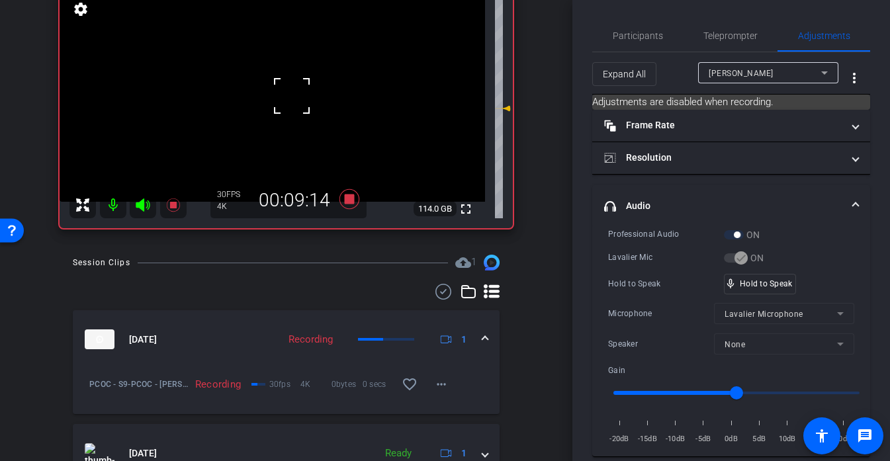
click at [292, 95] on div at bounding box center [291, 95] width 33 height 33
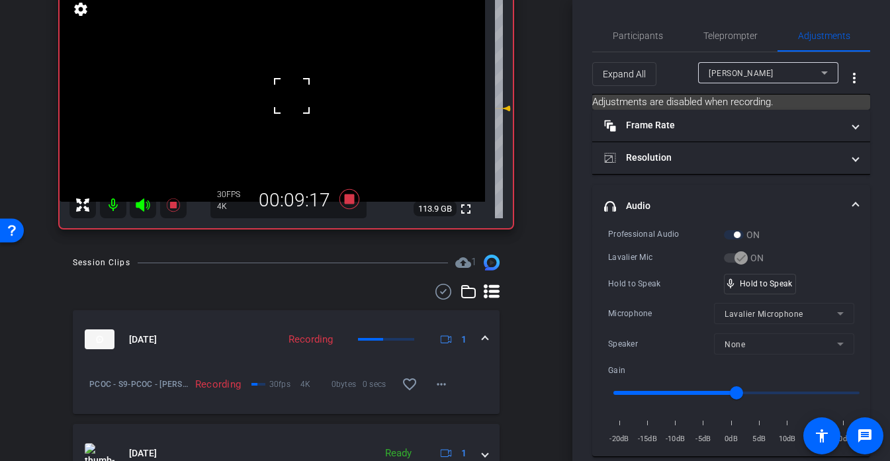
click at [292, 95] on div at bounding box center [291, 95] width 33 height 33
click at [292, 95] on video at bounding box center [272, 95] width 425 height 213
click at [292, 95] on div at bounding box center [291, 95] width 33 height 33
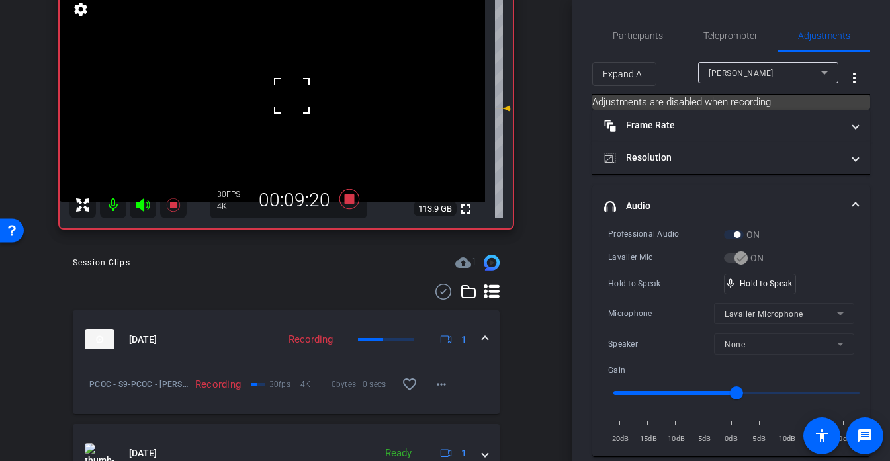
click at [292, 95] on div at bounding box center [291, 95] width 33 height 33
click at [282, 95] on div at bounding box center [291, 95] width 33 height 33
click at [281, 91] on video at bounding box center [272, 95] width 425 height 213
click at [281, 91] on div at bounding box center [281, 91] width 33 height 33
click at [281, 92] on div at bounding box center [281, 91] width 33 height 33
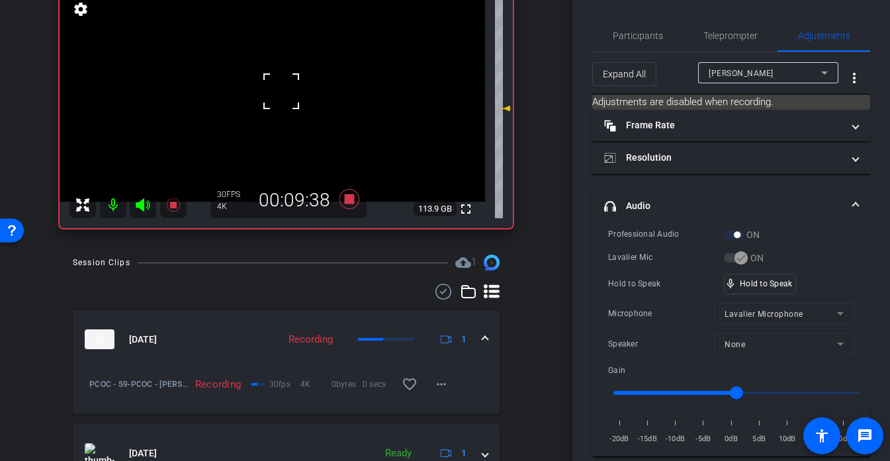
click at [281, 92] on div at bounding box center [281, 91] width 33 height 33
click at [281, 92] on video at bounding box center [272, 95] width 425 height 213
click at [281, 92] on div at bounding box center [281, 91] width 33 height 33
click at [771, 275] on div "mic_none Speaking..." at bounding box center [754, 284] width 60 height 19
click at [222, 94] on video at bounding box center [272, 95] width 425 height 213
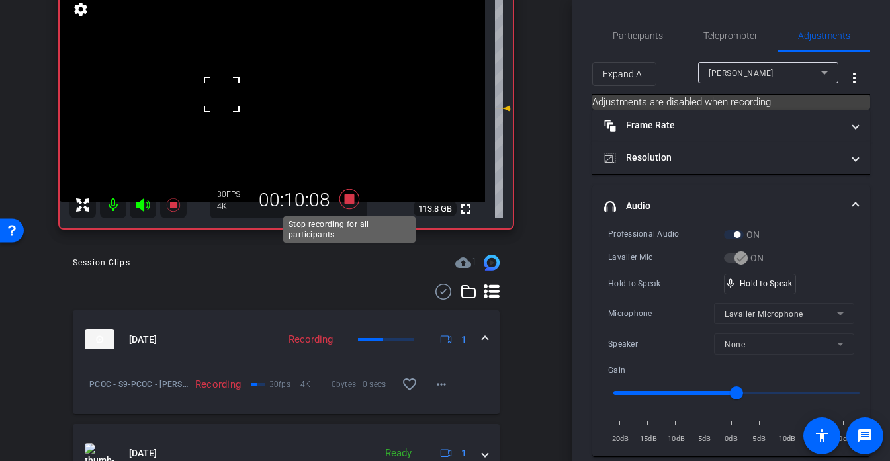
click at [352, 202] on icon at bounding box center [349, 199] width 20 height 20
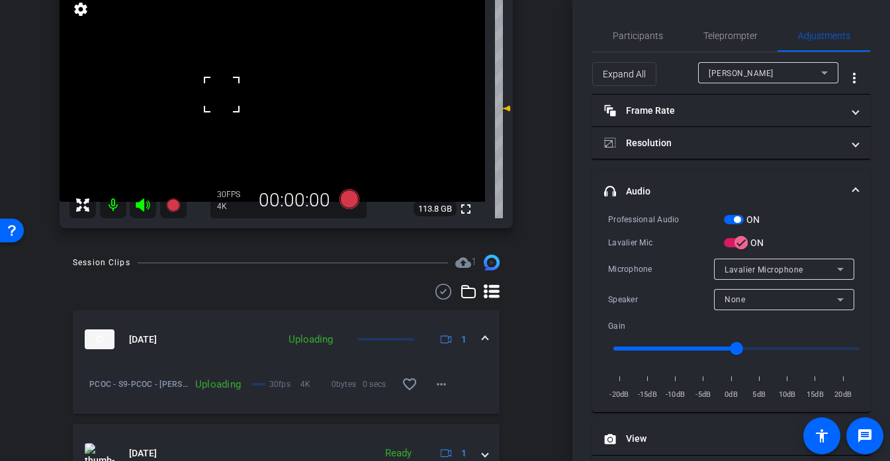
click at [290, 105] on video at bounding box center [272, 95] width 425 height 213
click at [290, 105] on div at bounding box center [289, 105] width 33 height 33
click at [276, 104] on div at bounding box center [289, 105] width 33 height 33
click at [276, 100] on div at bounding box center [289, 105] width 33 height 33
click at [298, 125] on video at bounding box center [272, 95] width 425 height 213
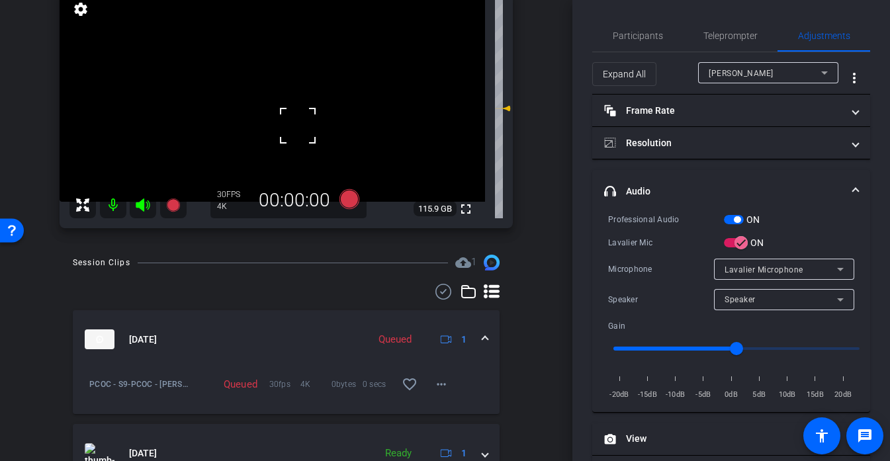
click at [287, 134] on div at bounding box center [297, 125] width 33 height 33
click at [287, 134] on video at bounding box center [272, 95] width 425 height 213
click at [287, 134] on div at bounding box center [287, 134] width 33 height 33
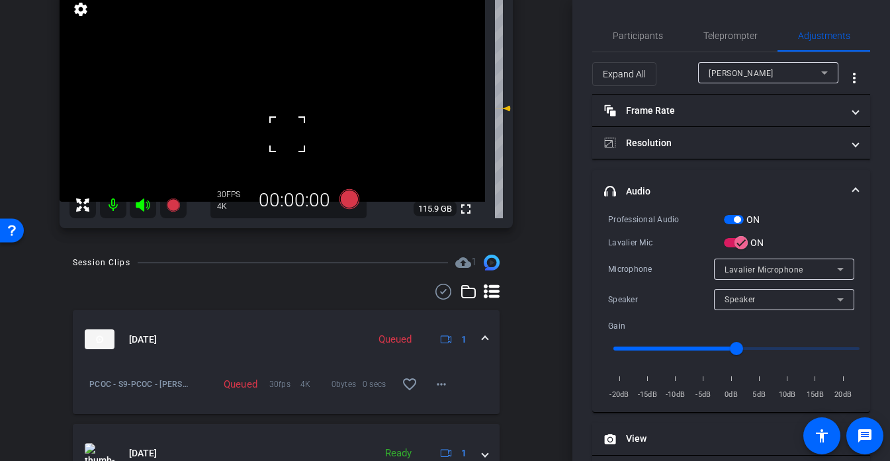
click at [287, 134] on div at bounding box center [287, 134] width 33 height 33
click at [284, 120] on video at bounding box center [272, 95] width 425 height 213
click at [284, 120] on div at bounding box center [284, 121] width 33 height 33
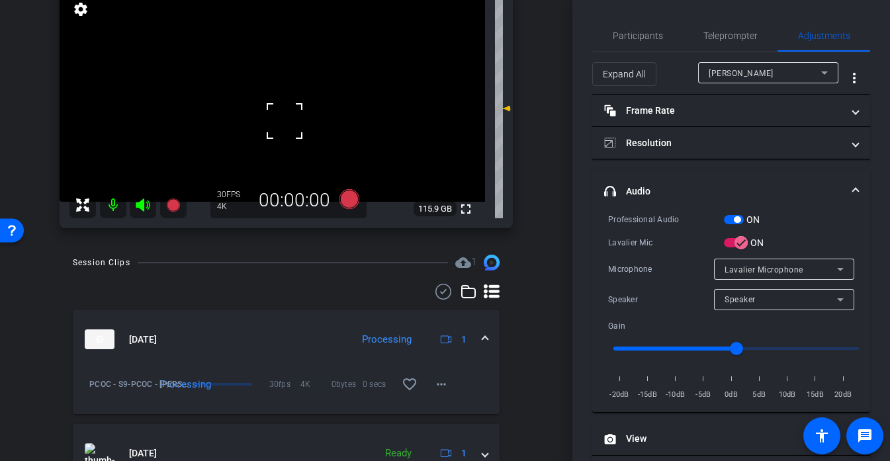
click at [284, 120] on div at bounding box center [284, 121] width 33 height 33
click at [284, 120] on video at bounding box center [272, 95] width 425 height 213
click at [284, 120] on div at bounding box center [284, 121] width 33 height 33
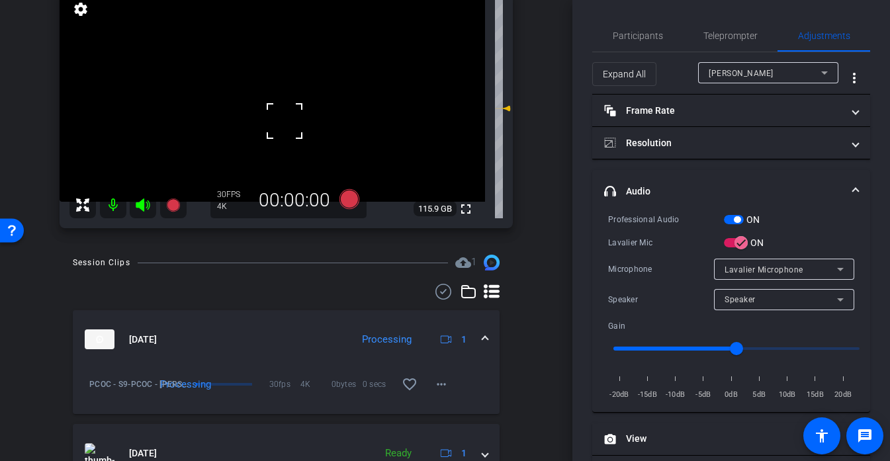
click at [284, 120] on div at bounding box center [284, 121] width 33 height 33
click at [290, 134] on video at bounding box center [272, 95] width 425 height 213
click at [286, 127] on div at bounding box center [290, 134] width 33 height 33
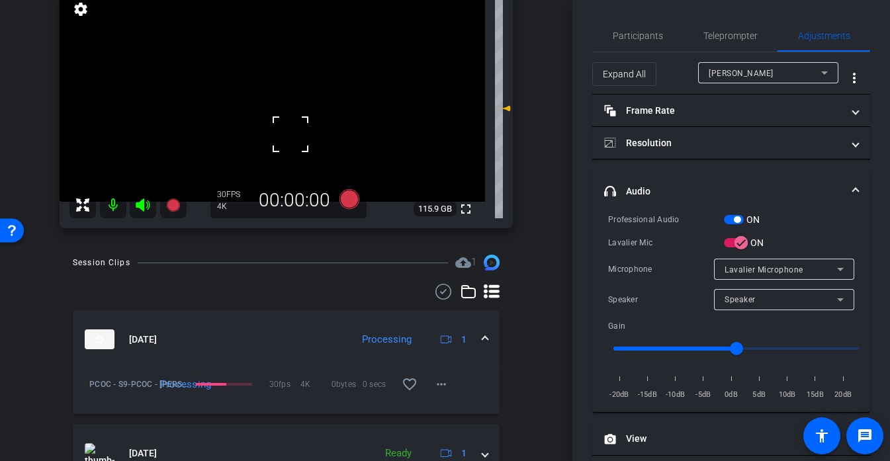
click at [286, 127] on div at bounding box center [290, 134] width 33 height 33
click at [272, 116] on video at bounding box center [272, 95] width 425 height 213
click at [274, 118] on div at bounding box center [290, 134] width 33 height 33
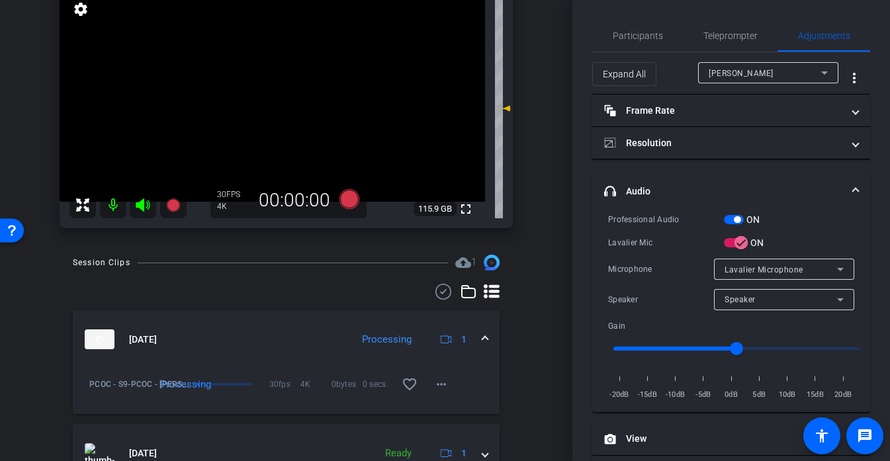
click at [272, 116] on video at bounding box center [272, 95] width 425 height 213
click at [281, 117] on div at bounding box center [271, 117] width 33 height 33
click at [266, 100] on video at bounding box center [272, 95] width 425 height 213
click at [339, 198] on icon at bounding box center [349, 199] width 20 height 20
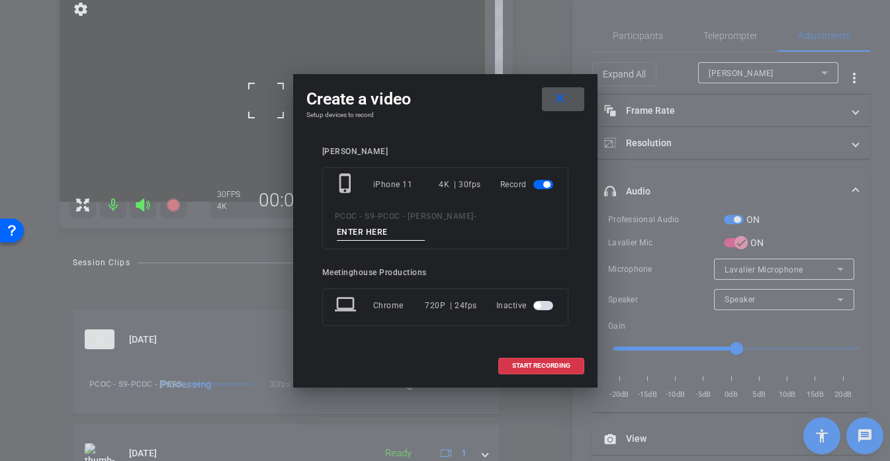
click at [376, 225] on input at bounding box center [381, 232] width 89 height 17
type input "901 story 2"
click at [534, 363] on span "START RECORDING" at bounding box center [541, 366] width 58 height 7
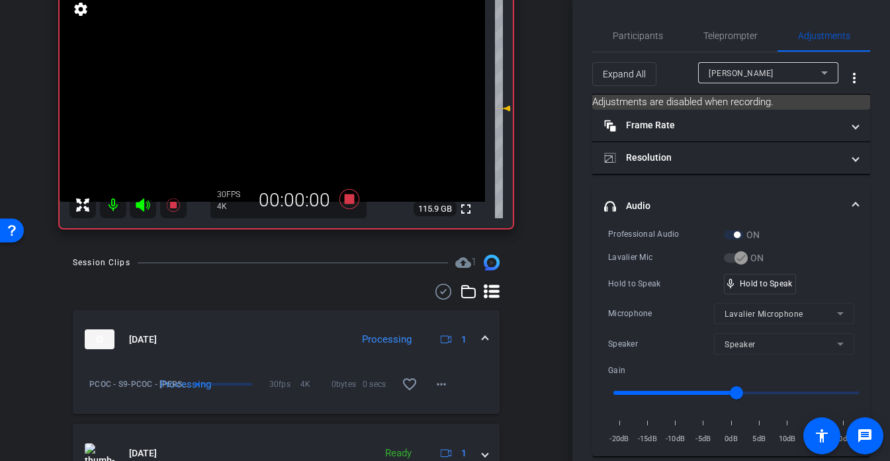
click at [275, 105] on video at bounding box center [272, 95] width 425 height 213
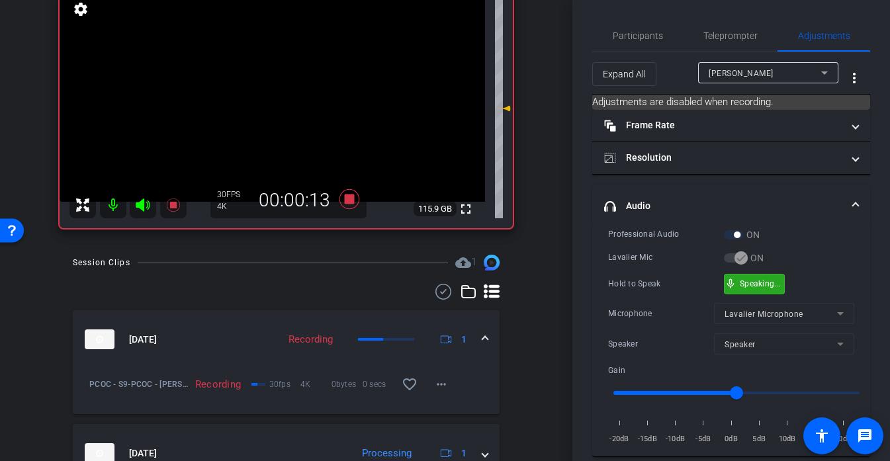
click at [757, 277] on div "mic_none Speaking..." at bounding box center [754, 284] width 60 height 19
click at [273, 97] on video at bounding box center [272, 95] width 425 height 213
click at [273, 97] on div at bounding box center [272, 97] width 33 height 33
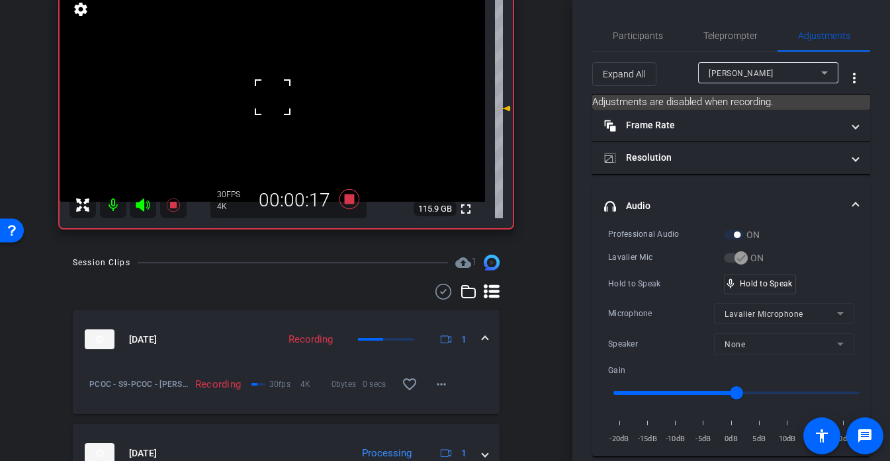
click at [273, 97] on div at bounding box center [272, 97] width 33 height 33
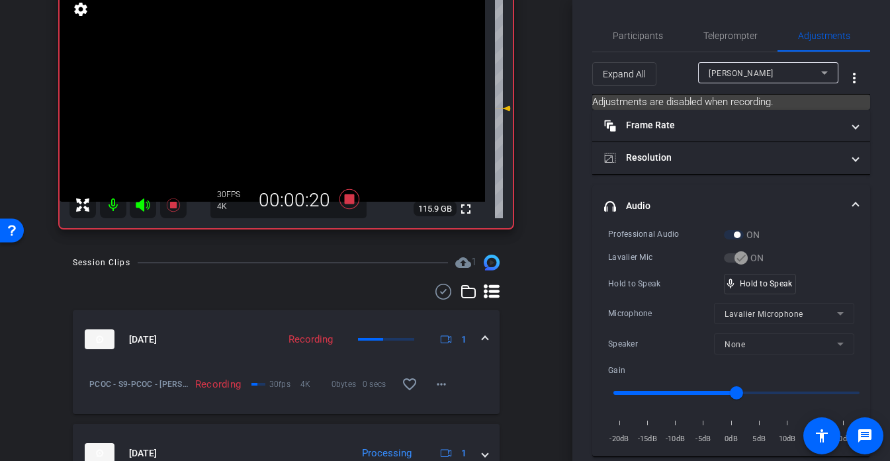
click at [273, 97] on video at bounding box center [272, 95] width 425 height 213
click at [273, 97] on div at bounding box center [272, 97] width 33 height 33
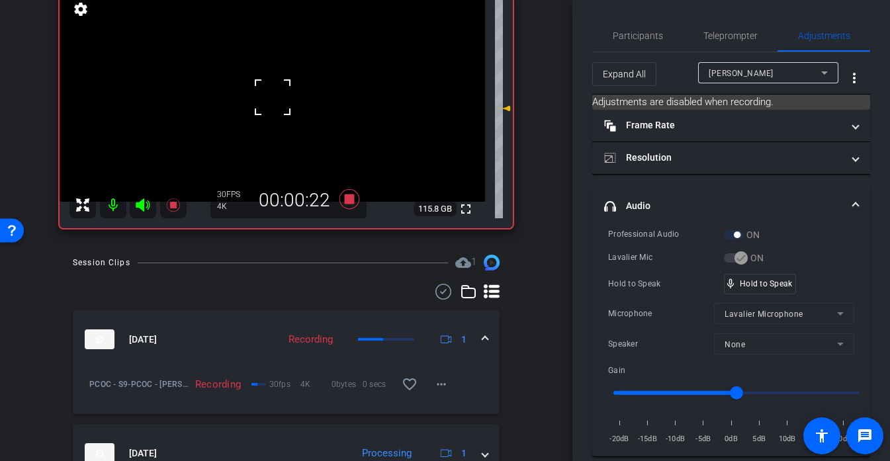
click at [273, 97] on div at bounding box center [272, 97] width 33 height 33
drag, startPoint x: 787, startPoint y: 282, endPoint x: 772, endPoint y: 283, distance: 15.2
click at [281, 103] on video at bounding box center [272, 95] width 425 height 213
click at [277, 97] on div at bounding box center [281, 103] width 33 height 33
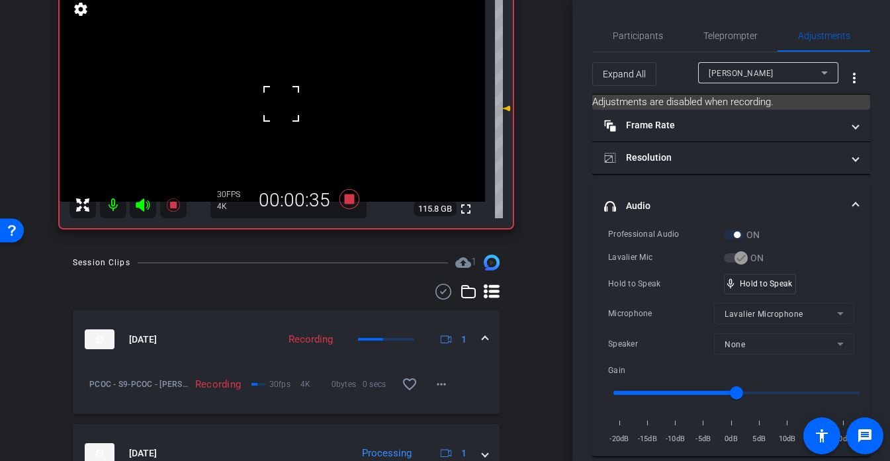
click at [277, 97] on div at bounding box center [281, 103] width 33 height 33
click at [274, 96] on div at bounding box center [281, 103] width 33 height 33
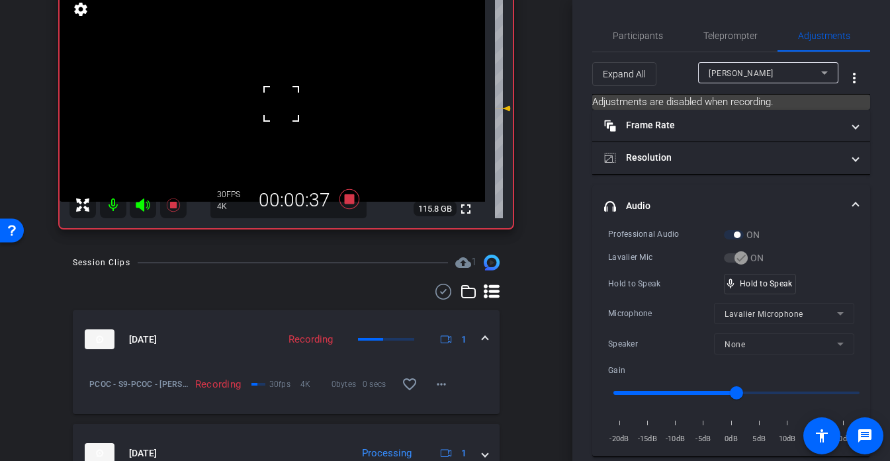
click at [274, 96] on div at bounding box center [281, 103] width 33 height 33
click at [292, 95] on div at bounding box center [281, 103] width 33 height 33
click at [292, 95] on video at bounding box center [272, 95] width 425 height 213
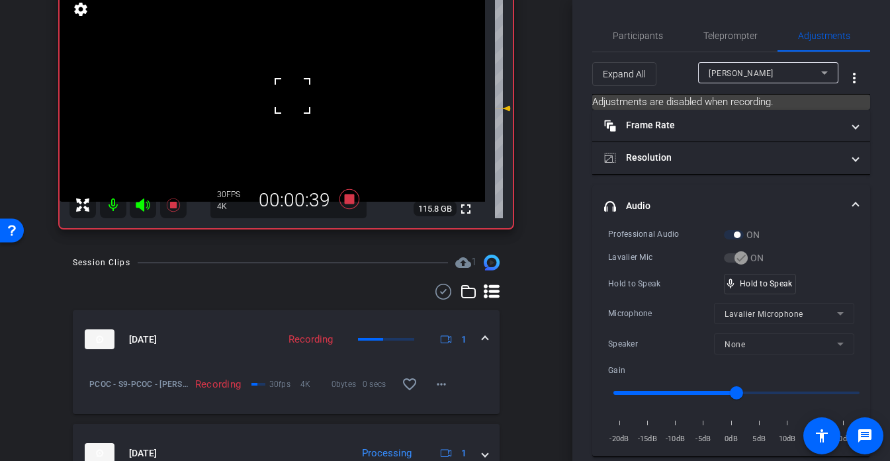
click at [292, 95] on div at bounding box center [292, 95] width 33 height 33
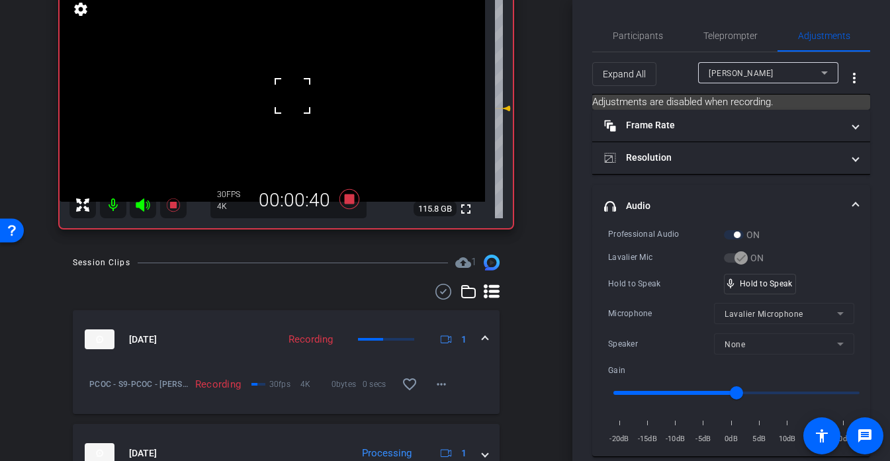
click at [292, 95] on div at bounding box center [292, 95] width 33 height 33
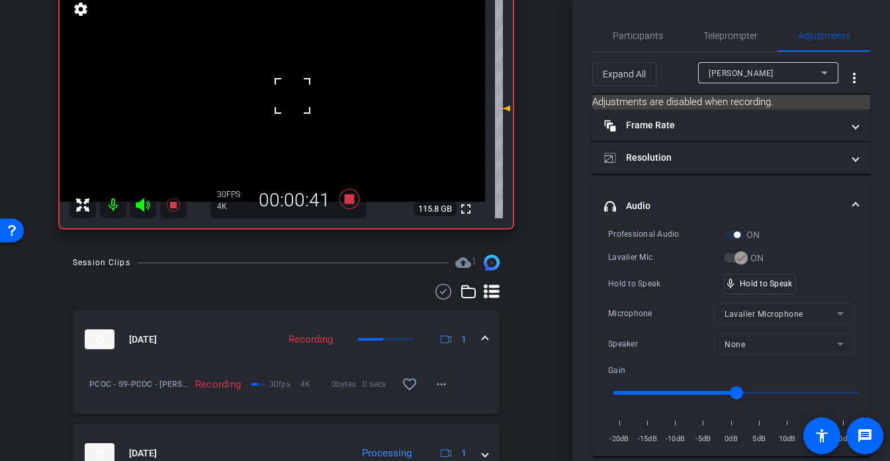
click at [292, 95] on div at bounding box center [292, 95] width 33 height 33
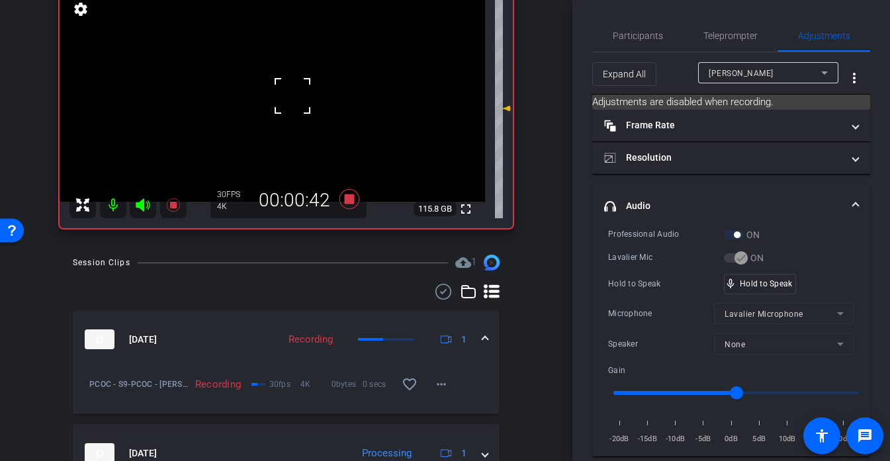
click at [284, 95] on div at bounding box center [292, 95] width 33 height 33
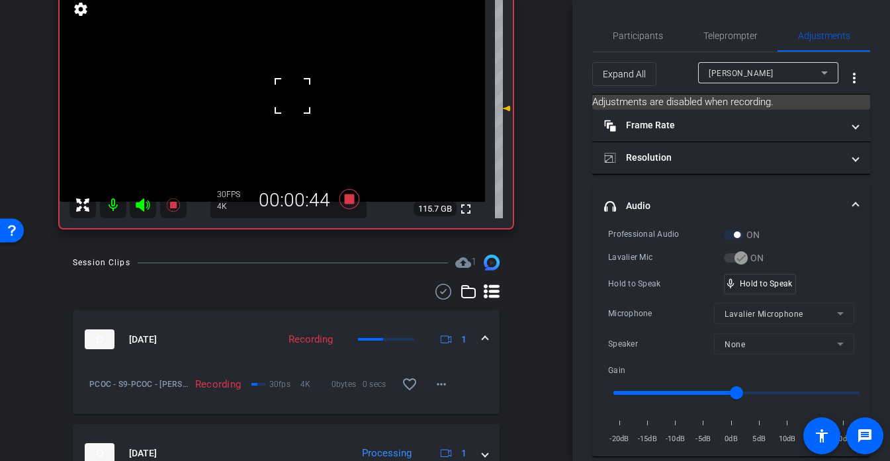
click at [284, 95] on div at bounding box center [292, 95] width 33 height 33
click at [284, 95] on video at bounding box center [272, 95] width 425 height 213
click at [284, 95] on div at bounding box center [283, 95] width 33 height 33
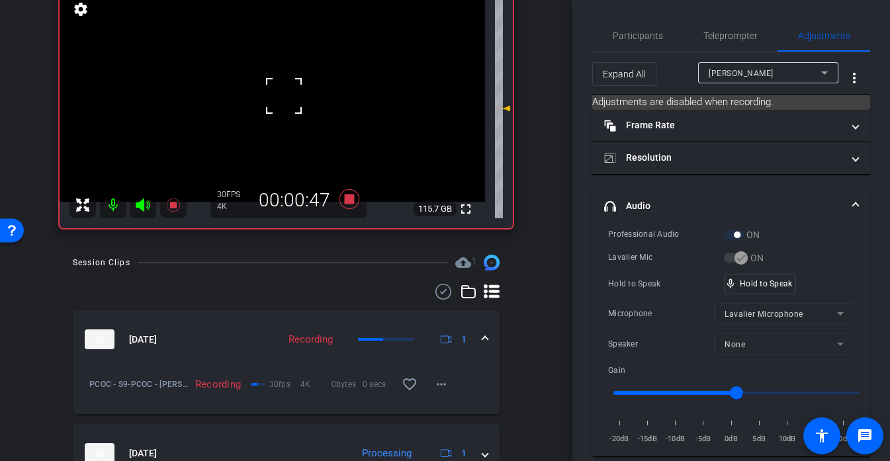
click at [284, 95] on div at bounding box center [283, 95] width 33 height 33
click at [284, 95] on video at bounding box center [272, 95] width 425 height 213
click at [284, 95] on div at bounding box center [283, 95] width 33 height 33
click at [290, 104] on video at bounding box center [272, 95] width 425 height 213
click at [763, 292] on div "mic_none Speaking..." at bounding box center [754, 284] width 60 height 19
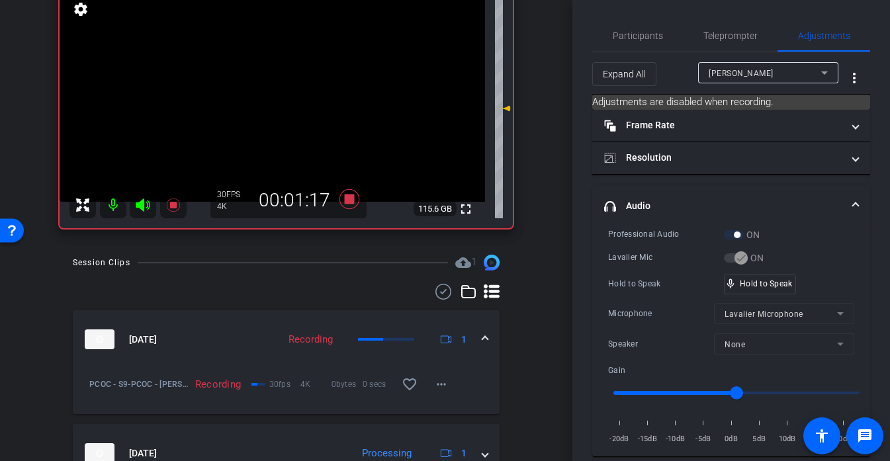
click at [282, 97] on video at bounding box center [272, 95] width 425 height 213
click at [282, 97] on div at bounding box center [282, 97] width 33 height 33
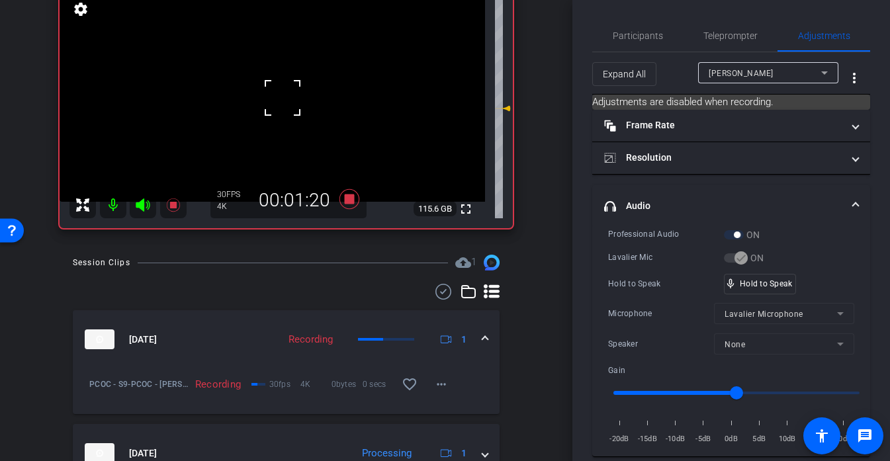
click at [282, 97] on div at bounding box center [282, 97] width 33 height 33
click at [282, 97] on video at bounding box center [272, 95] width 425 height 213
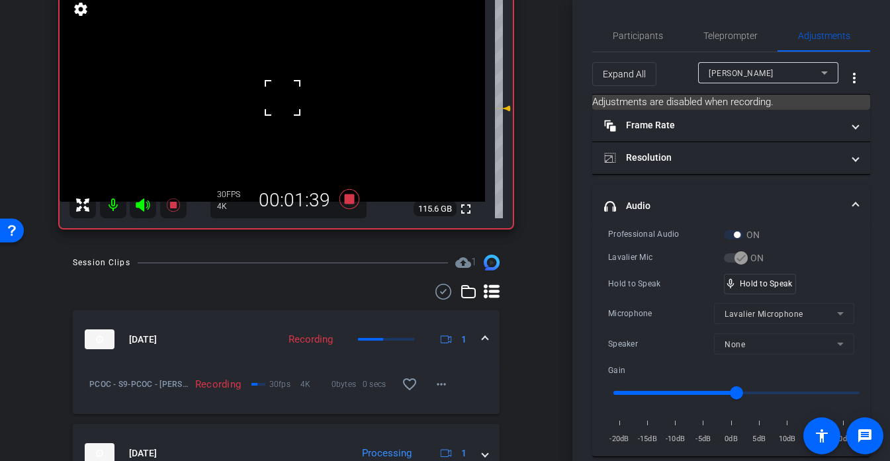
click at [282, 97] on div at bounding box center [282, 97] width 33 height 33
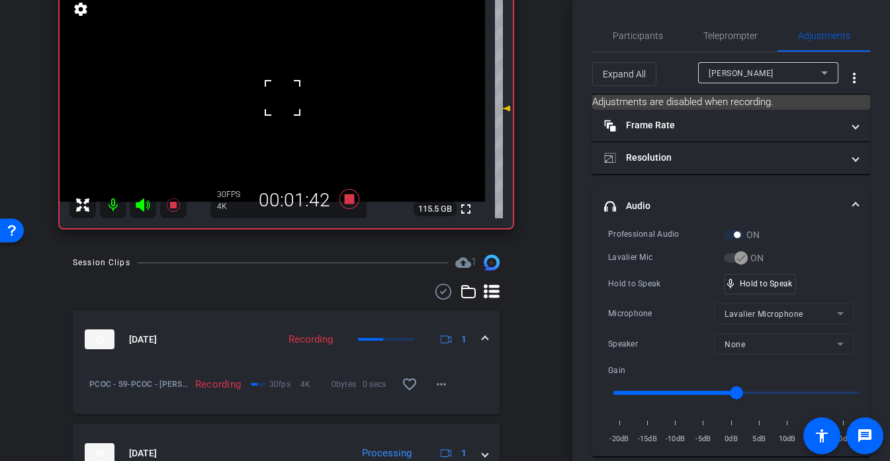
click at [282, 97] on div at bounding box center [282, 97] width 33 height 33
click at [282, 97] on video at bounding box center [272, 95] width 425 height 213
click at [282, 97] on div at bounding box center [282, 97] width 33 height 33
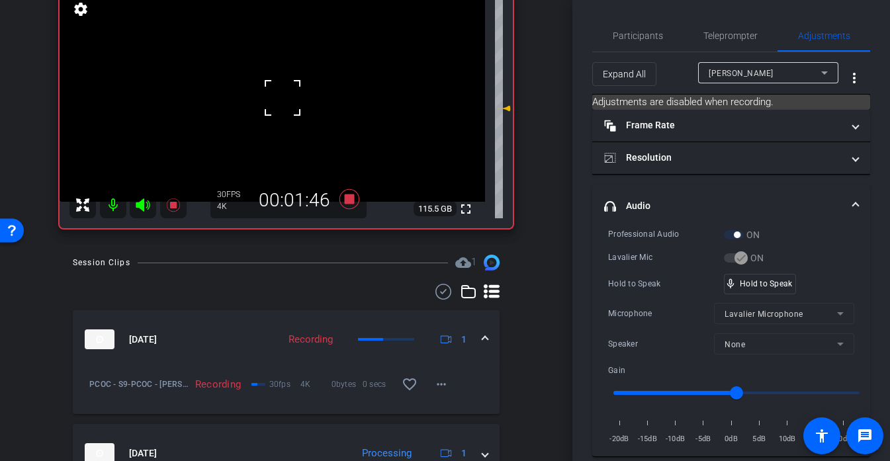
click at [281, 97] on div at bounding box center [282, 97] width 33 height 33
click at [281, 97] on video at bounding box center [272, 95] width 425 height 213
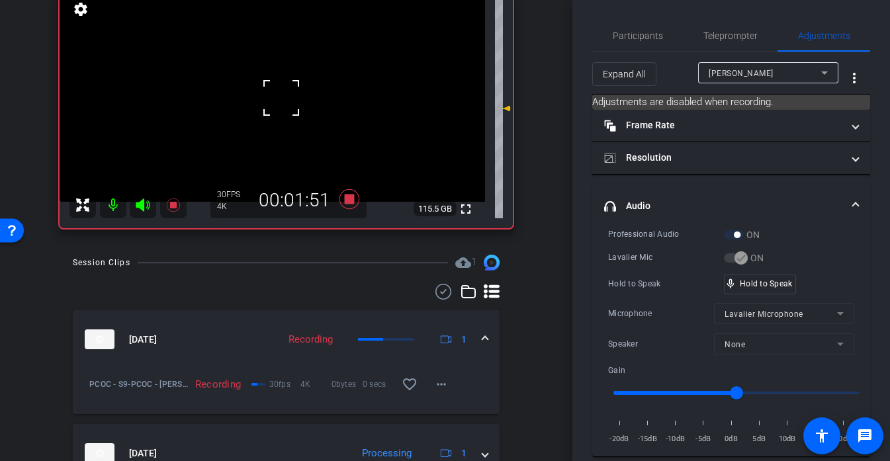
click at [281, 97] on div at bounding box center [281, 97] width 33 height 33
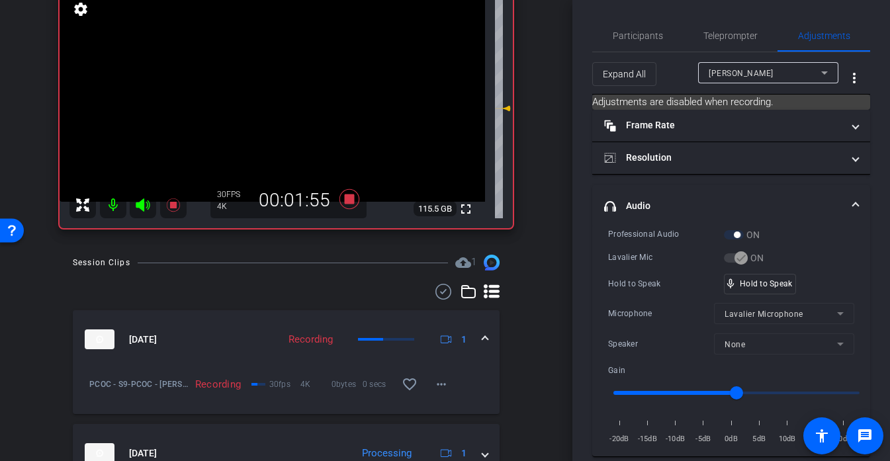
click at [281, 97] on video at bounding box center [272, 95] width 425 height 213
click at [281, 97] on div at bounding box center [281, 97] width 33 height 33
click at [281, 97] on video at bounding box center [272, 95] width 425 height 213
click at [281, 97] on div at bounding box center [281, 97] width 33 height 33
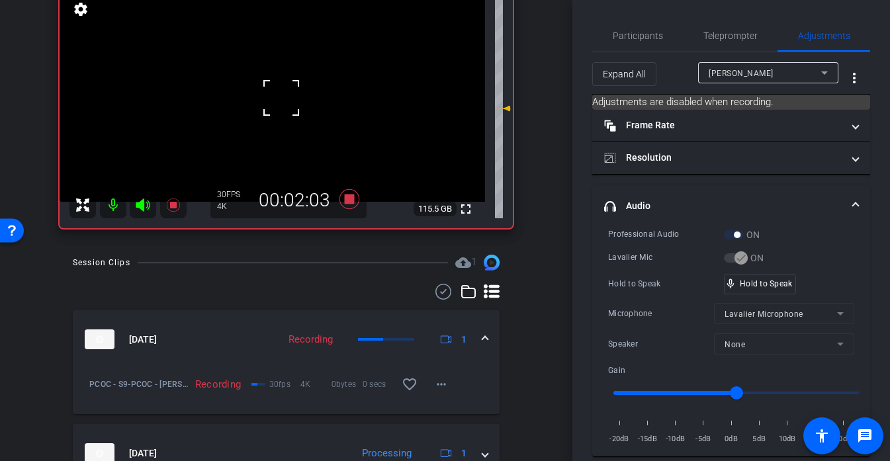
click at [281, 97] on div at bounding box center [281, 97] width 33 height 33
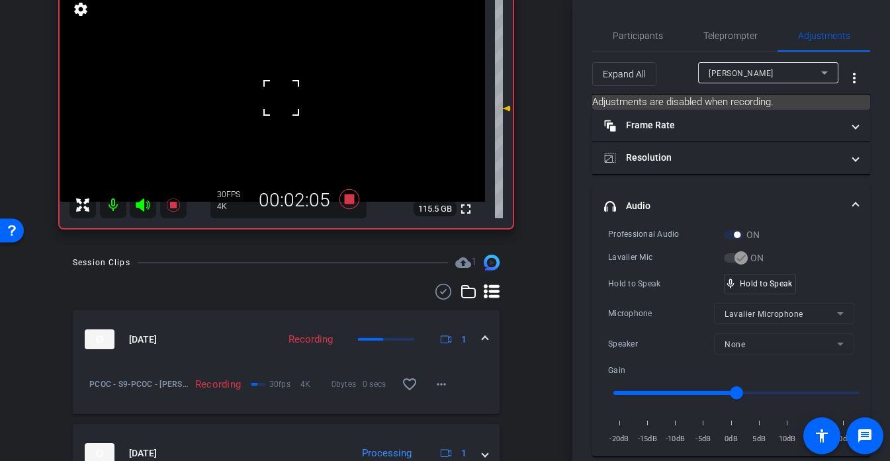
click at [281, 97] on div at bounding box center [281, 97] width 33 height 33
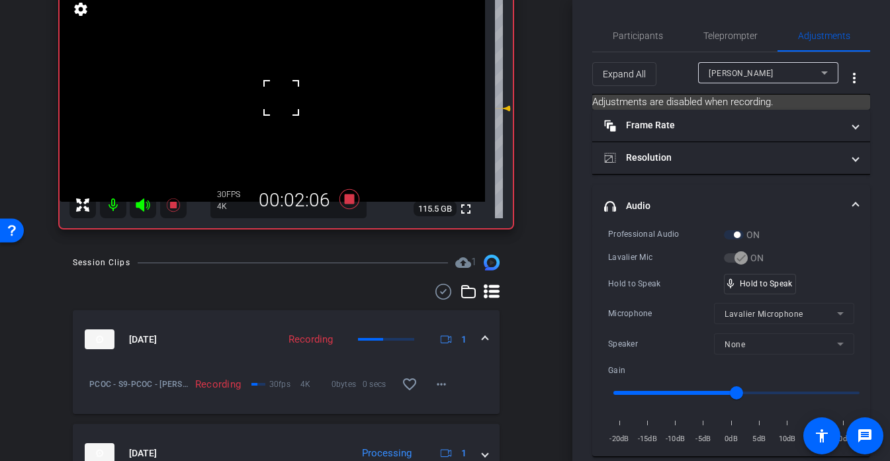
click at [281, 97] on div at bounding box center [281, 97] width 33 height 33
click at [281, 97] on video at bounding box center [272, 95] width 425 height 213
click at [281, 97] on div at bounding box center [281, 97] width 33 height 33
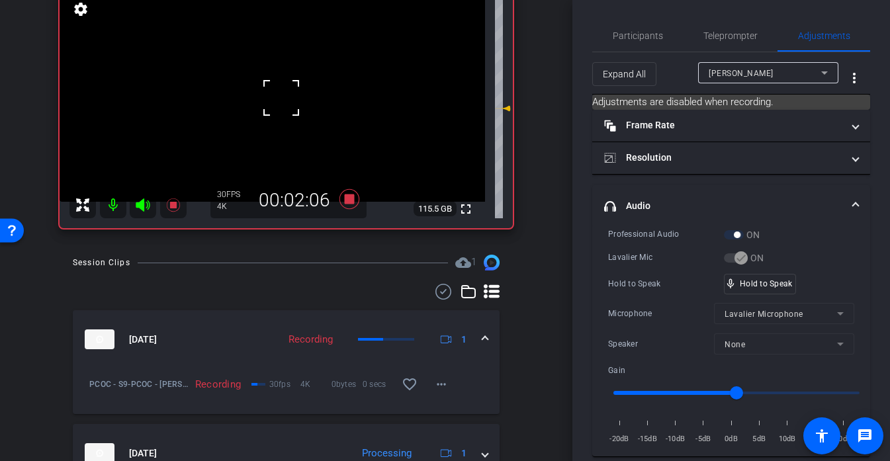
click at [281, 97] on div at bounding box center [281, 97] width 33 height 33
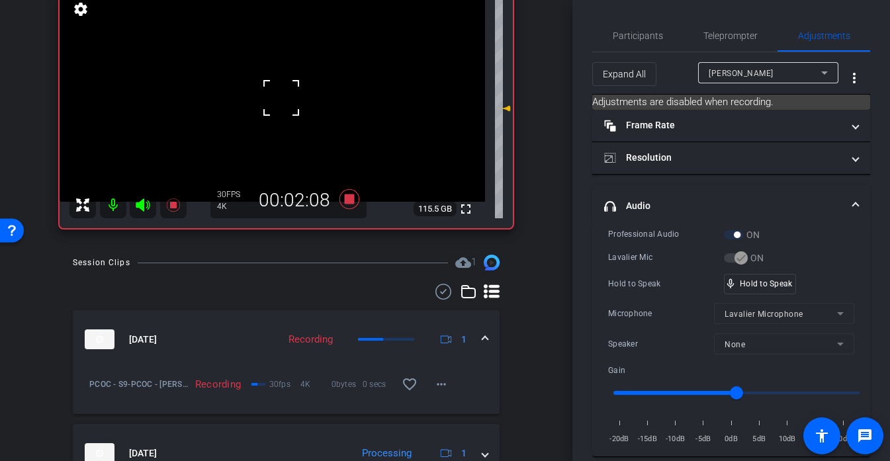
click at [281, 97] on div at bounding box center [281, 97] width 33 height 33
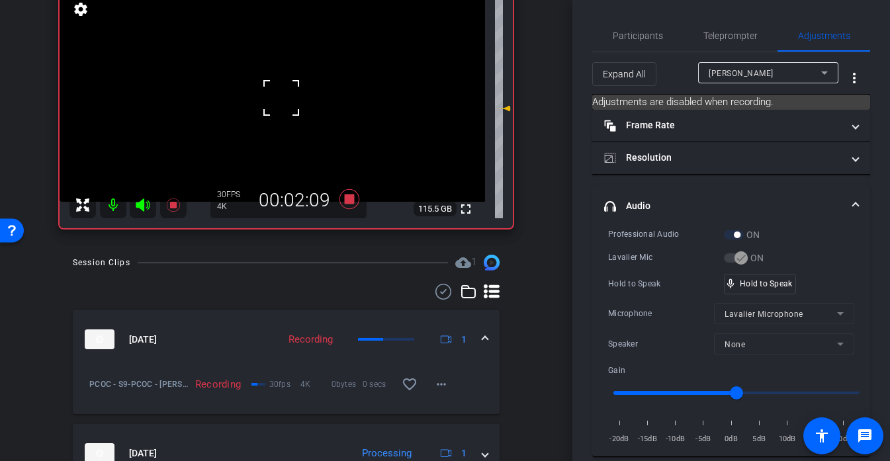
click at [281, 97] on div at bounding box center [281, 97] width 33 height 33
click at [267, 100] on video at bounding box center [272, 95] width 425 height 213
click at [267, 100] on div at bounding box center [267, 100] width 33 height 33
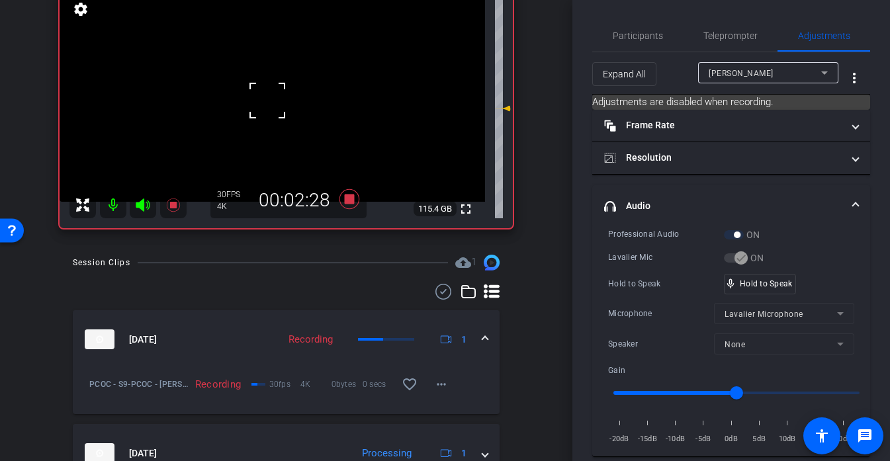
click at [267, 100] on div at bounding box center [267, 100] width 33 height 33
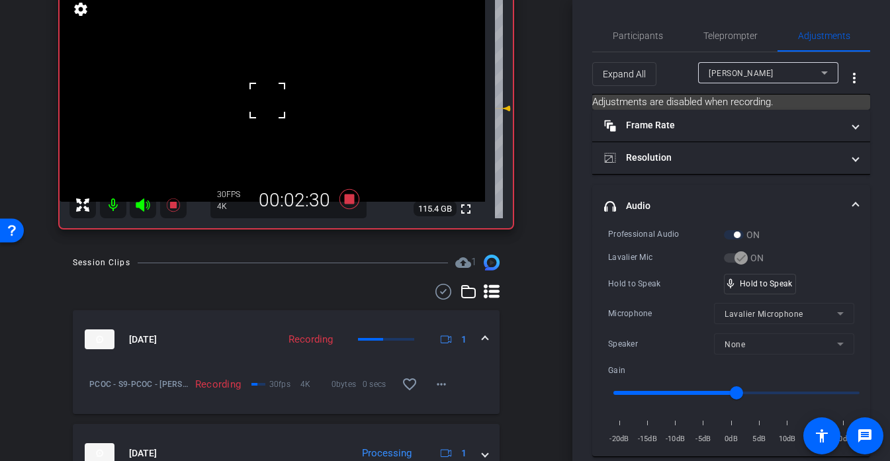
click at [267, 100] on div at bounding box center [267, 100] width 33 height 33
click at [267, 100] on video at bounding box center [272, 95] width 425 height 213
click at [286, 97] on video at bounding box center [272, 95] width 425 height 213
click at [286, 97] on div at bounding box center [285, 97] width 33 height 33
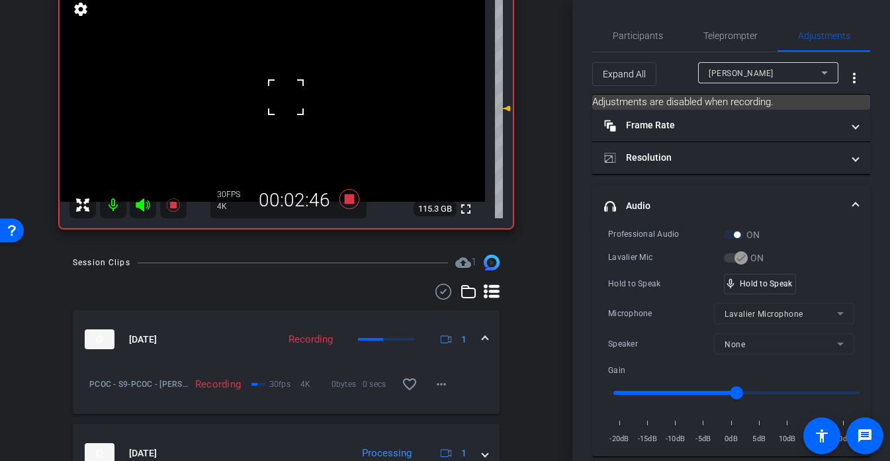
click at [280, 95] on div at bounding box center [285, 97] width 33 height 33
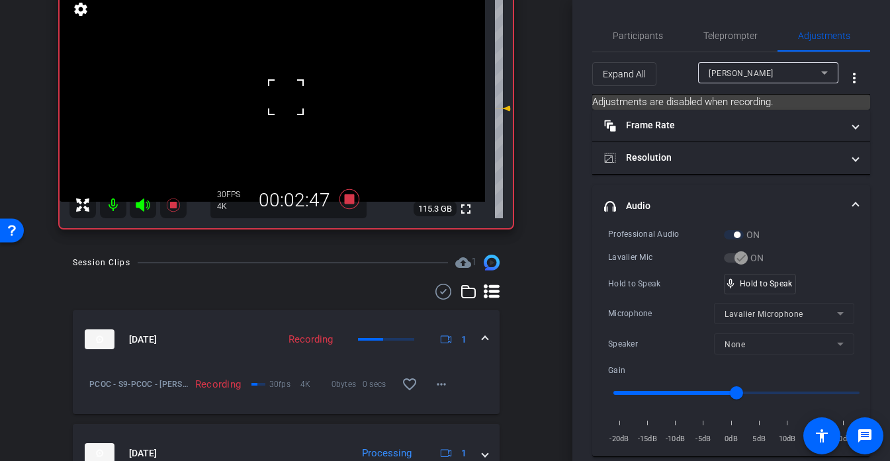
click at [280, 95] on div at bounding box center [285, 97] width 33 height 33
click at [280, 95] on video at bounding box center [272, 95] width 425 height 213
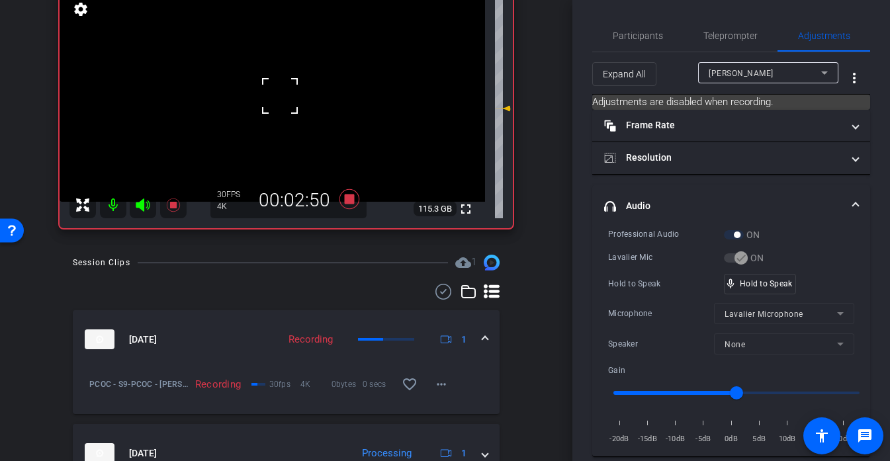
click at [280, 95] on div at bounding box center [279, 95] width 33 height 33
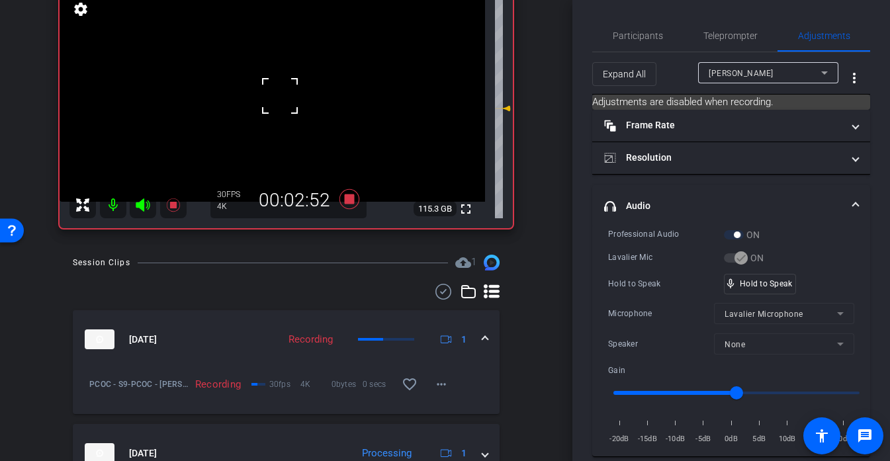
click at [280, 95] on div at bounding box center [279, 95] width 33 height 33
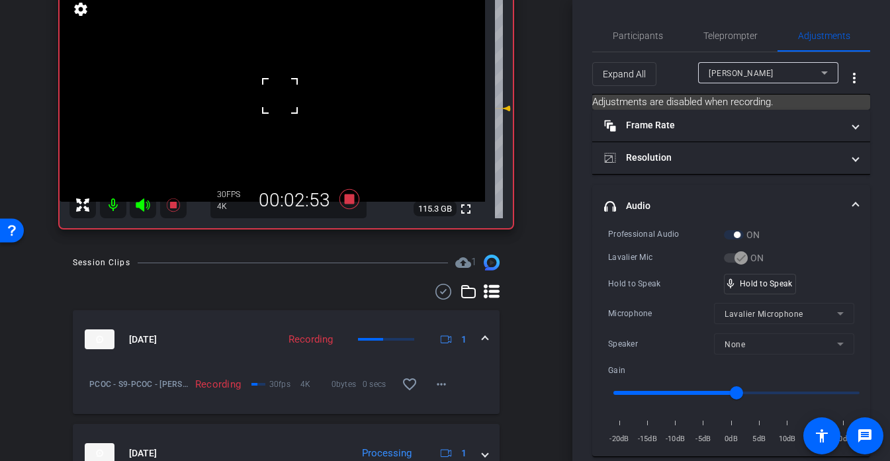
click at [280, 95] on div at bounding box center [279, 95] width 33 height 33
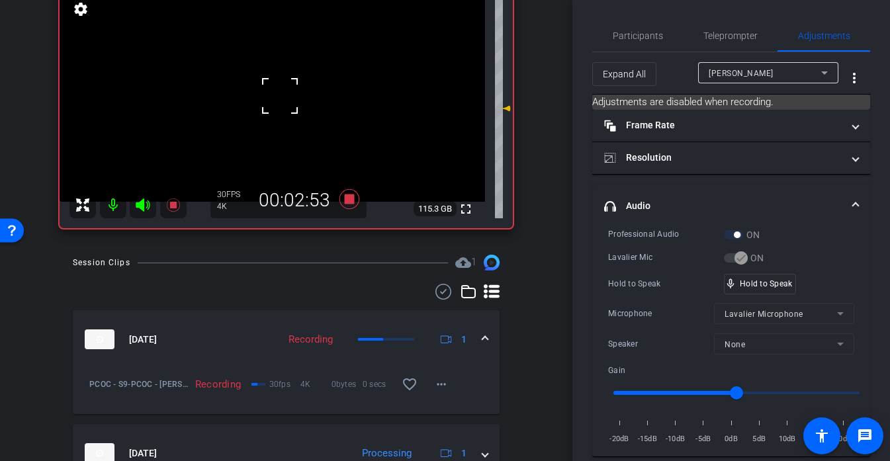
click at [280, 95] on div at bounding box center [279, 95] width 33 height 33
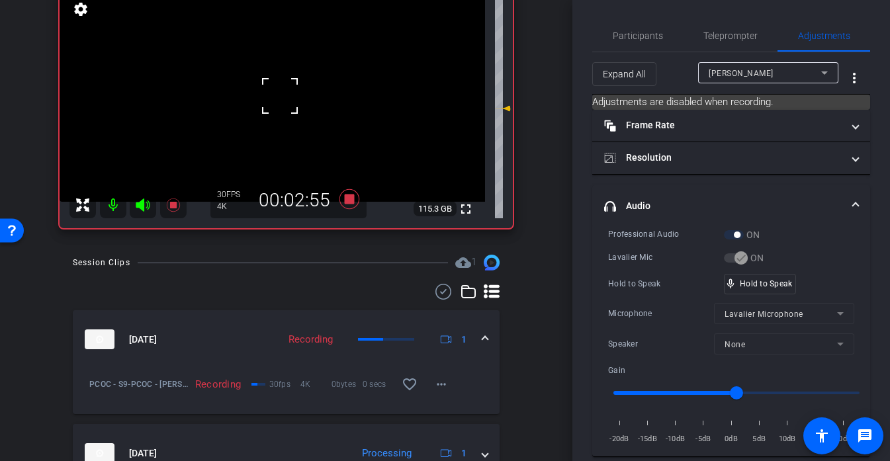
click at [280, 95] on video at bounding box center [272, 95] width 425 height 213
click at [280, 95] on div at bounding box center [279, 95] width 33 height 33
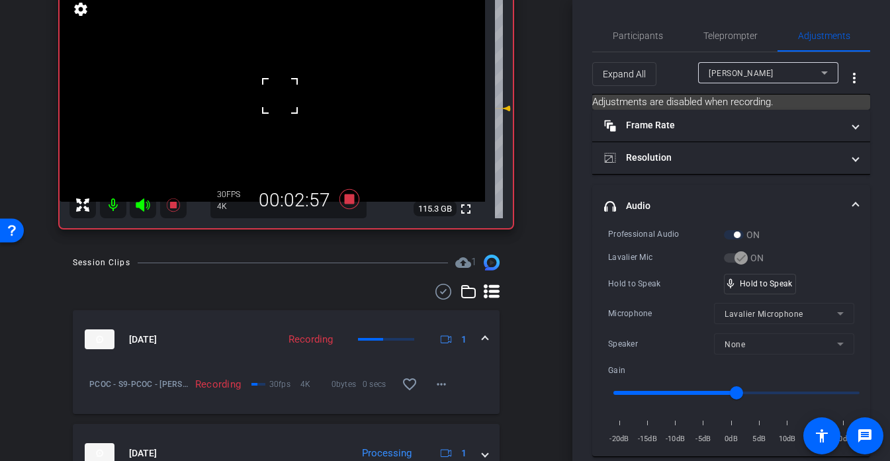
click at [280, 95] on div at bounding box center [279, 95] width 33 height 33
click at [277, 88] on video at bounding box center [272, 95] width 425 height 213
click at [277, 88] on div at bounding box center [277, 88] width 33 height 33
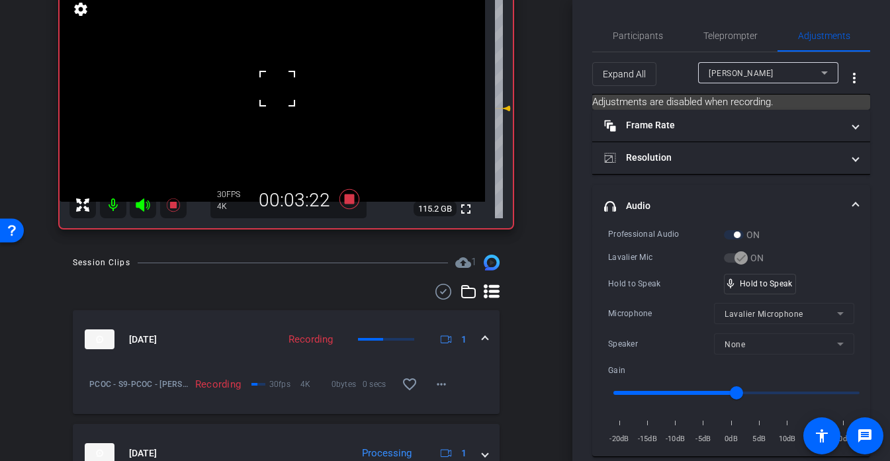
click at [277, 88] on div at bounding box center [277, 88] width 33 height 33
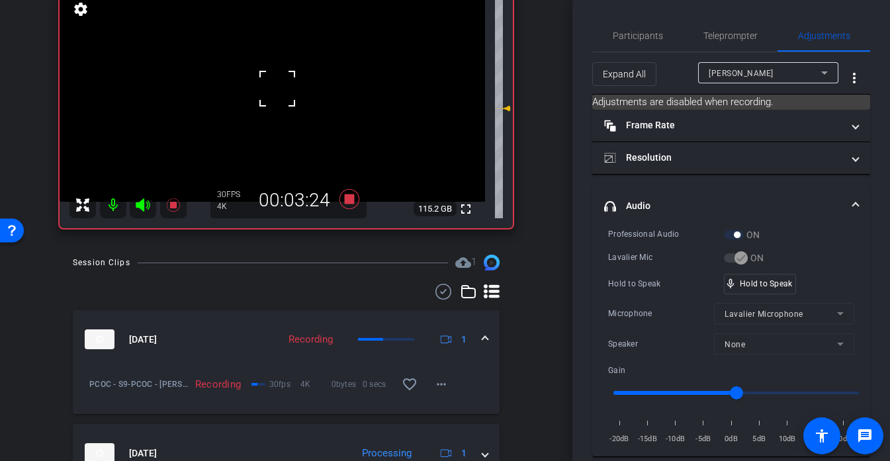
click at [277, 88] on div at bounding box center [277, 88] width 33 height 33
click at [277, 88] on video at bounding box center [272, 95] width 425 height 213
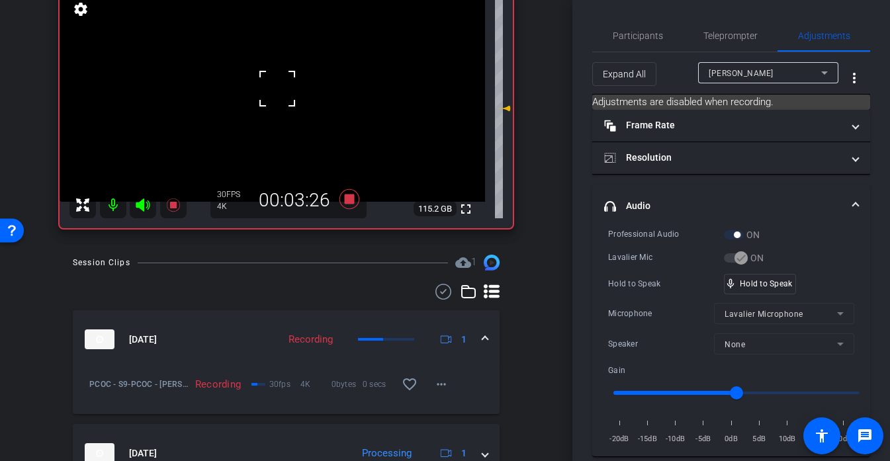
click at [277, 88] on div at bounding box center [277, 88] width 33 height 33
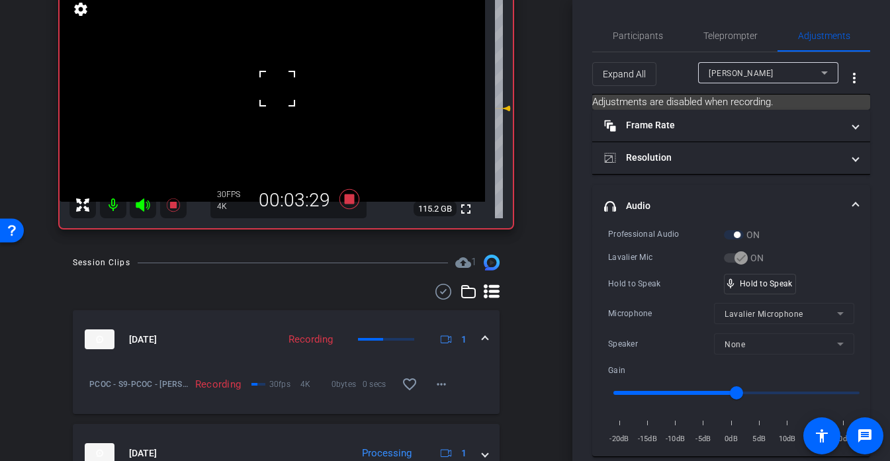
click at [277, 88] on div at bounding box center [277, 88] width 33 height 33
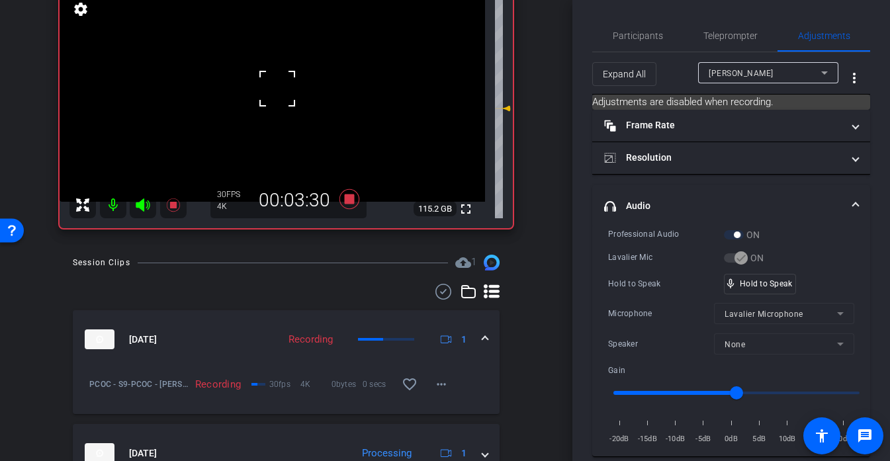
click at [277, 88] on div at bounding box center [277, 88] width 33 height 33
click at [277, 88] on video at bounding box center [272, 95] width 425 height 213
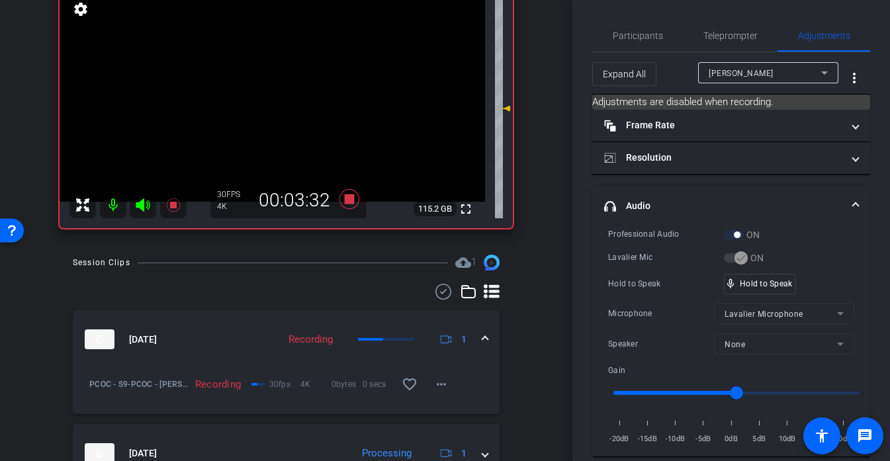
click at [277, 88] on div at bounding box center [277, 88] width 33 height 33
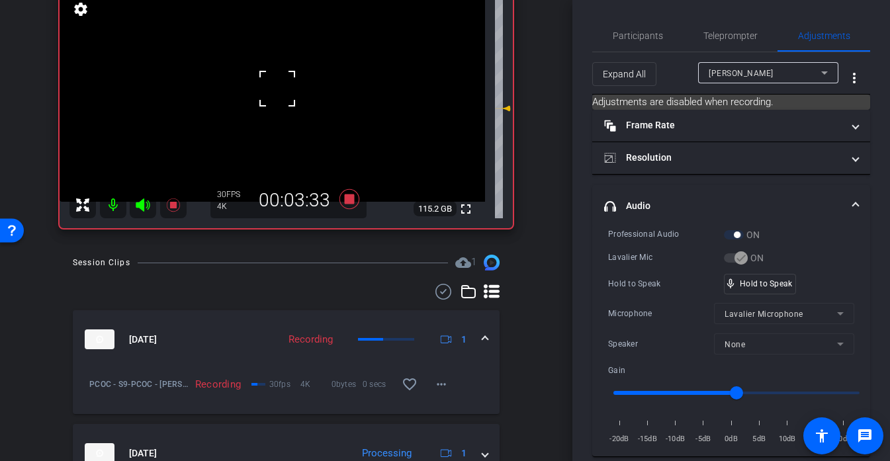
click at [277, 88] on div at bounding box center [277, 88] width 33 height 33
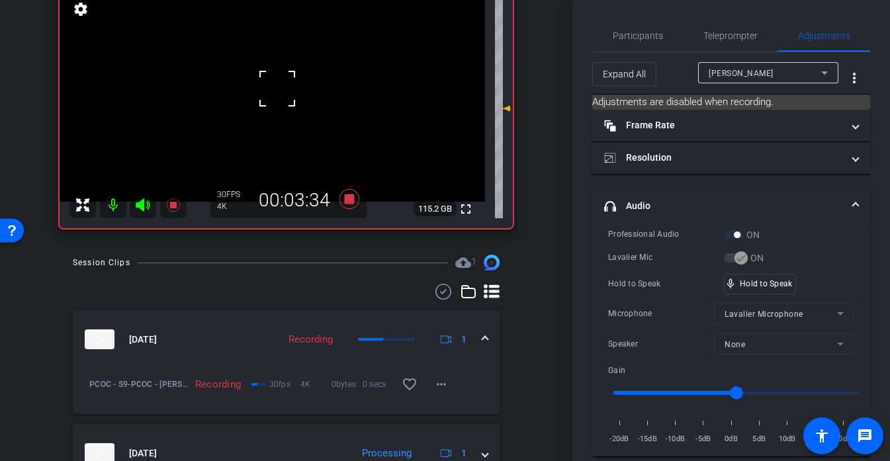
click at [277, 88] on div at bounding box center [277, 88] width 33 height 33
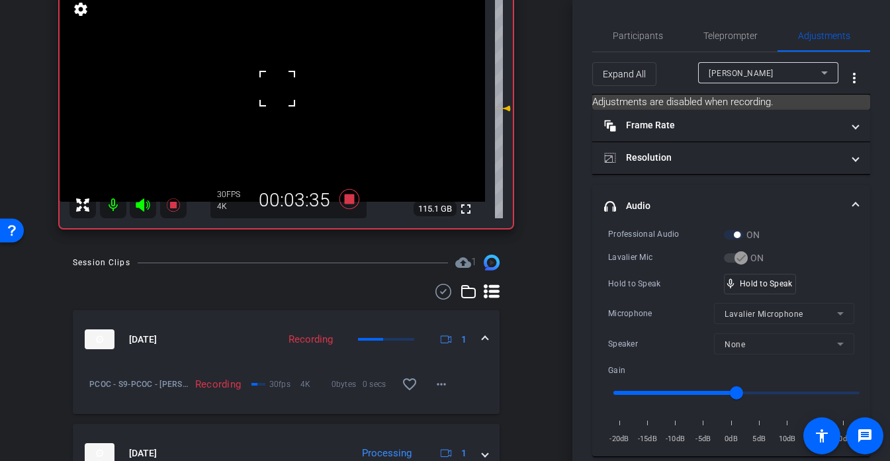
click at [277, 88] on div at bounding box center [277, 88] width 33 height 33
click at [277, 88] on video at bounding box center [272, 95] width 425 height 213
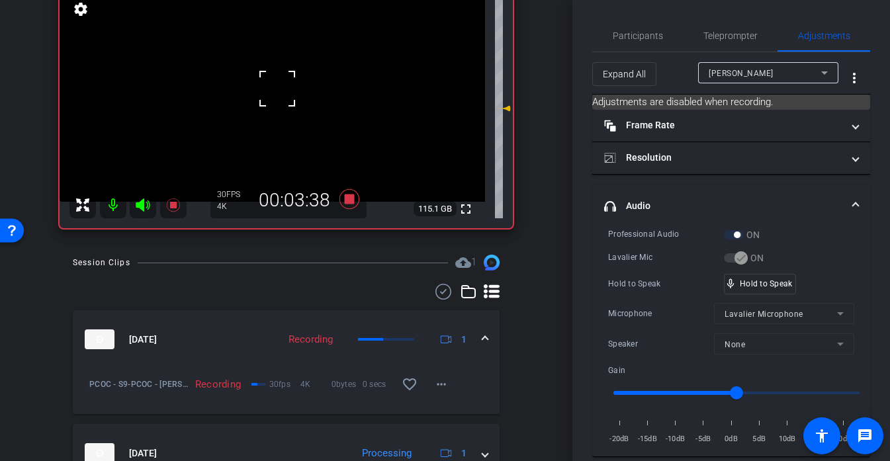
click at [277, 88] on div at bounding box center [277, 88] width 33 height 33
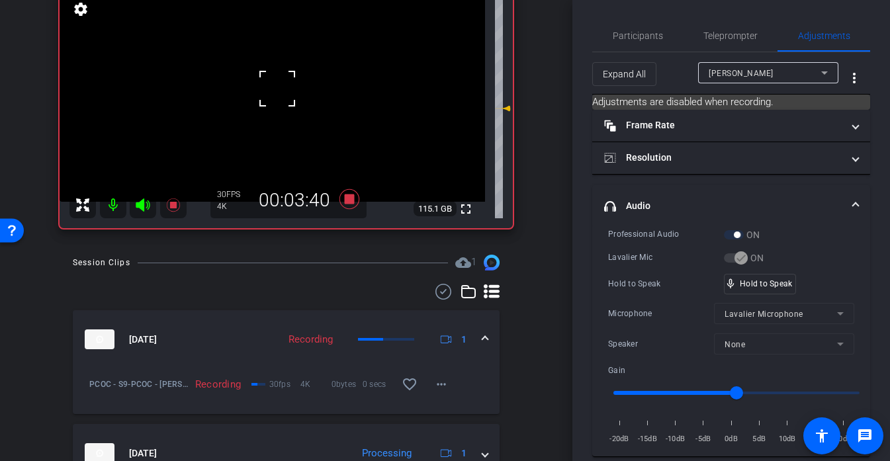
click at [277, 88] on div at bounding box center [277, 88] width 33 height 33
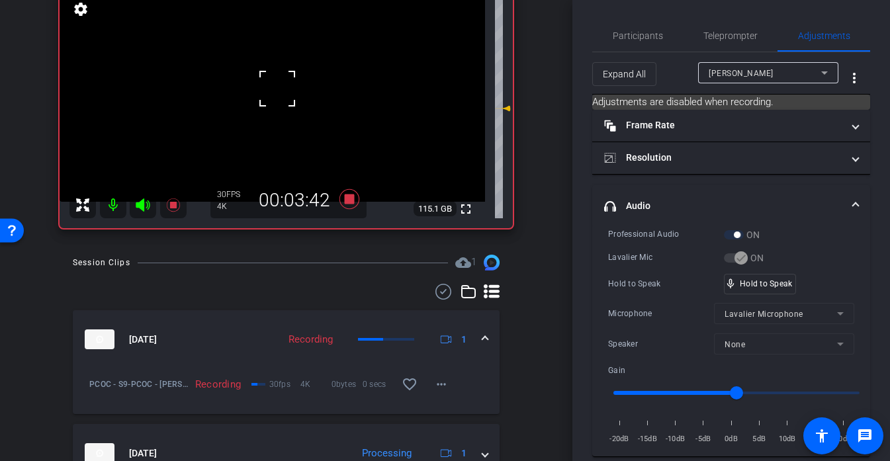
click at [283, 94] on div "fullscreen settings 115.1 GB" at bounding box center [286, 108] width 453 height 239
click at [283, 95] on video at bounding box center [272, 95] width 425 height 213
click at [283, 95] on div at bounding box center [277, 88] width 33 height 33
click at [283, 95] on div at bounding box center [283, 95] width 33 height 33
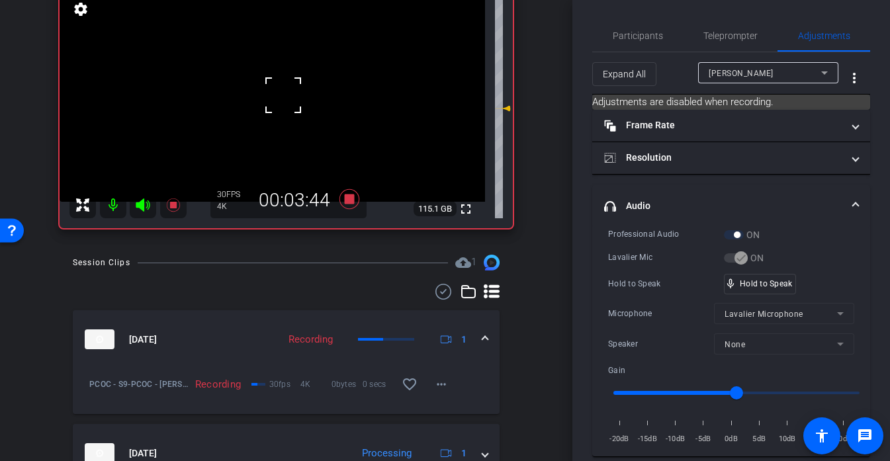
click at [283, 95] on div at bounding box center [283, 95] width 33 height 33
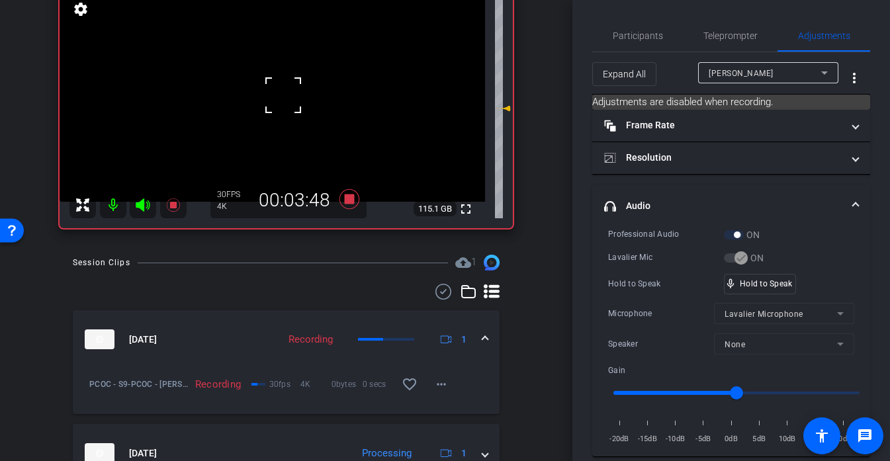
click at [283, 95] on div at bounding box center [283, 95] width 33 height 33
click at [283, 95] on video at bounding box center [272, 95] width 425 height 213
click at [279, 94] on div at bounding box center [283, 95] width 33 height 33
click
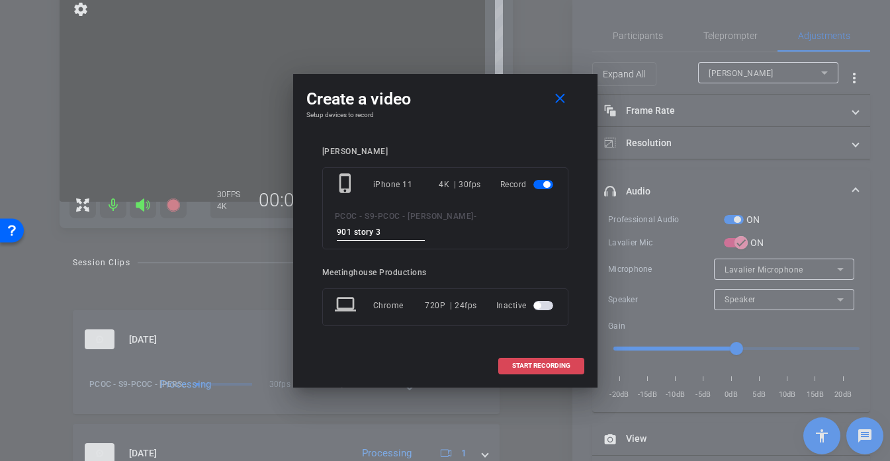
type input "901 story 3"
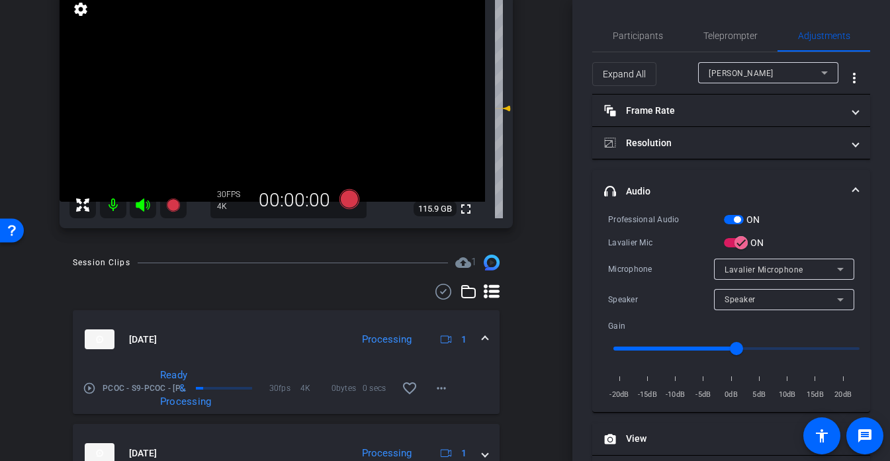
click at [252, 118] on video at bounding box center [272, 95] width 425 height 213
click at [261, 109] on div at bounding box center [251, 119] width 33 height 33
click at [263, 154] on video at bounding box center [272, 95] width 425 height 213
click at [263, 154] on div at bounding box center [263, 154] width 33 height 33
click at [257, 145] on video at bounding box center [272, 95] width 425 height 213
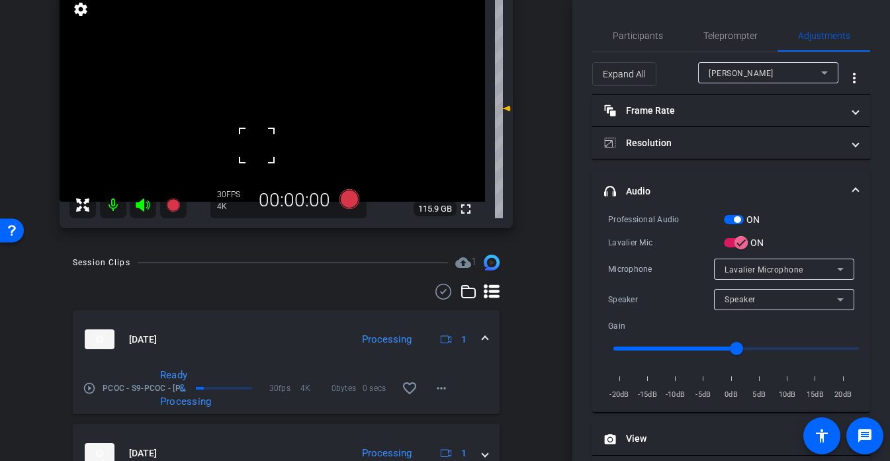
click at [257, 145] on div at bounding box center [256, 145] width 33 height 33
click at [314, 117] on video at bounding box center [272, 95] width 425 height 213
click at [303, 110] on video at bounding box center [272, 95] width 425 height 213
click at [284, 110] on video at bounding box center [272, 95] width 425 height 213
click at [341, 199] on icon at bounding box center [349, 199] width 20 height 20
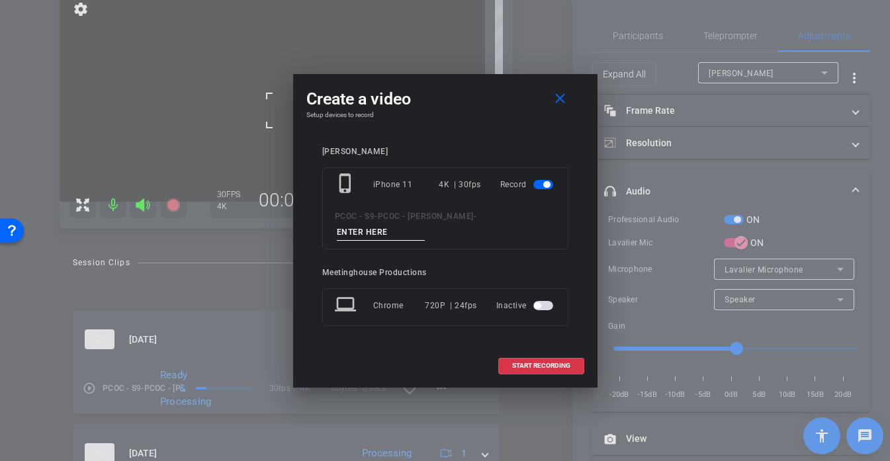
click at [380, 236] on input at bounding box center [381, 232] width 89 height 17
type input "901 story 4"
click at [563, 371] on span at bounding box center [541, 366] width 85 height 32
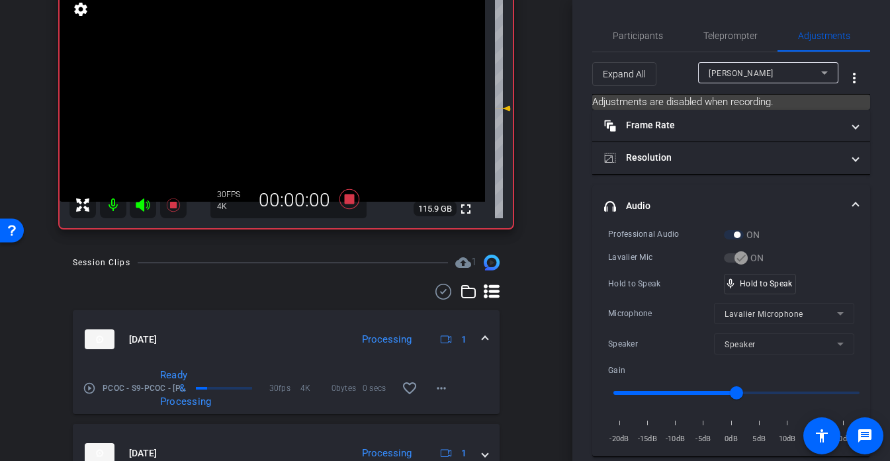
click at [276, 93] on video at bounding box center [272, 95] width 425 height 213
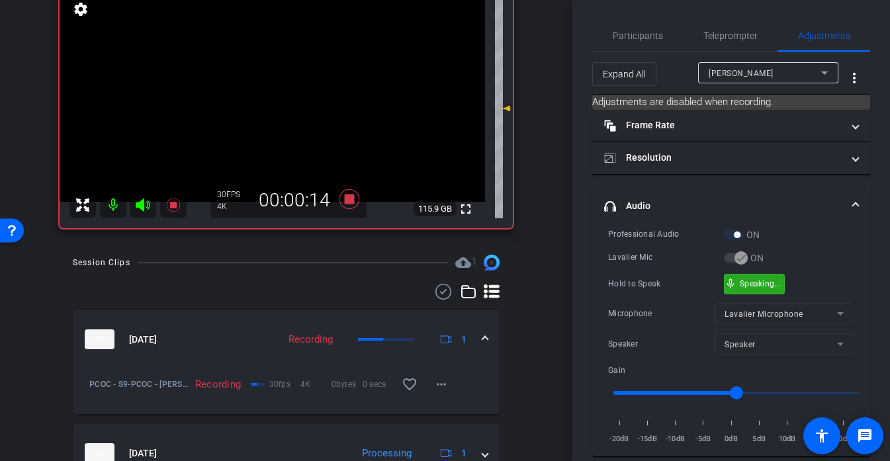
click at [779, 288] on div "mic_none Speaking..." at bounding box center [754, 284] width 60 height 19
click at [283, 89] on video at bounding box center [272, 95] width 425 height 213
click at [283, 89] on div at bounding box center [283, 89] width 33 height 33
click at [276, 84] on div at bounding box center [283, 89] width 33 height 33
click at [267, 85] on video at bounding box center [272, 95] width 425 height 213
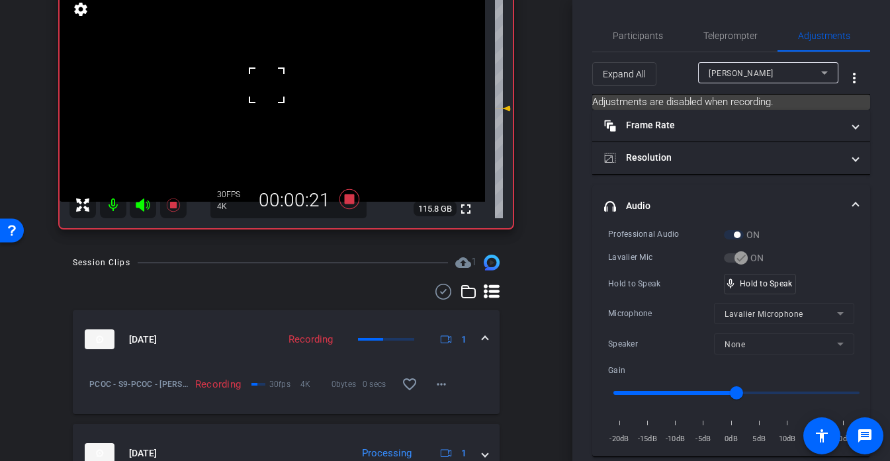
click at [267, 85] on div at bounding box center [266, 85] width 33 height 33
click at [267, 85] on div "fullscreen settings 115.8 GB" at bounding box center [286, 108] width 453 height 239
click at [273, 83] on video at bounding box center [272, 95] width 425 height 213
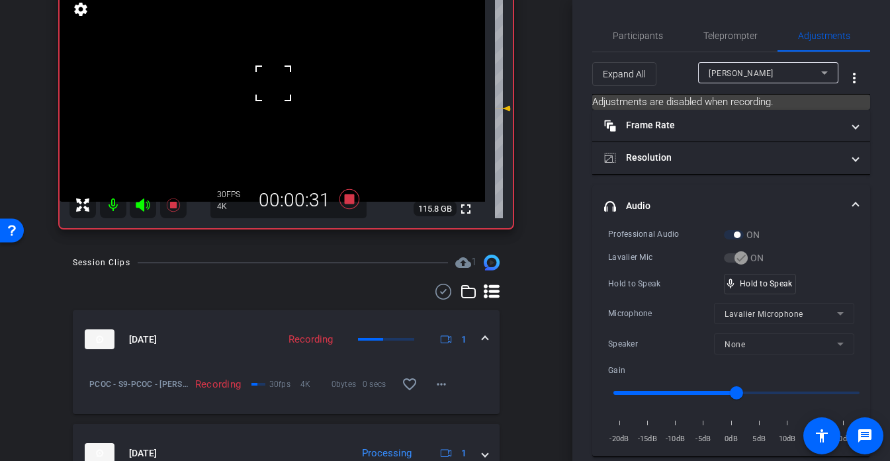
click at [273, 83] on div at bounding box center [273, 83] width 33 height 33
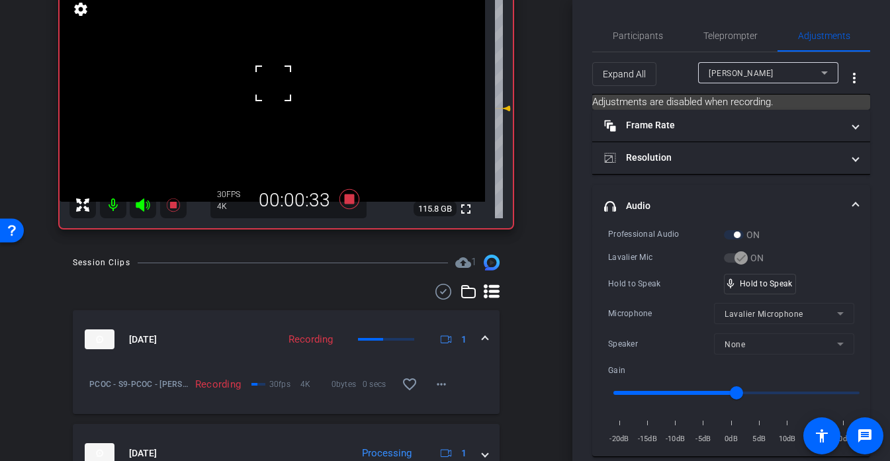
click at [273, 83] on div at bounding box center [273, 83] width 33 height 33
click at [276, 83] on div at bounding box center [273, 83] width 33 height 33
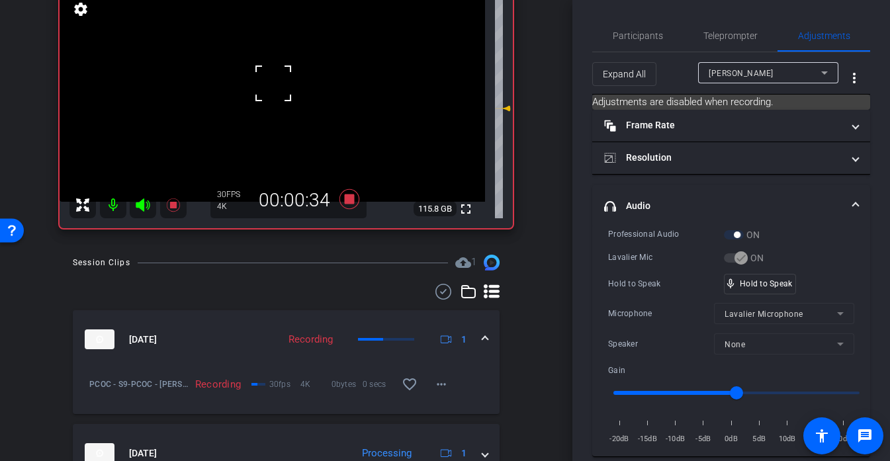
click at [276, 83] on div at bounding box center [273, 83] width 33 height 33
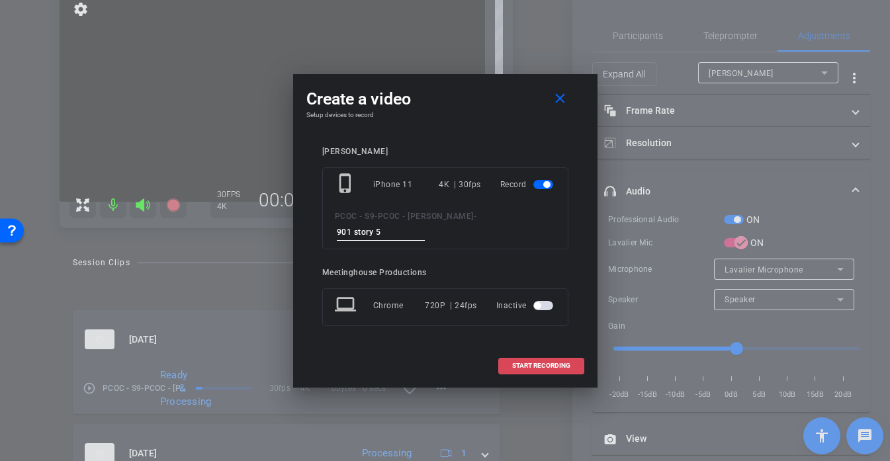
type input "901 story 5"
type input "901 story 6"
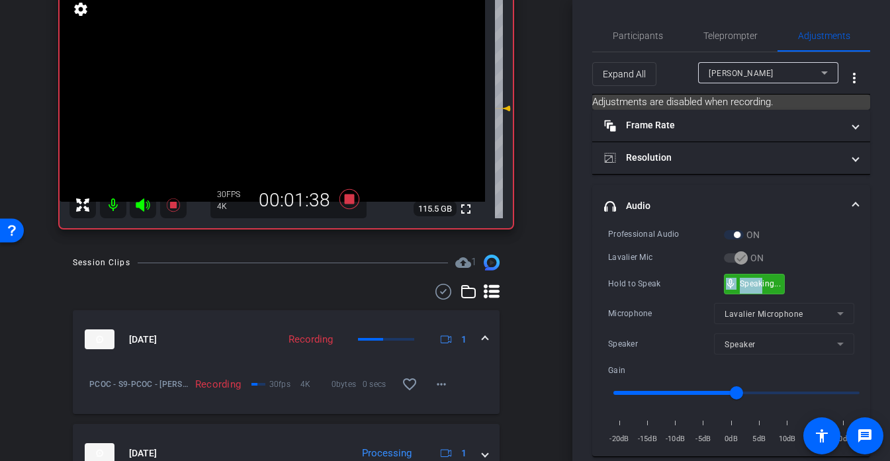
drag, startPoint x: 761, startPoint y: 274, endPoint x: 762, endPoint y: 284, distance: 10.7
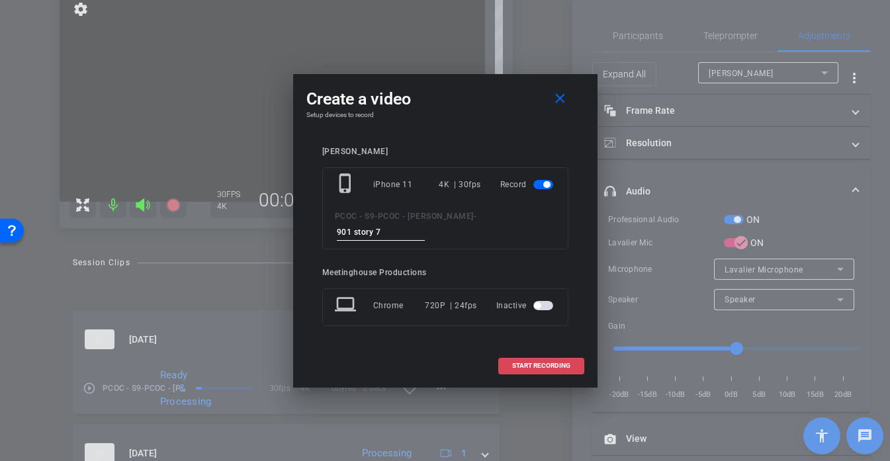
type input "901 story 7"
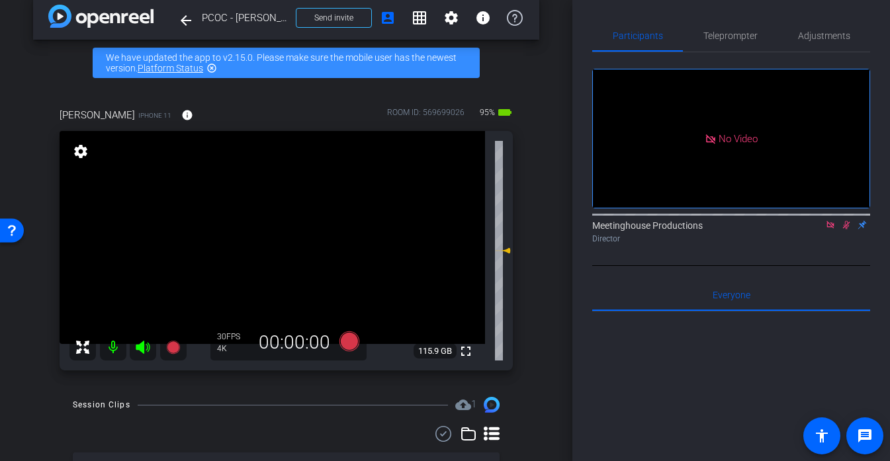
scroll to position [0, 0]
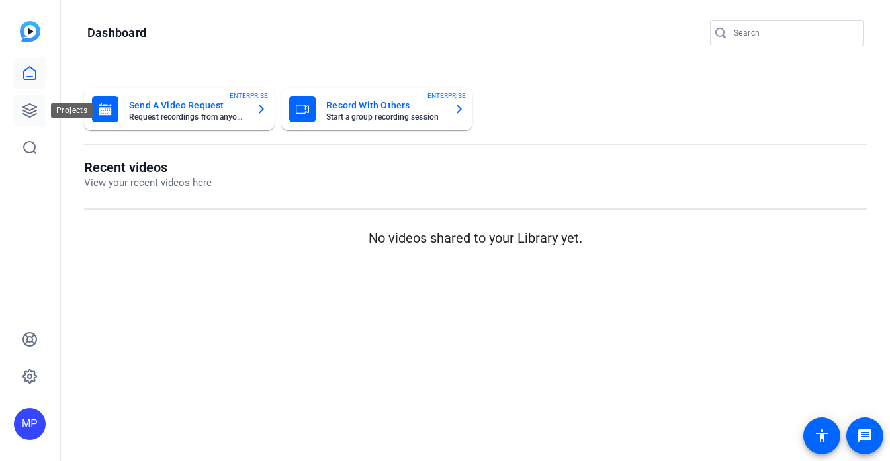
click at [24, 110] on icon at bounding box center [29, 110] width 13 height 13
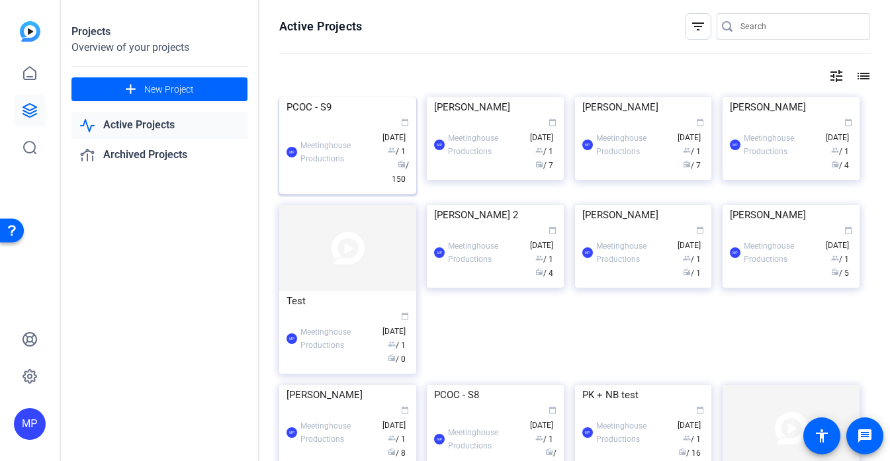
click at [310, 117] on div "PCOC - S9" at bounding box center [347, 107] width 122 height 20
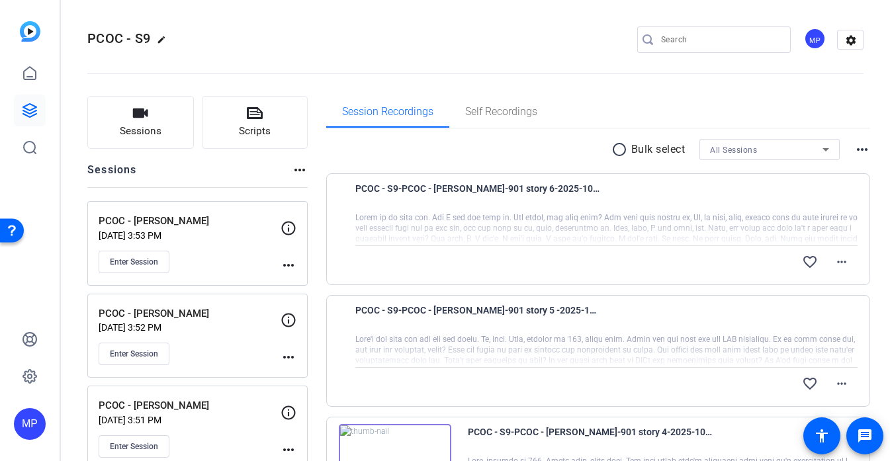
scroll to position [1041, 0]
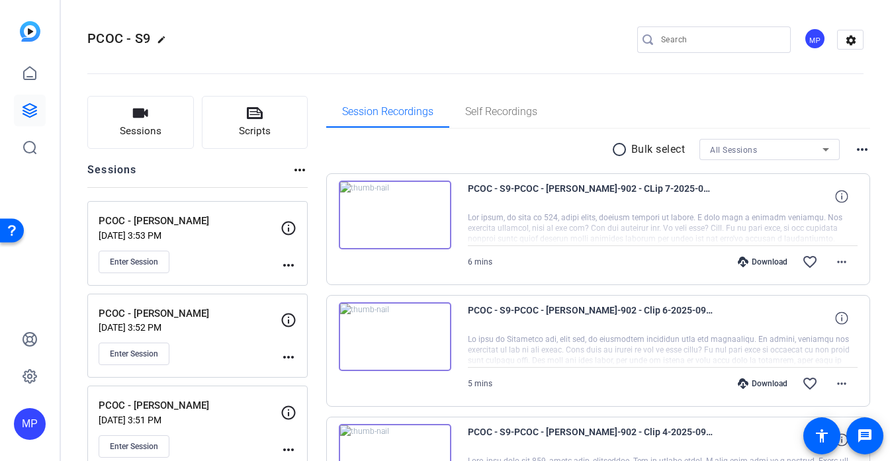
scroll to position [1041, 0]
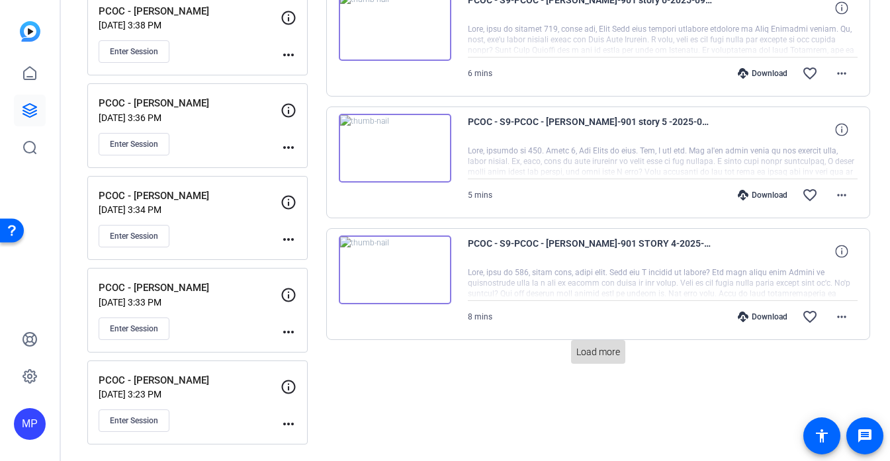
click at [584, 358] on span "Load more" at bounding box center [598, 352] width 44 height 14
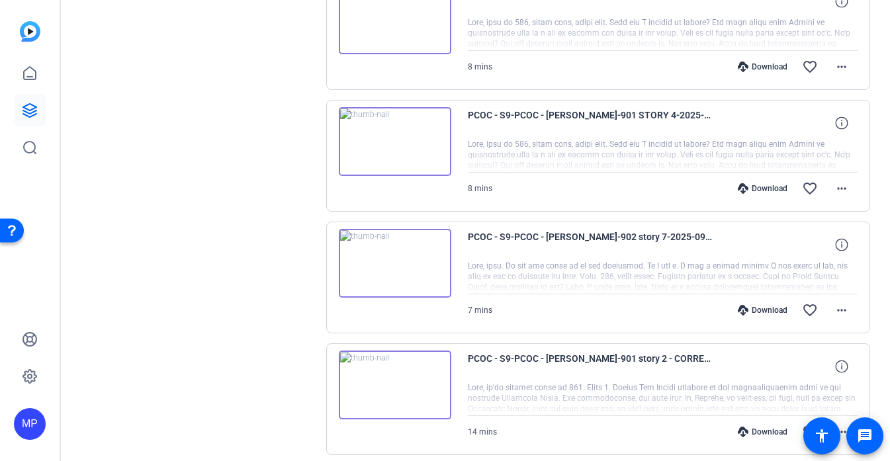
scroll to position [2141, 0]
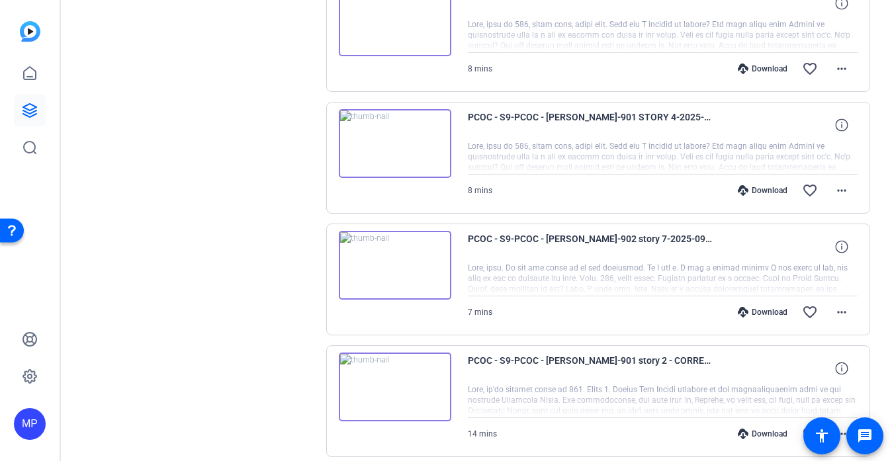
click at [409, 280] on img at bounding box center [395, 265] width 112 height 69
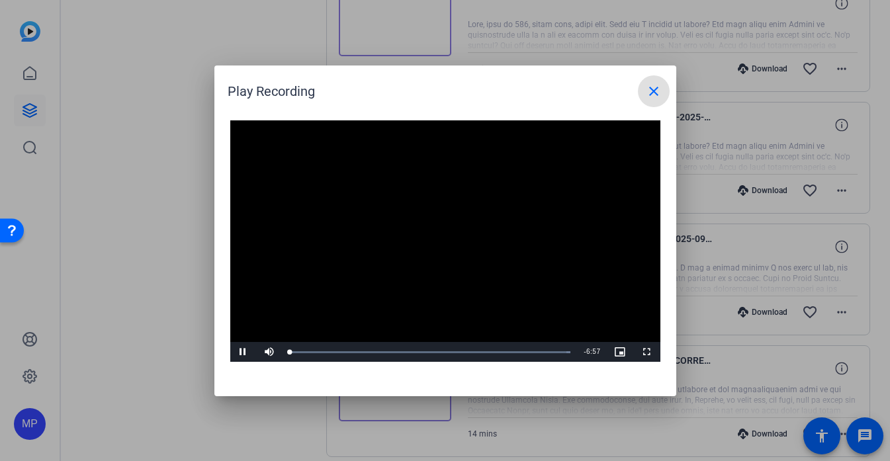
click at [421, 234] on video "Video Player" at bounding box center [445, 241] width 430 height 242
click at [653, 85] on mat-icon "close" at bounding box center [654, 91] width 16 height 16
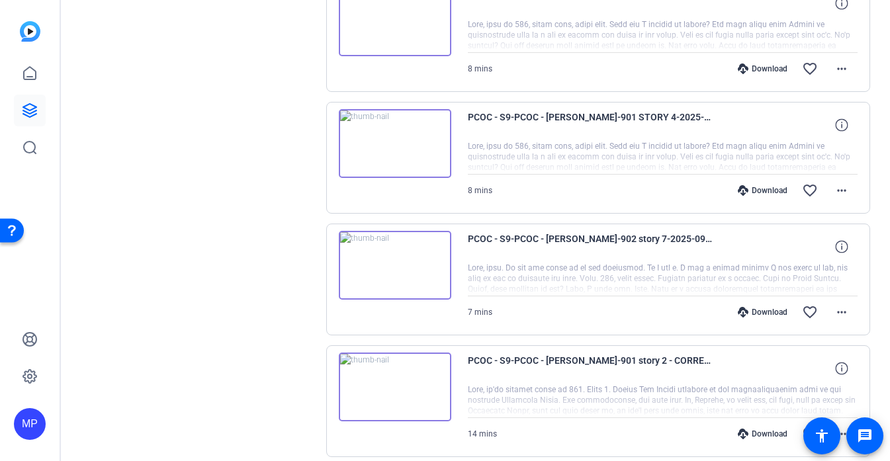
scroll to position [2219, 0]
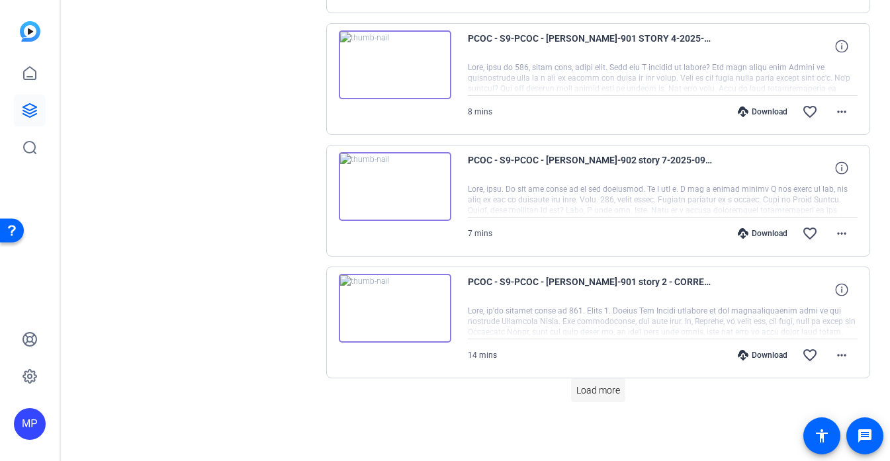
click at [603, 388] on span "Load more" at bounding box center [598, 391] width 44 height 14
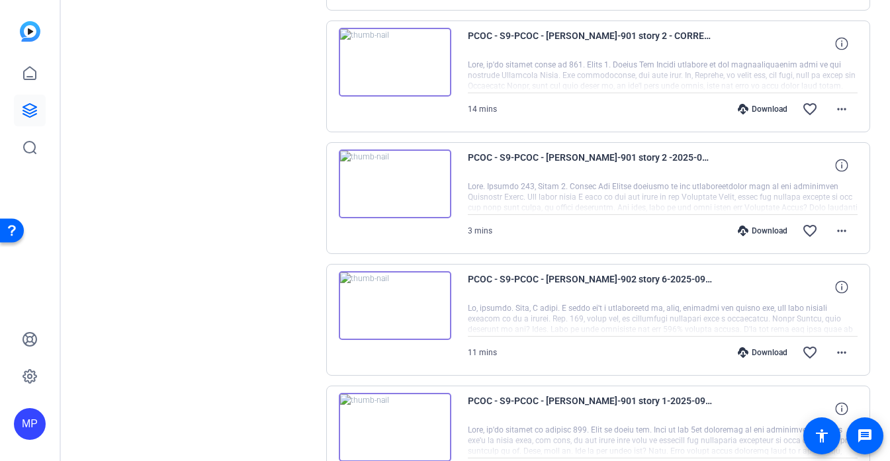
scroll to position [2526, 0]
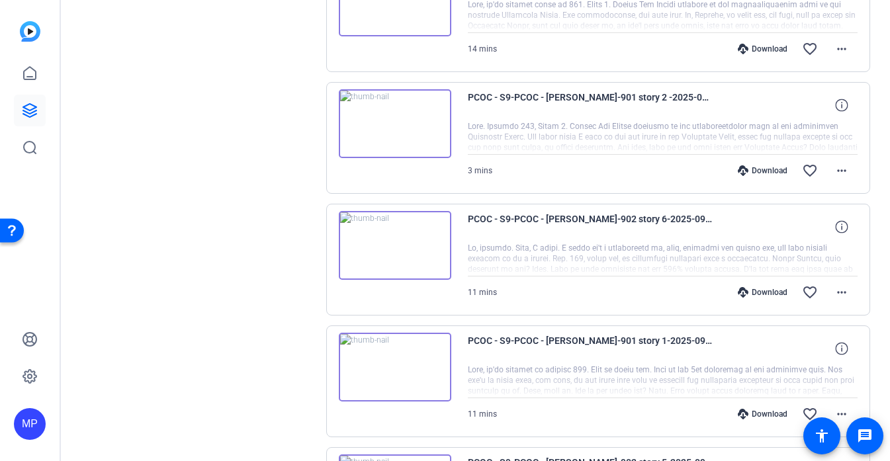
click at [425, 252] on img at bounding box center [395, 245] width 112 height 69
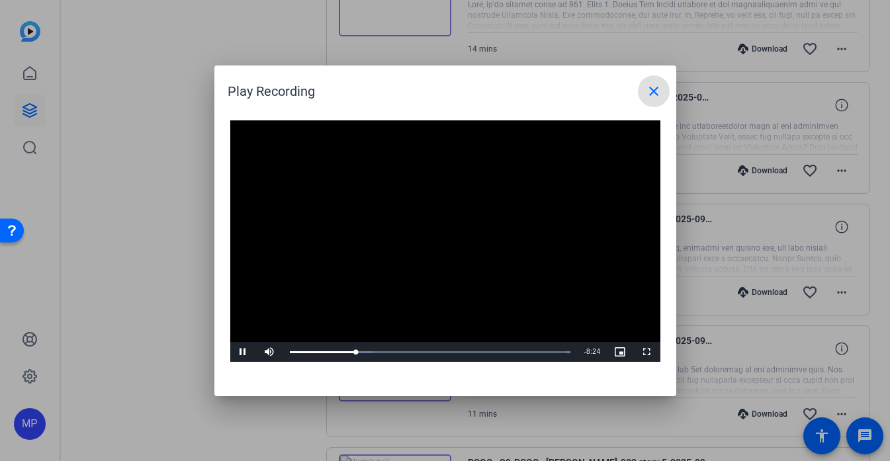
click at [421, 222] on video "Video Player" at bounding box center [445, 241] width 430 height 242
click at [174, 233] on div at bounding box center [445, 230] width 890 height 461
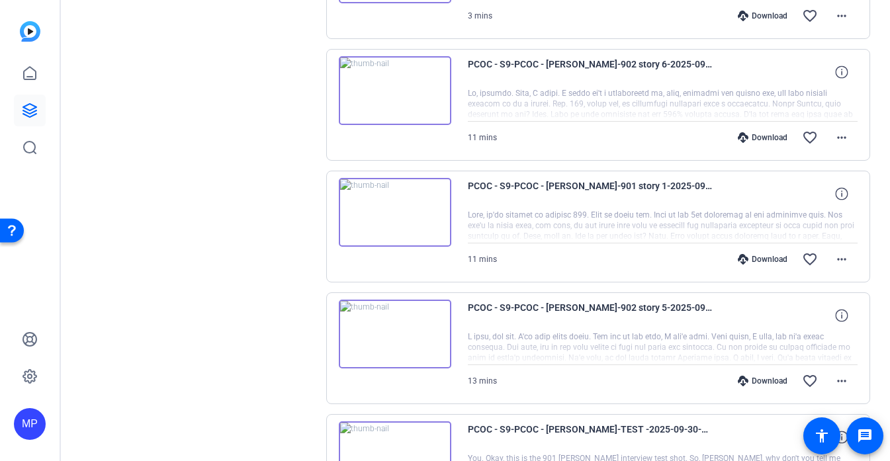
scroll to position [2712, 0]
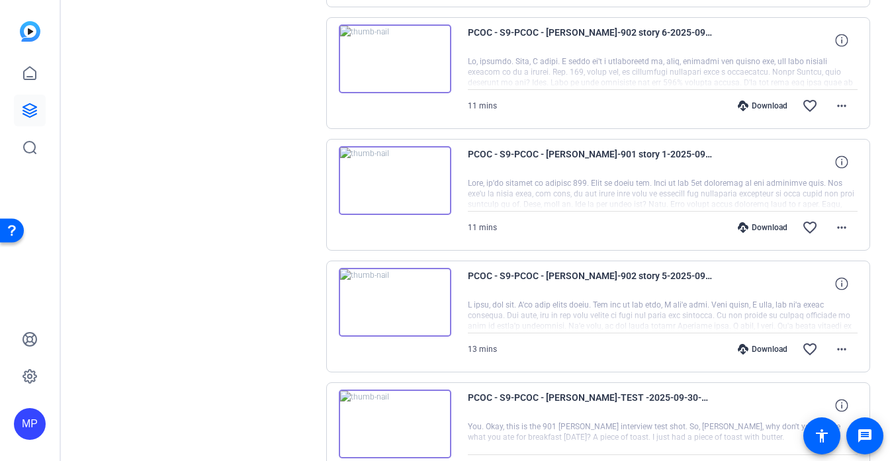
click at [404, 288] on img at bounding box center [395, 302] width 112 height 69
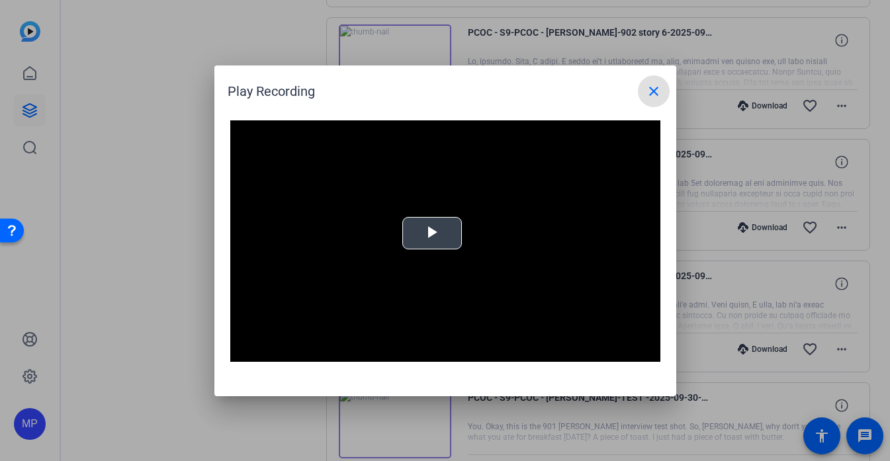
click at [432, 233] on span "Video Player" at bounding box center [432, 233] width 0 height 0
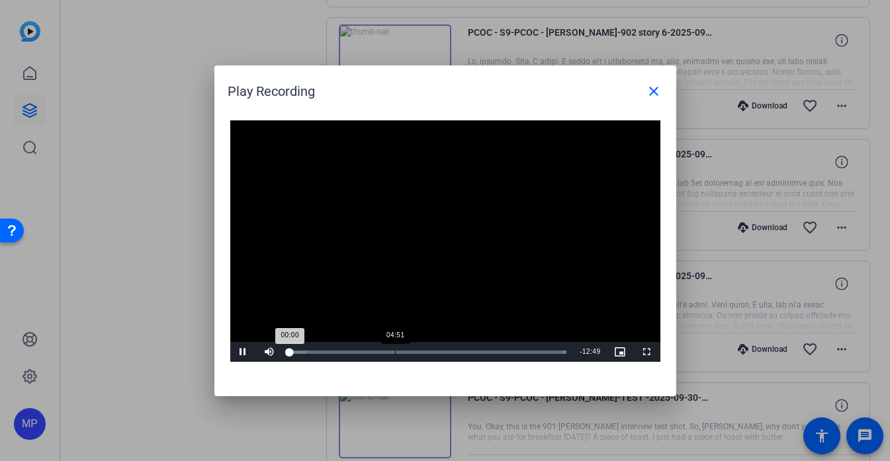
click at [396, 347] on div "Loaded : 100.00% 04:51 00:00" at bounding box center [428, 352] width 290 height 20
click at [157, 345] on div at bounding box center [445, 230] width 890 height 461
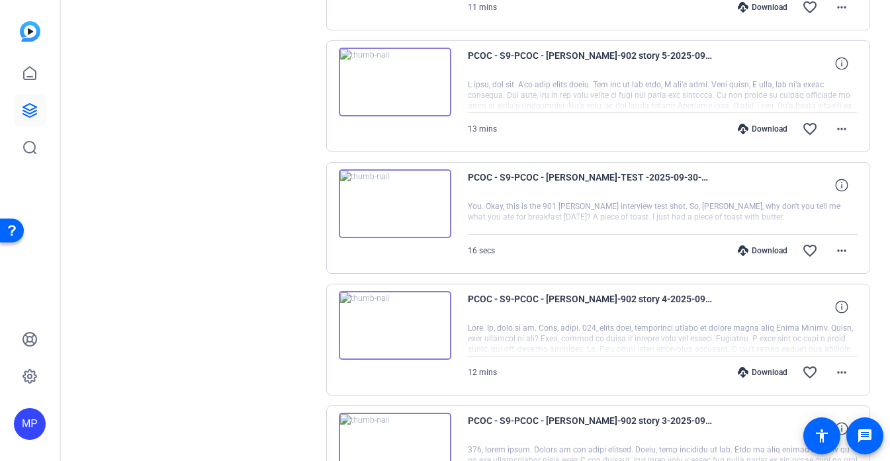
scroll to position [2932, 0]
click at [400, 334] on img at bounding box center [395, 326] width 112 height 69
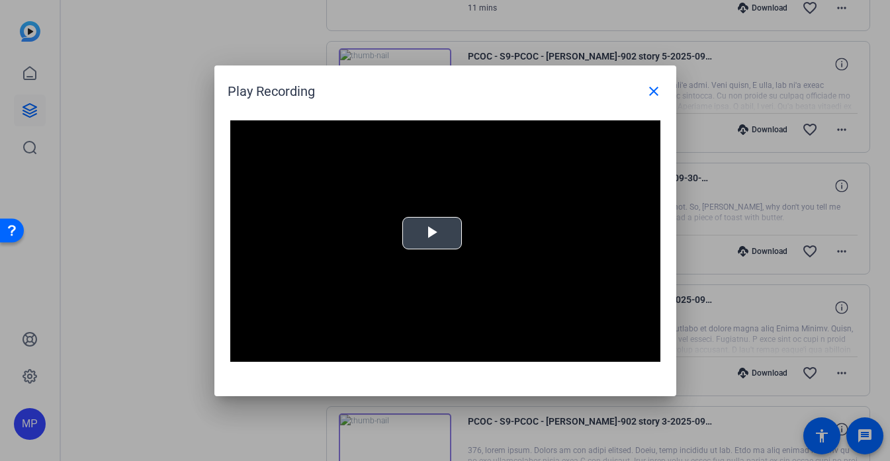
click at [432, 233] on span "Video Player" at bounding box center [432, 233] width 0 height 0
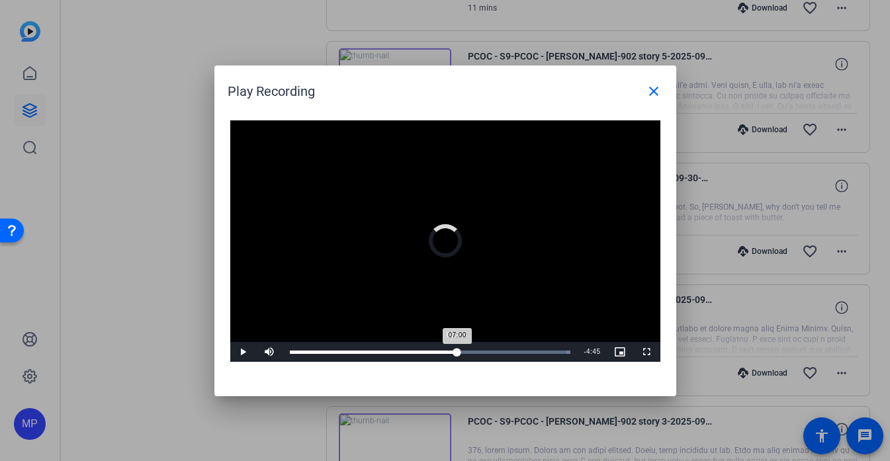
click at [454, 352] on div "Loaded : 100.00% 07:00 07:00" at bounding box center [430, 352] width 281 height 3
click at [189, 372] on div at bounding box center [445, 230] width 890 height 461
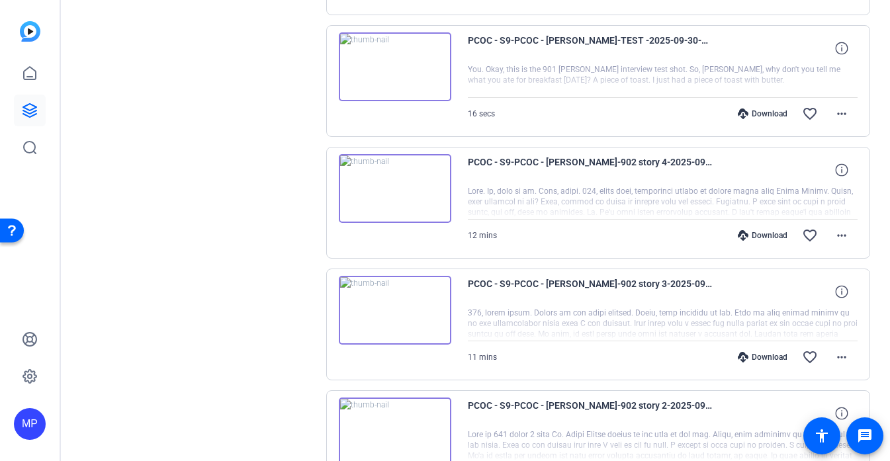
scroll to position [3069, 0]
click at [388, 301] on img at bounding box center [395, 311] width 112 height 69
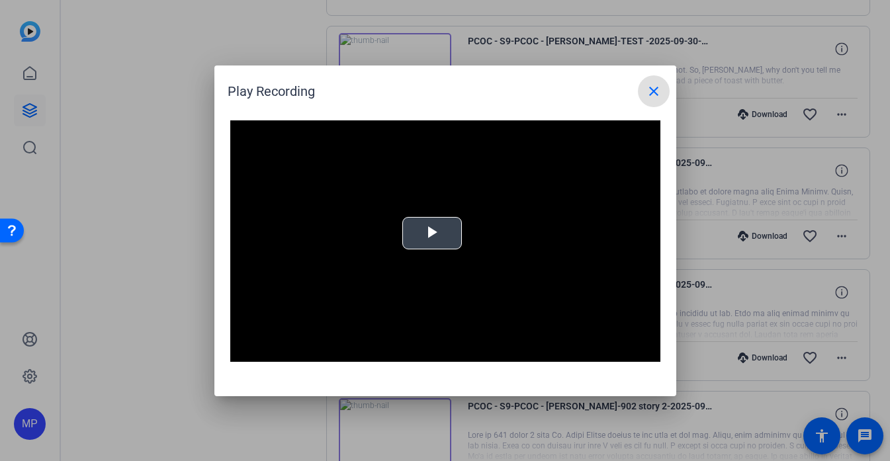
click at [421, 240] on div "Video Player is loading. Play Video Play Mute Current Time 0:00 / Duration -:- …" at bounding box center [445, 241] width 430 height 242
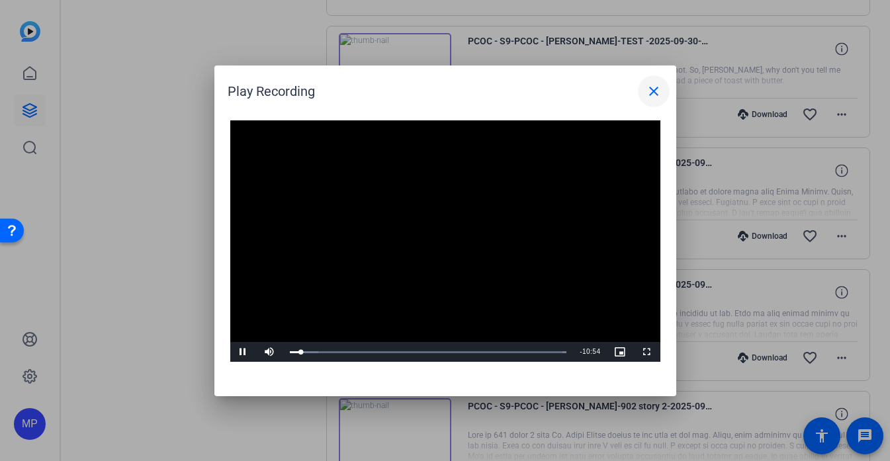
click at [643, 104] on span at bounding box center [654, 91] width 32 height 32
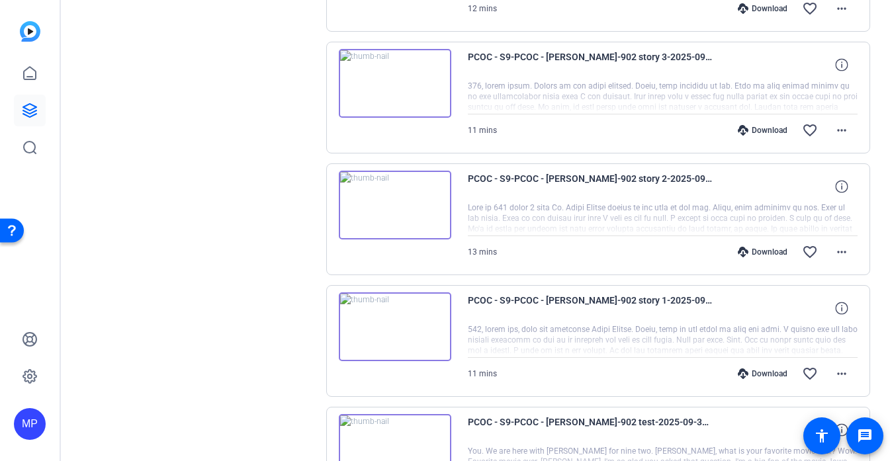
scroll to position [3296, 0]
click at [407, 201] on img at bounding box center [395, 205] width 112 height 69
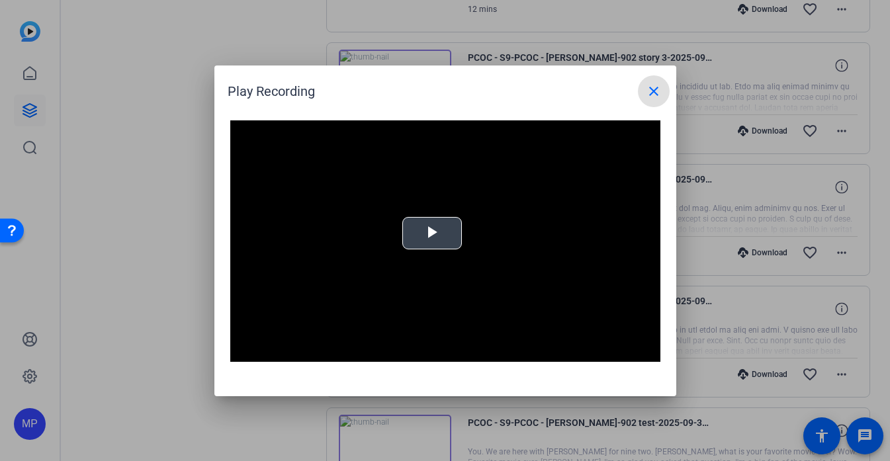
click at [432, 233] on span "Video Player" at bounding box center [432, 233] width 0 height 0
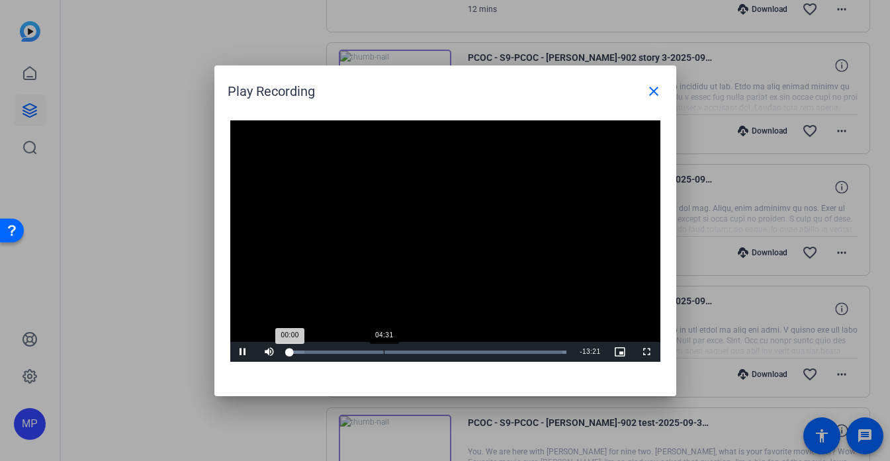
click at [383, 356] on div "Loaded : 100.00% 04:31 00:00" at bounding box center [428, 352] width 290 height 20
click at [546, 351] on div "Loaded : 100.00% 12:13 04:32" at bounding box center [430, 352] width 281 height 3
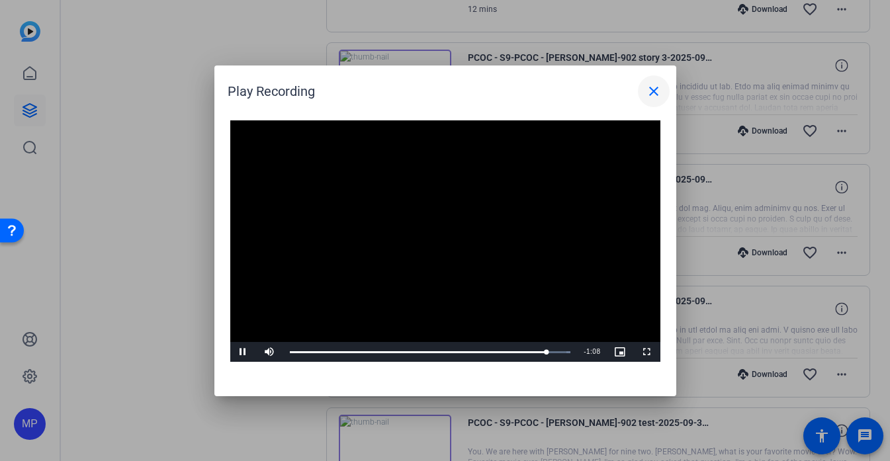
click at [653, 101] on span at bounding box center [654, 91] width 32 height 32
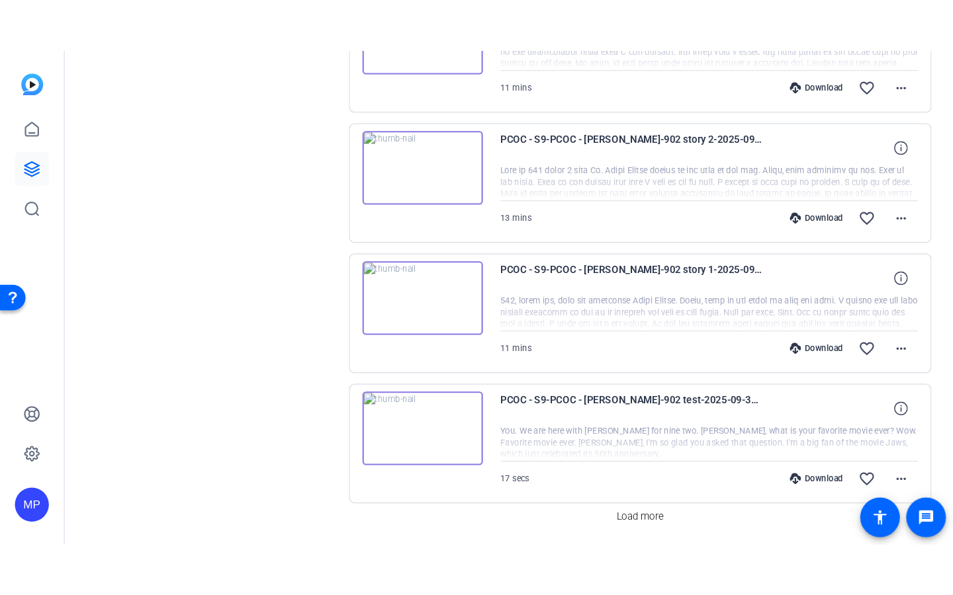
scroll to position [3391, 0]
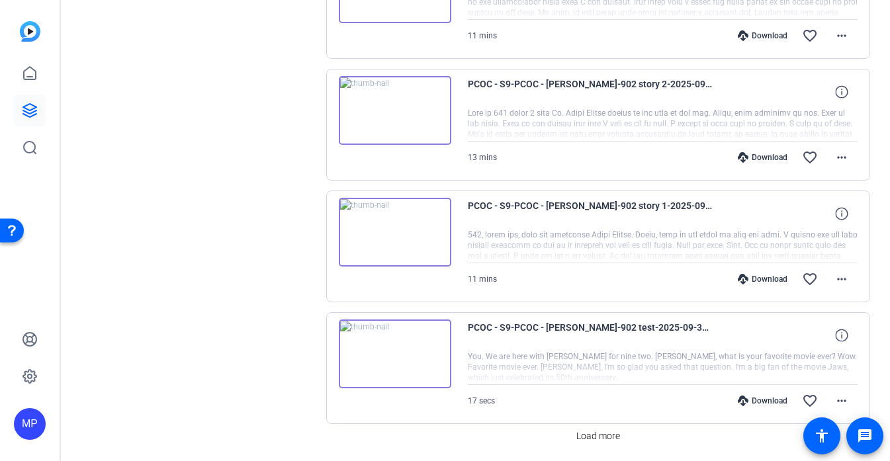
click at [396, 258] on img at bounding box center [395, 232] width 112 height 69
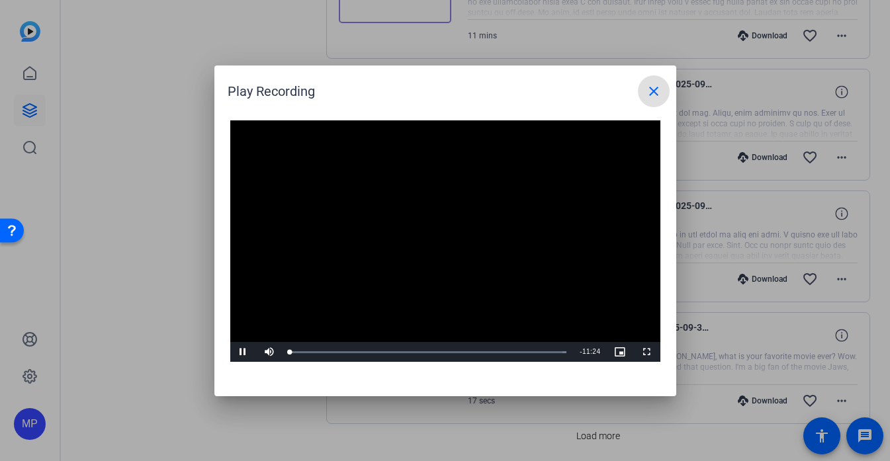
click at [427, 245] on video "Video Player" at bounding box center [445, 241] width 430 height 242
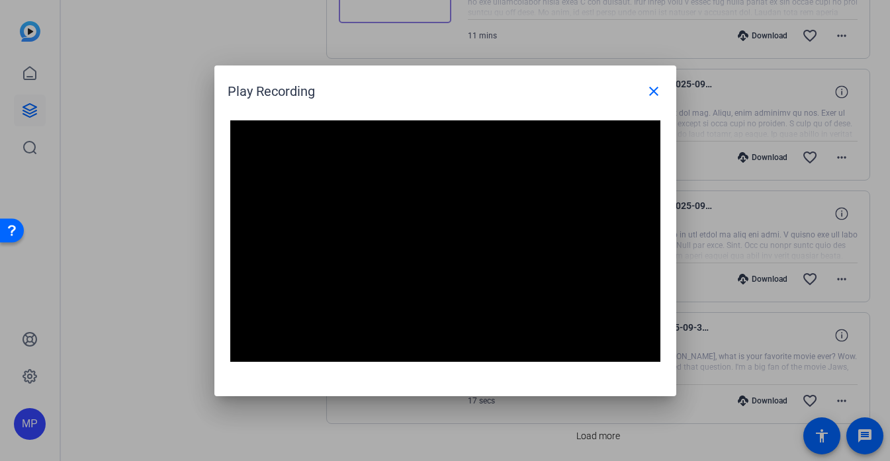
click at [475, 182] on video "Video Player" at bounding box center [445, 241] width 430 height 242
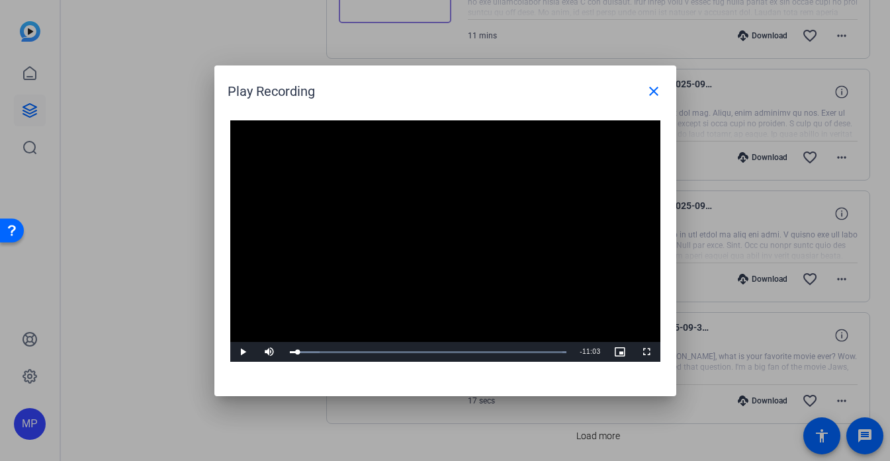
click at [149, 218] on div at bounding box center [445, 230] width 890 height 461
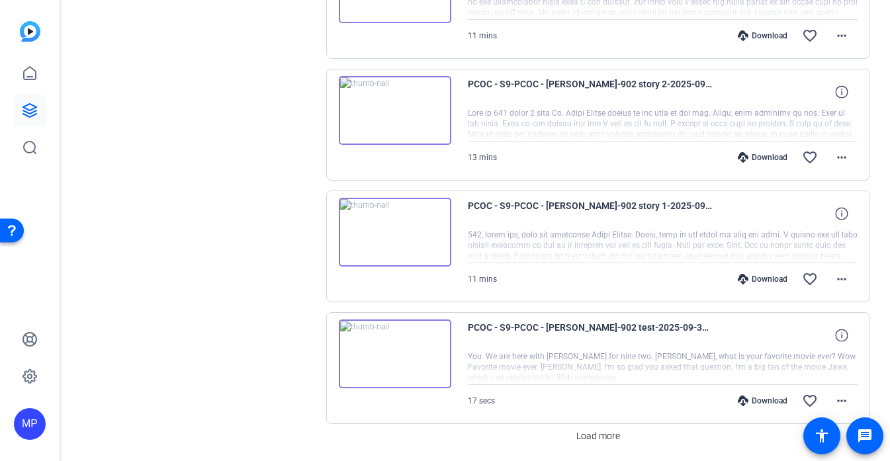
scroll to position [3436, 0]
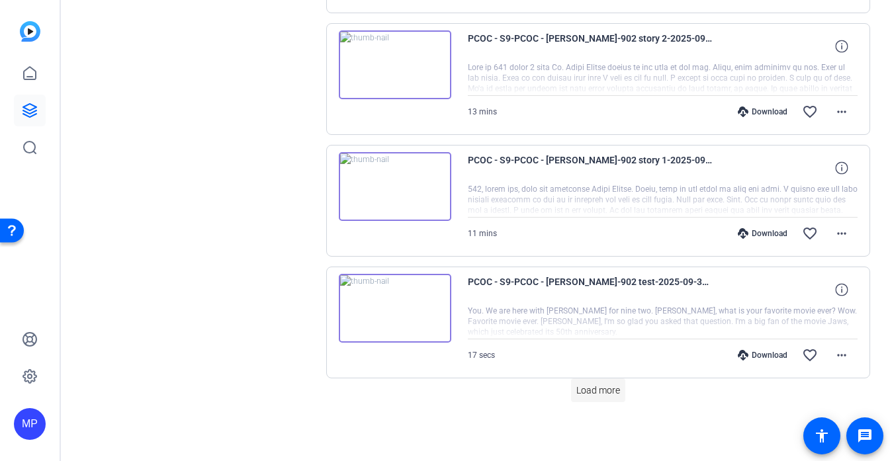
click at [577, 401] on span at bounding box center [598, 390] width 54 height 32
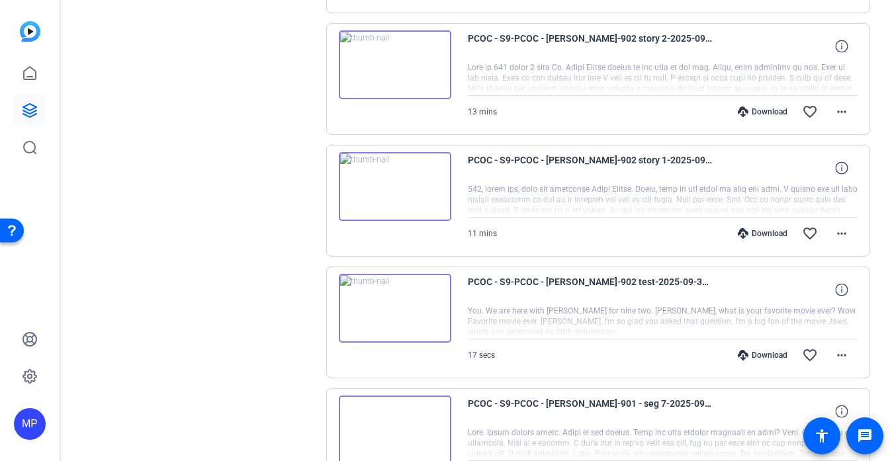
scroll to position [3814, 0]
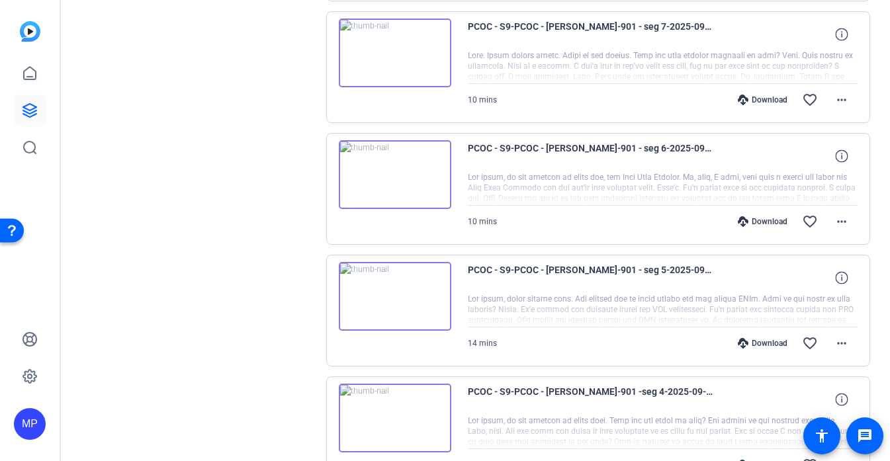
click at [382, 279] on img at bounding box center [395, 296] width 112 height 69
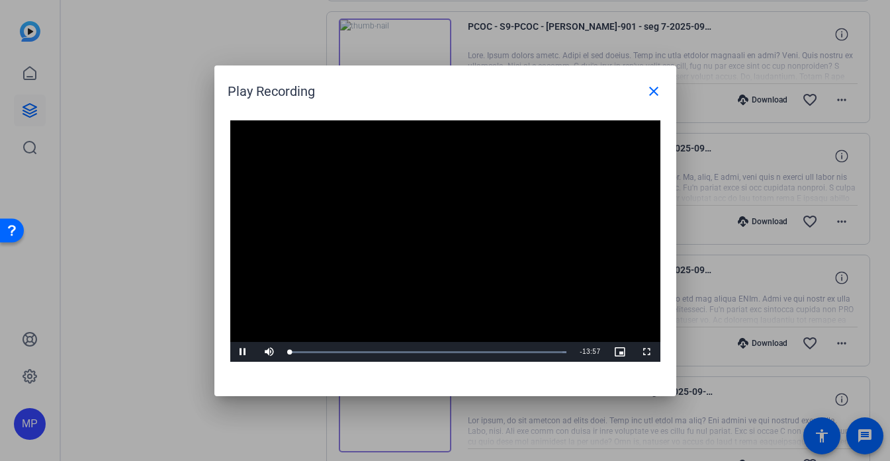
click at [413, 246] on video "Video Player" at bounding box center [445, 241] width 430 height 242
click at [353, 351] on div "Loaded : 100.00% 03:11 00:03" at bounding box center [428, 352] width 277 height 3
click at [417, 353] on div "Loaded : 100.00% 06:20 06:20" at bounding box center [430, 352] width 281 height 3
click at [655, 89] on mat-icon "close" at bounding box center [654, 91] width 16 height 16
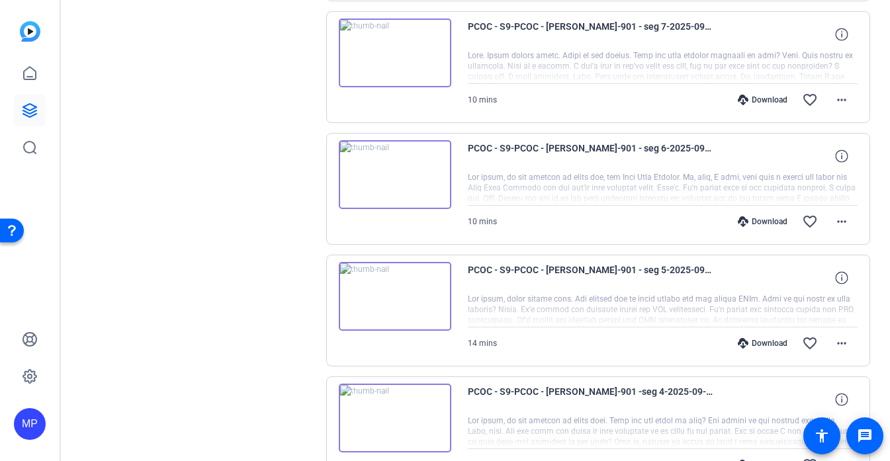
click at [390, 168] on img at bounding box center [395, 174] width 112 height 69
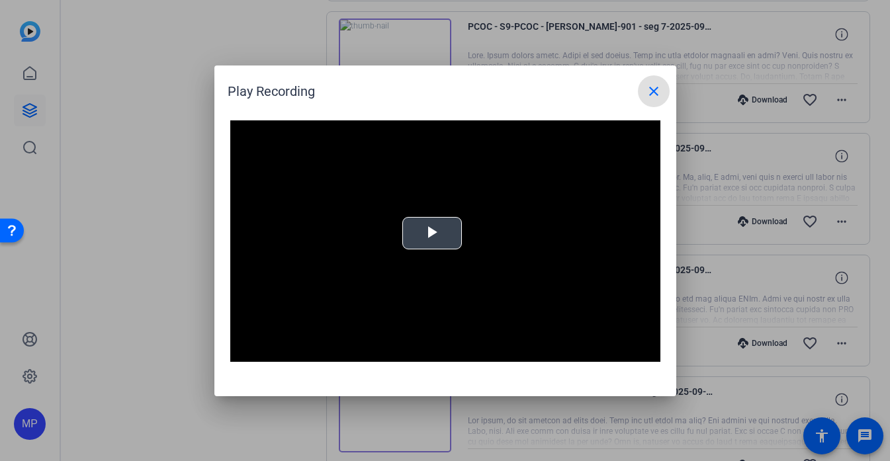
click at [433, 237] on video "Video Player" at bounding box center [445, 241] width 430 height 242
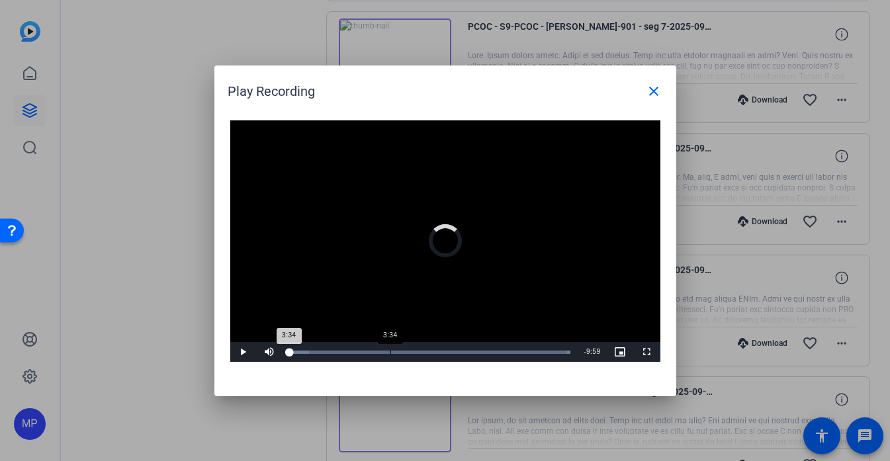
click at [390, 345] on div "Loaded : 100.00% 3:34 3:34" at bounding box center [430, 352] width 294 height 20
click at [232, 352] on span "Video Player" at bounding box center [243, 352] width 26 height 0
click at [457, 349] on div "Loaded : 100.00% 5:25 3:35" at bounding box center [430, 352] width 294 height 20
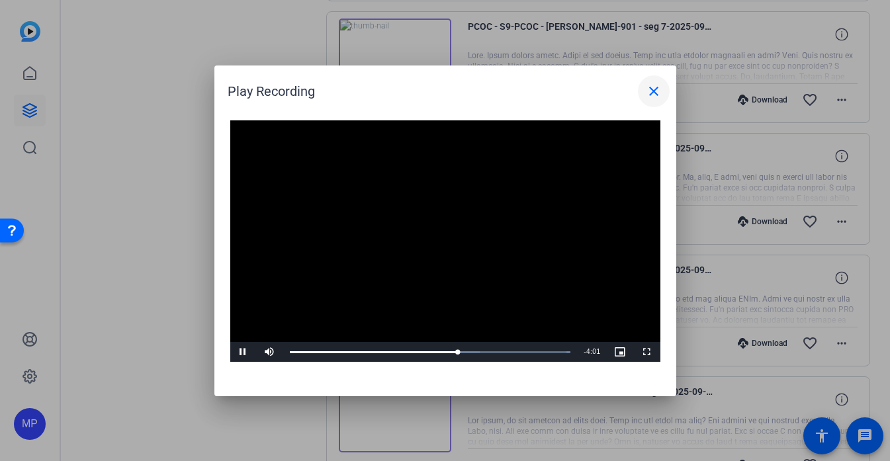
click at [661, 78] on span at bounding box center [654, 91] width 32 height 32
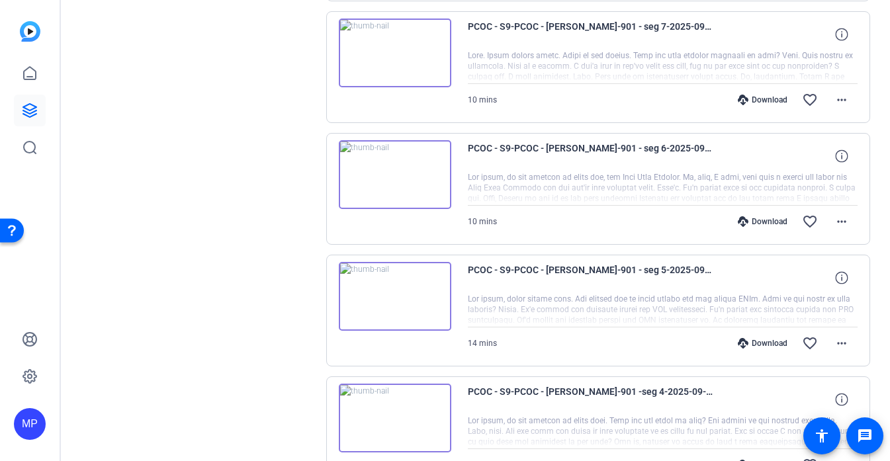
scroll to position [3957, 0]
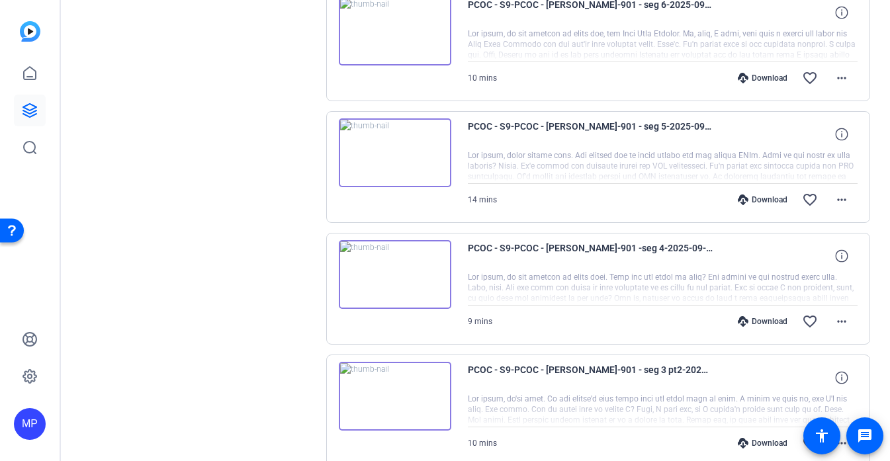
click at [398, 277] on img at bounding box center [395, 274] width 112 height 69
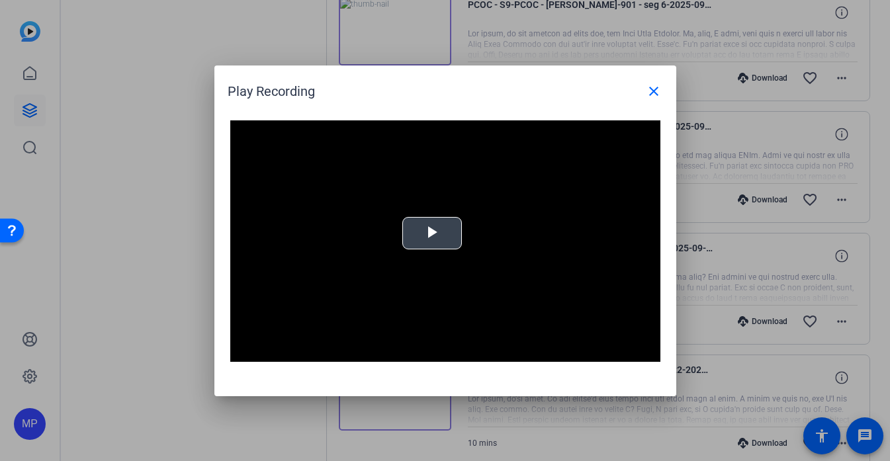
click at [432, 233] on span "Video Player" at bounding box center [432, 233] width 0 height 0
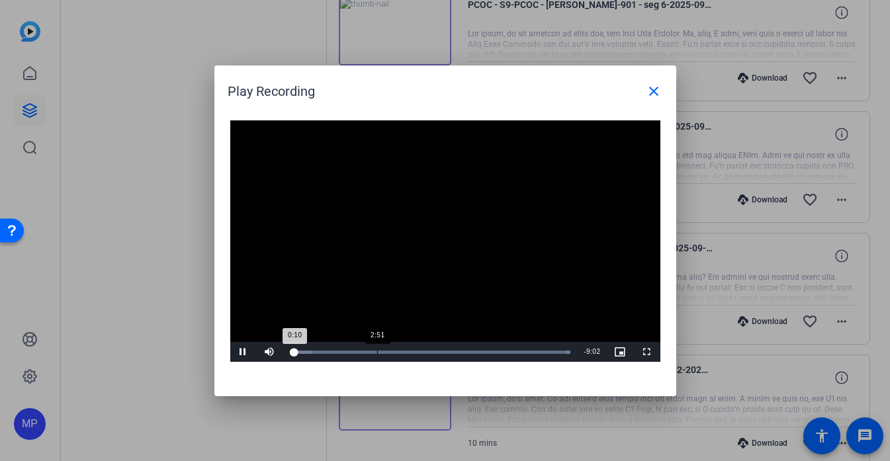
click at [377, 353] on div "2:51" at bounding box center [377, 352] width 1 height 3
click at [461, 349] on div "Loaded : 100.00% 5:37 2:53" at bounding box center [430, 352] width 294 height 20
click at [654, 78] on span at bounding box center [654, 91] width 32 height 32
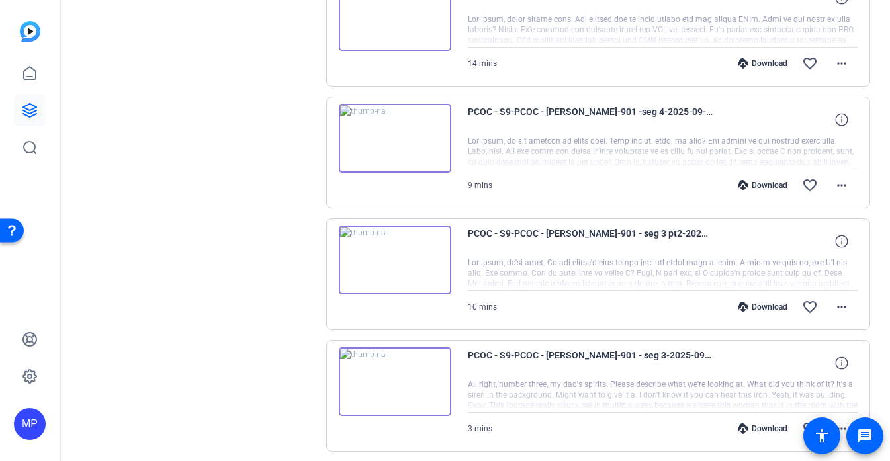
scroll to position [4092, 0]
click at [420, 269] on img at bounding box center [395, 261] width 112 height 69
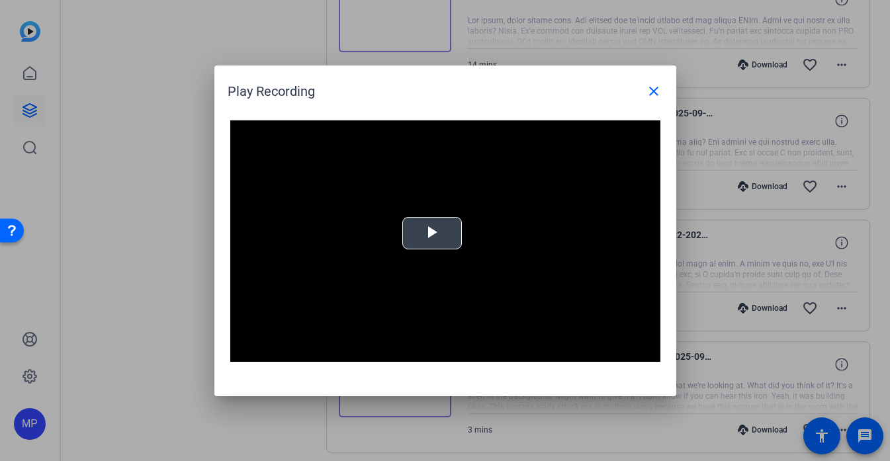
click at [432, 233] on span "Video Player" at bounding box center [432, 233] width 0 height 0
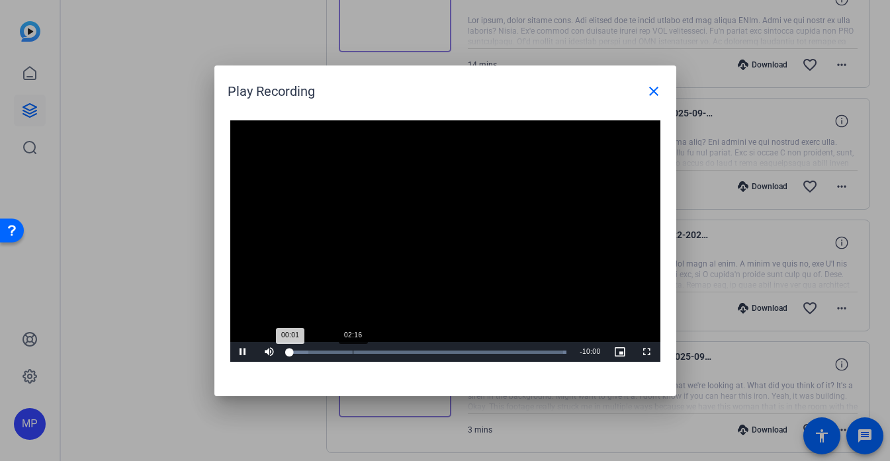
click at [352, 354] on div "Loaded : 100.00% 02:16 00:01" at bounding box center [428, 352] width 290 height 20
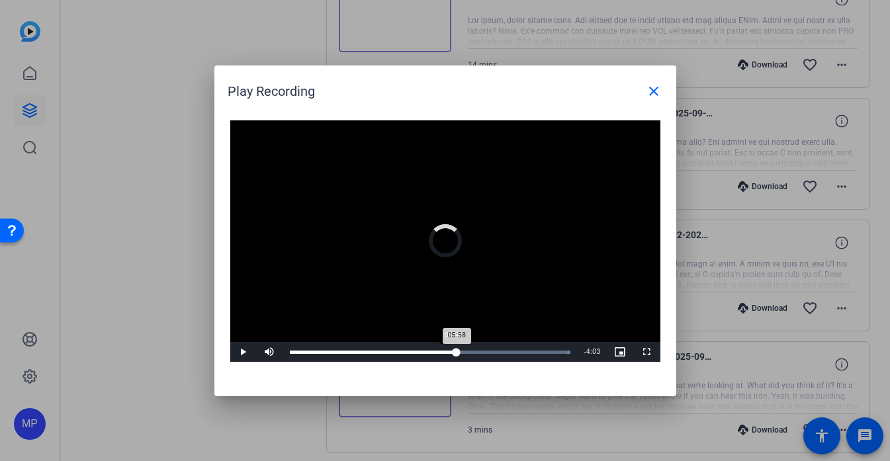
click at [456, 353] on div "Loaded : 100.00% 05:49 05:58" at bounding box center [430, 352] width 294 height 20
click at [527, 352] on div "08:26" at bounding box center [527, 352] width 1 height 3
click at [656, 89] on mat-icon "close" at bounding box center [654, 91] width 16 height 16
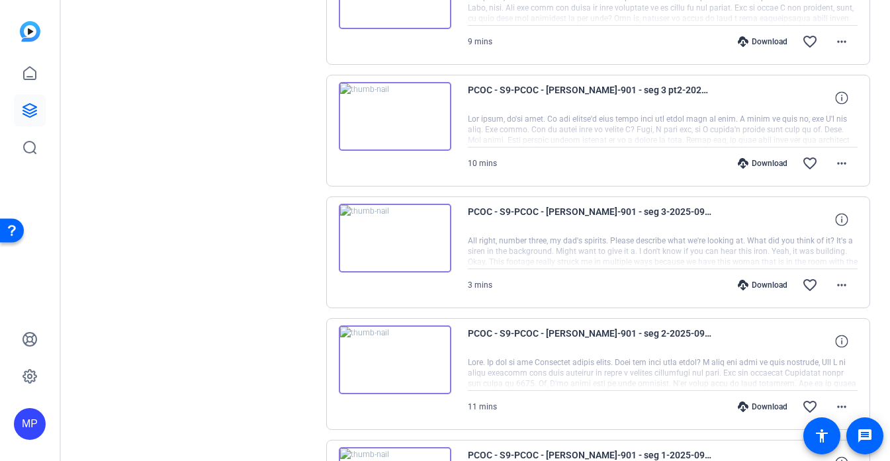
scroll to position [4234, 0]
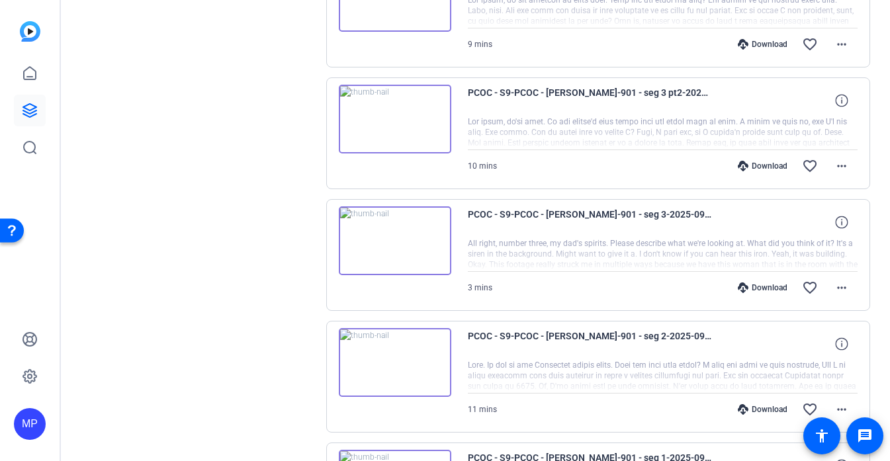
click at [421, 366] on img at bounding box center [395, 362] width 112 height 69
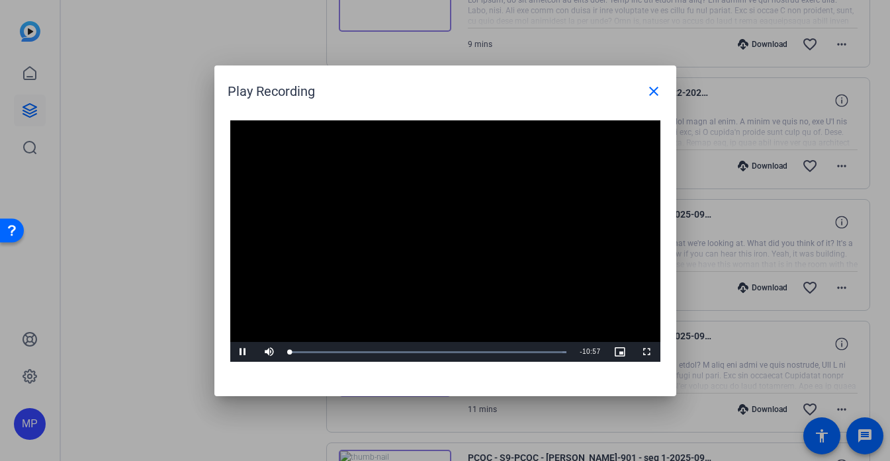
click at [433, 235] on video "Video Player" at bounding box center [445, 241] width 430 height 242
click at [333, 352] on div "Loaded : 100.00% 01:45 00:01" at bounding box center [428, 352] width 277 height 3
click at [379, 353] on div "Loaded : 100.00% 03:30 01:49" at bounding box center [430, 352] width 281 height 3
click at [454, 349] on div "Loaded : 100.00% 06:26 03:41" at bounding box center [430, 352] width 294 height 20
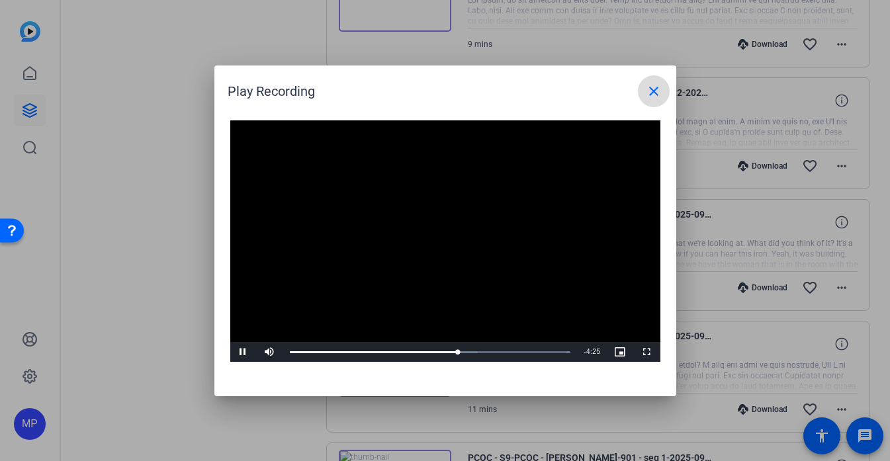
click at [658, 93] on mat-icon "close" at bounding box center [654, 91] width 16 height 16
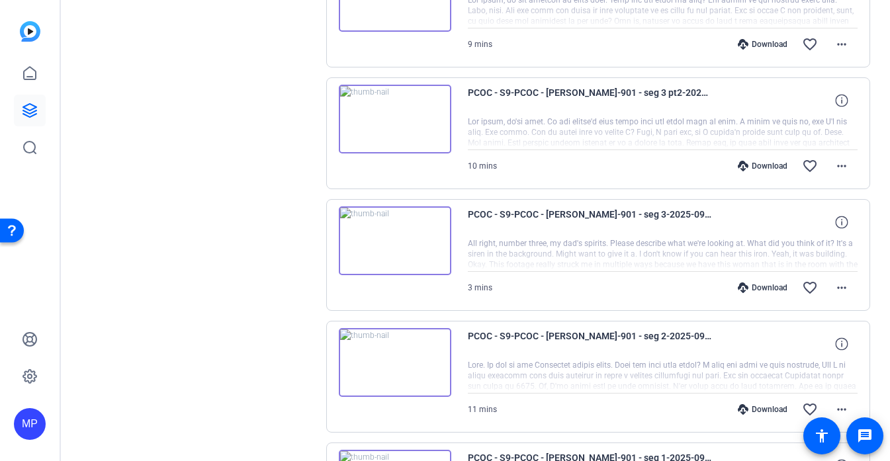
scroll to position [4359, 0]
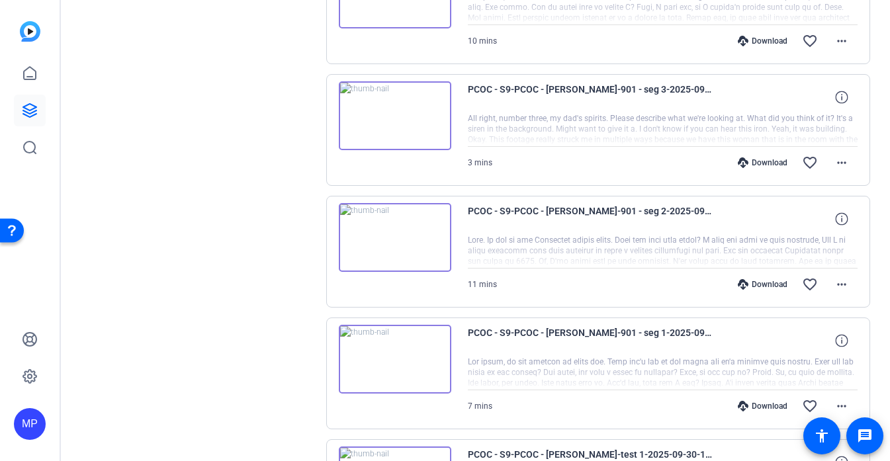
click at [407, 352] on img at bounding box center [395, 359] width 112 height 69
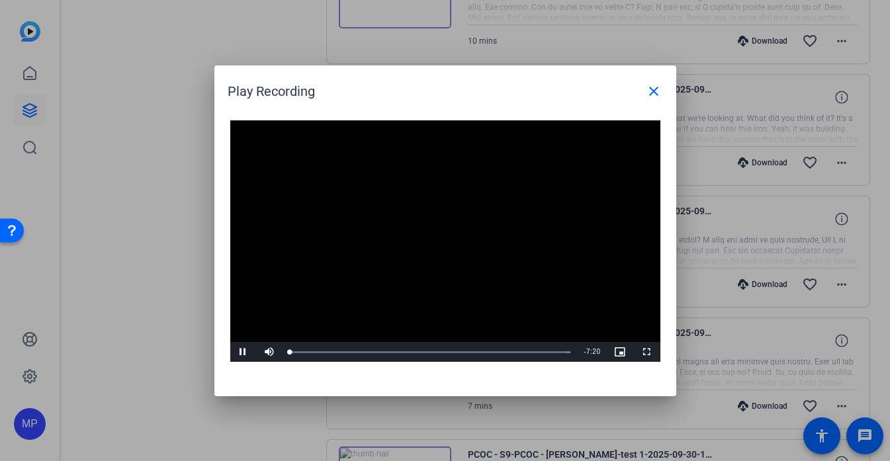
click at [432, 240] on div "Video Player is loading. Play Video Pause Mute Current Time 0:00 / Duration 7:2…" at bounding box center [445, 241] width 430 height 242
click at [350, 351] on div "1:34" at bounding box center [350, 352] width 1 height 3
click at [452, 354] on div "Loaded : 100.00% 4:14 1:37" at bounding box center [430, 352] width 294 height 20
click at [654, 90] on mat-icon "close" at bounding box center [654, 91] width 16 height 16
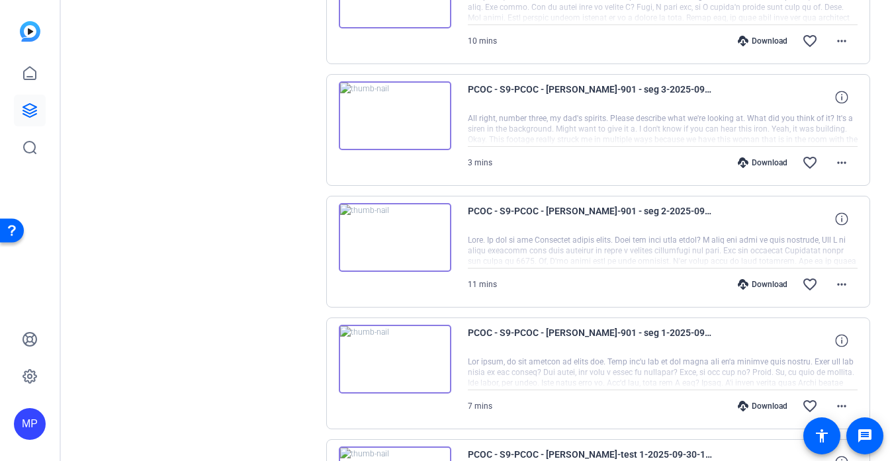
click at [409, 239] on img at bounding box center [395, 237] width 112 height 69
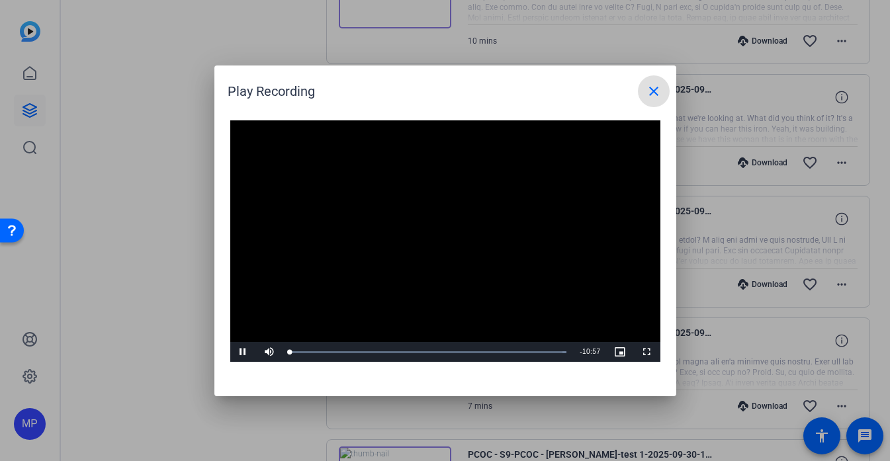
click at [446, 238] on video "Video Player" at bounding box center [445, 241] width 430 height 242
click at [437, 241] on video "Video Player" at bounding box center [445, 241] width 430 height 242
click at [358, 288] on video "Video Player" at bounding box center [445, 241] width 430 height 242
click at [242, 352] on span "Video Player" at bounding box center [243, 352] width 26 height 0
click at [356, 357] on div "Loaded : 100.00% 02:36 00:02" at bounding box center [428, 352] width 290 height 20
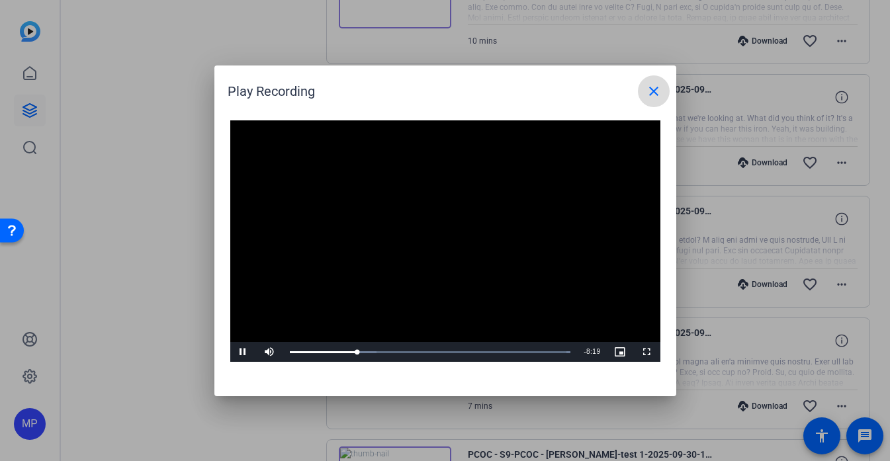
click at [646, 98] on mat-icon "close" at bounding box center [654, 91] width 16 height 16
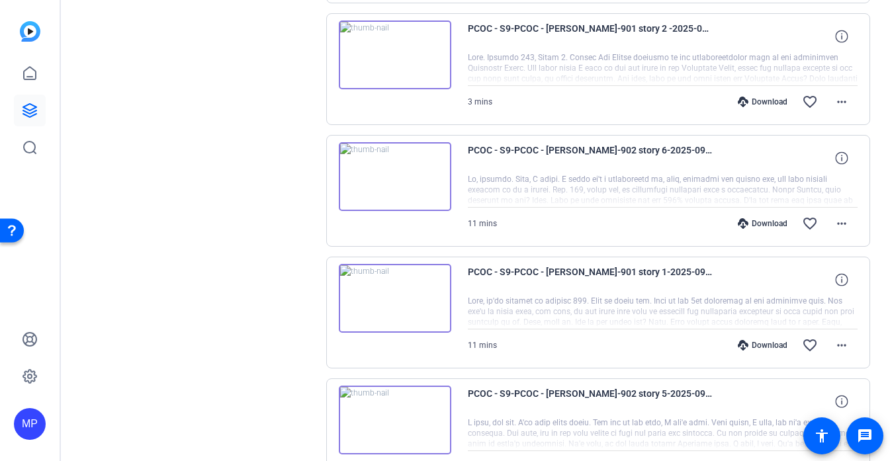
scroll to position [2062, 0]
